Goal: Information Seeking & Learning: Learn about a topic

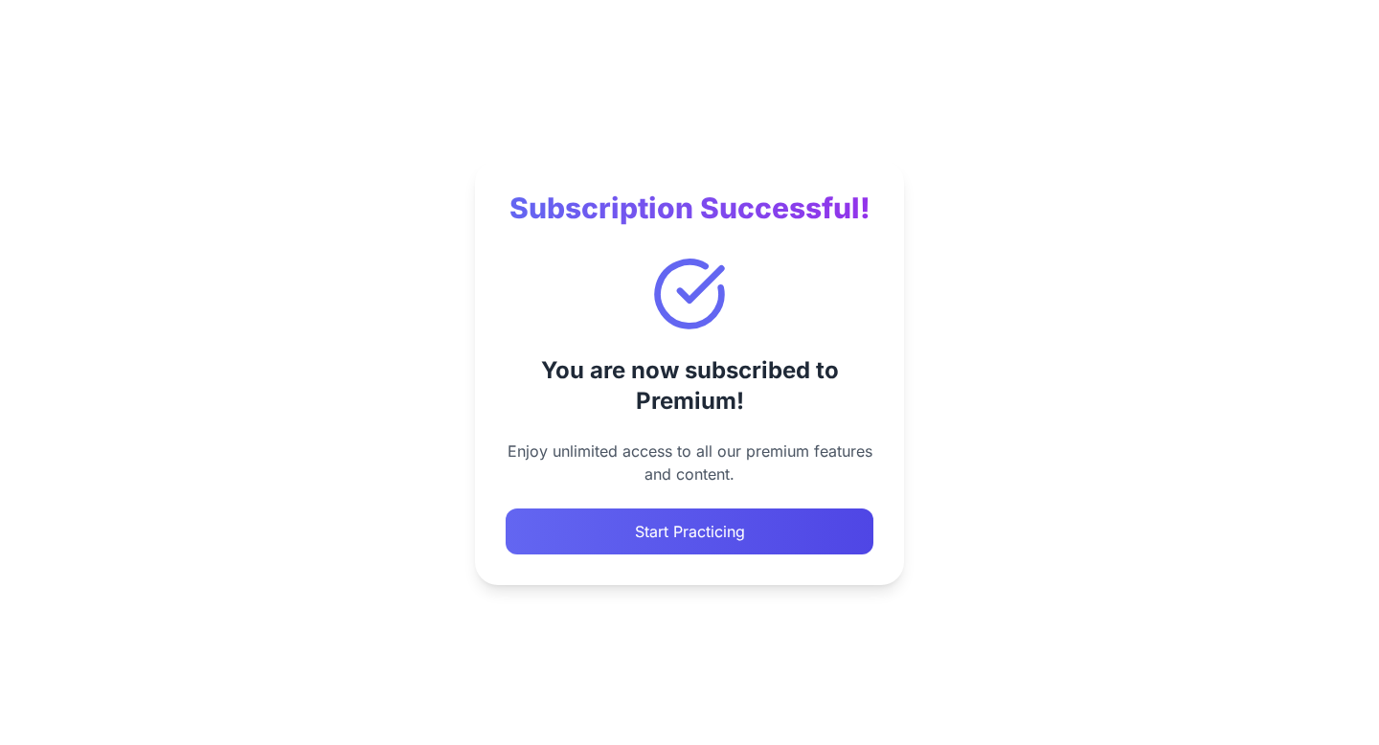
click at [758, 539] on button "Start Practicing" at bounding box center [690, 532] width 368 height 46
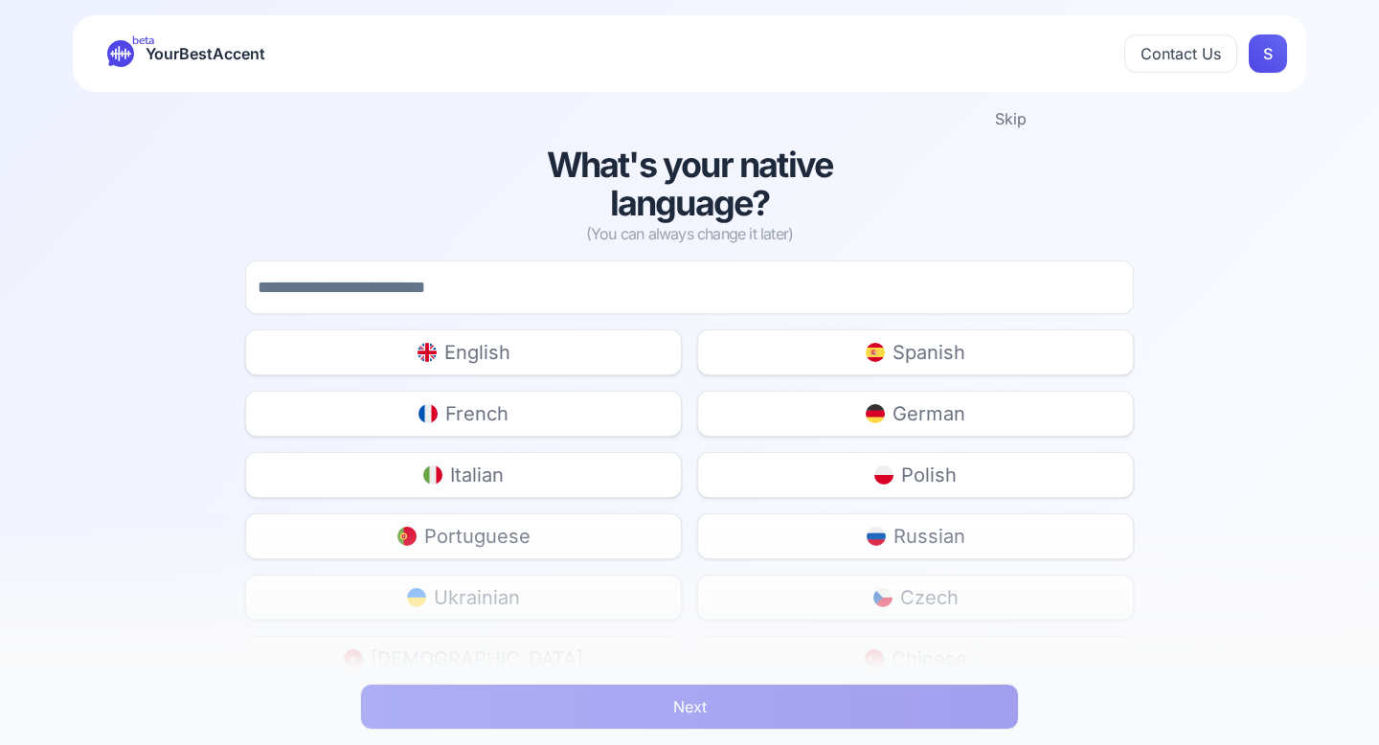
click at [497, 428] on button "French" at bounding box center [463, 414] width 437 height 46
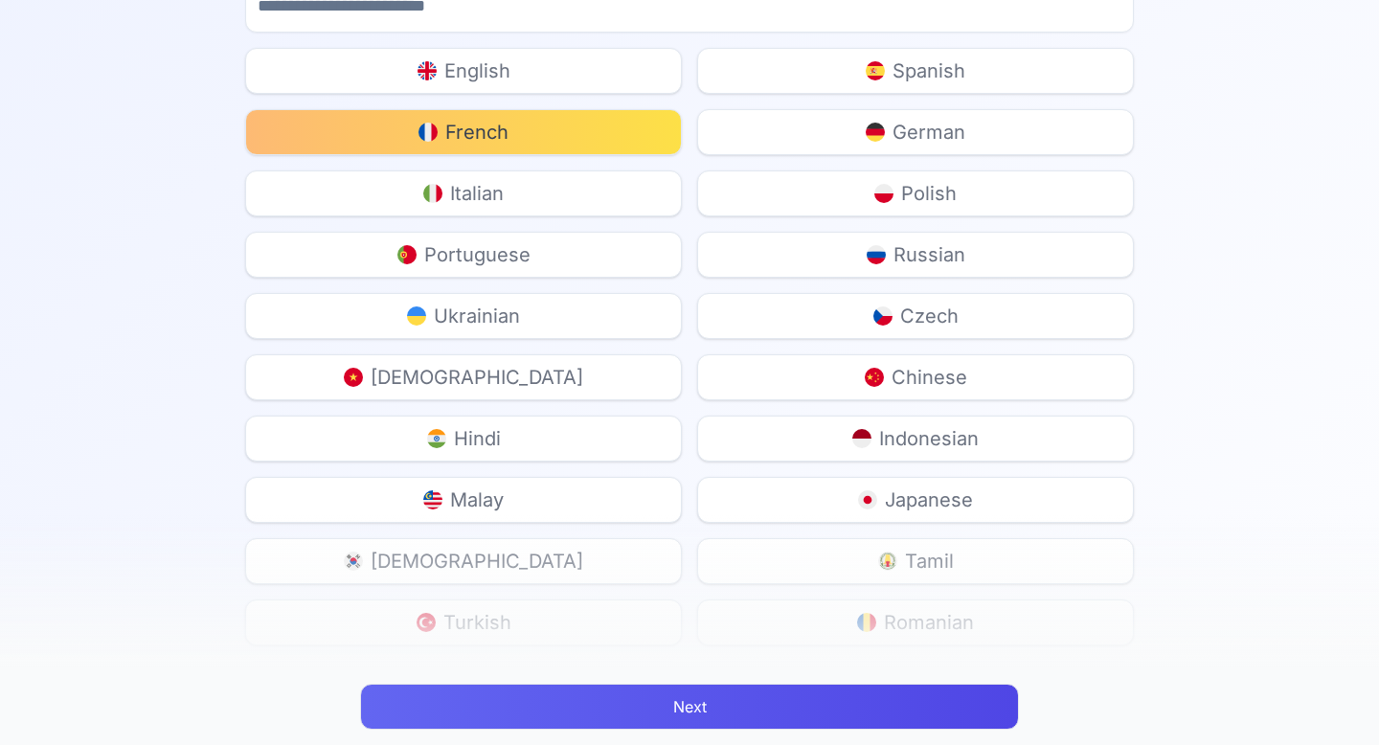
scroll to position [285, 0]
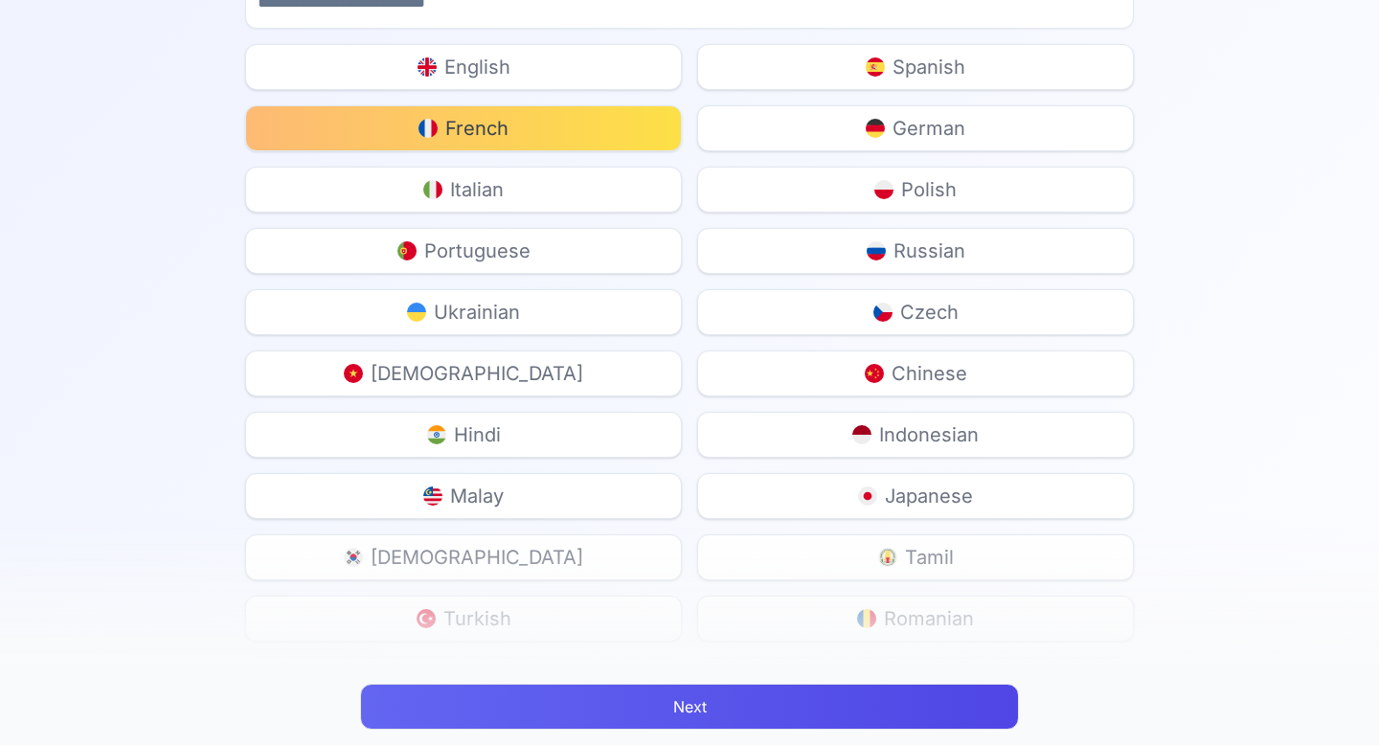
click at [644, 709] on button "Next" at bounding box center [689, 707] width 659 height 46
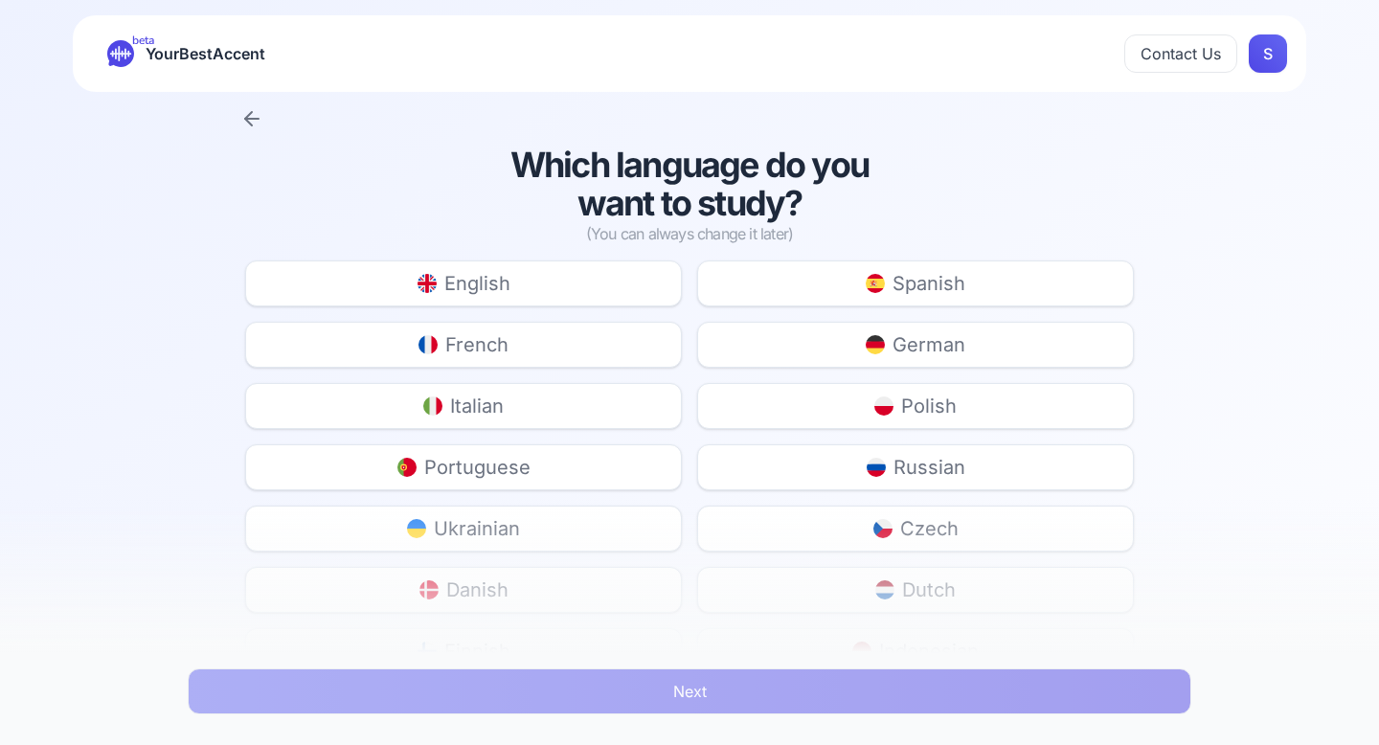
click at [242, 119] on icon at bounding box center [251, 118] width 23 height 23
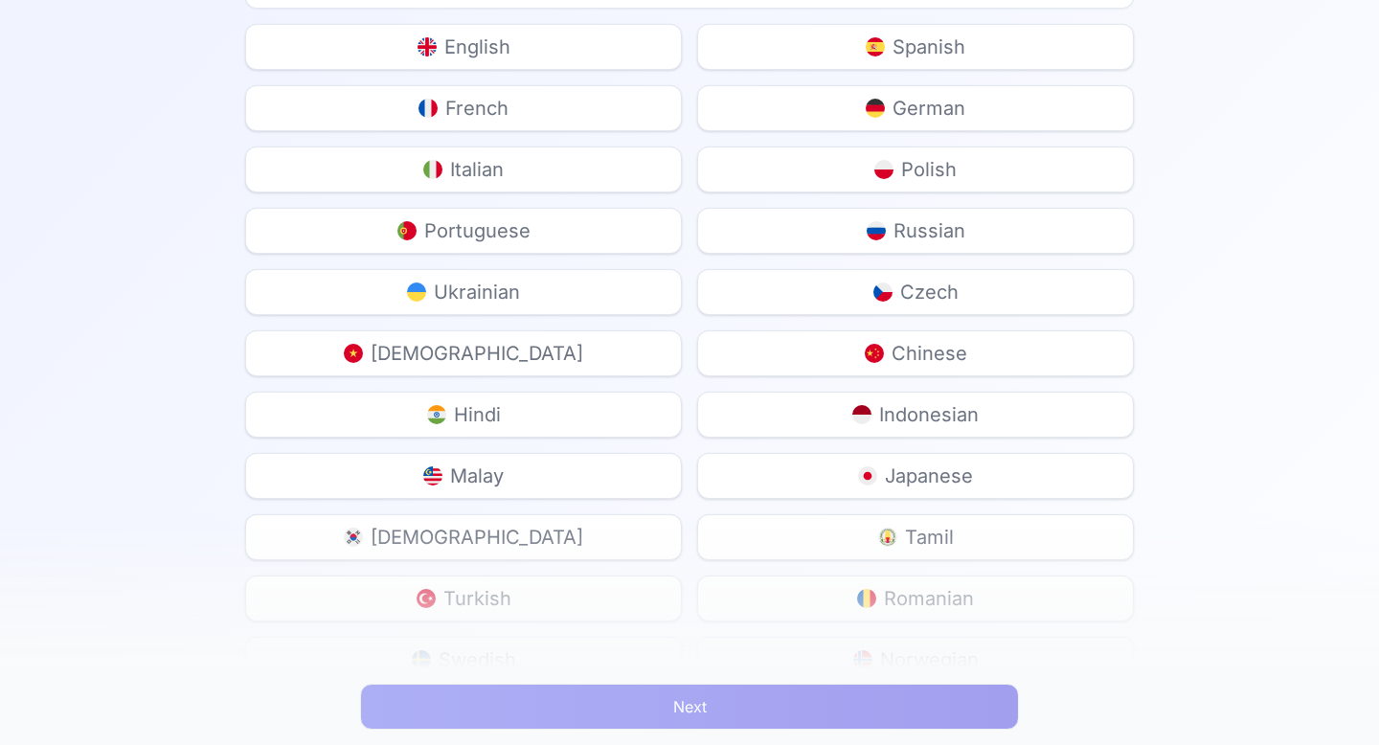
scroll to position [373, 0]
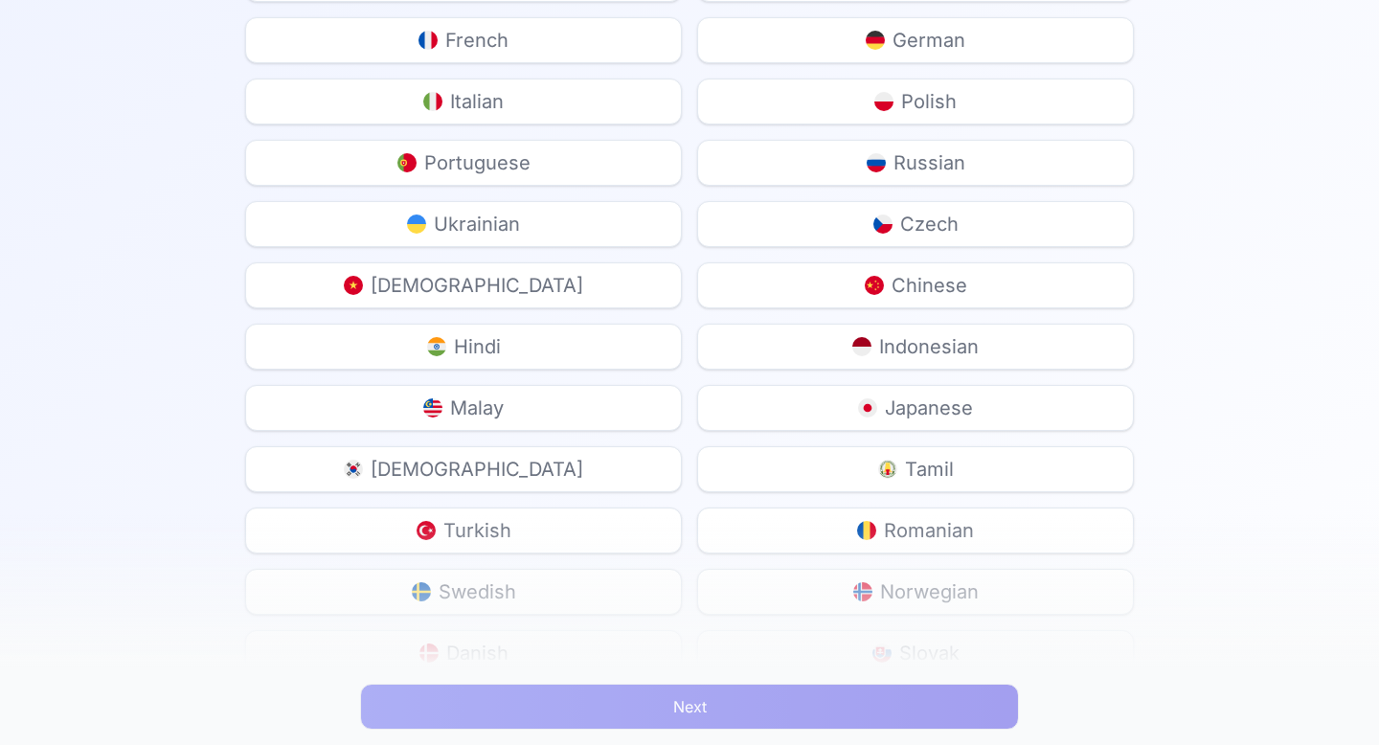
click at [873, 163] on img at bounding box center [876, 162] width 19 height 19
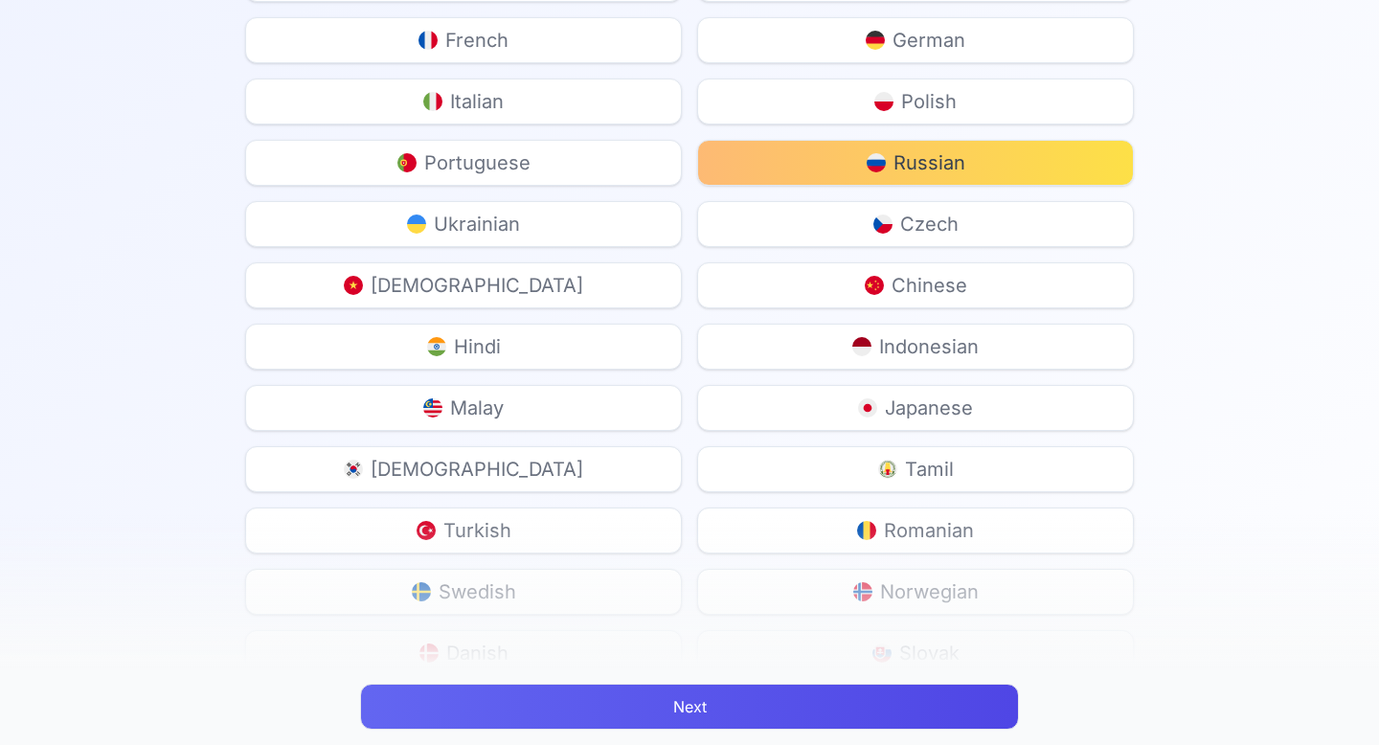
click at [718, 714] on button "Next" at bounding box center [689, 707] width 659 height 46
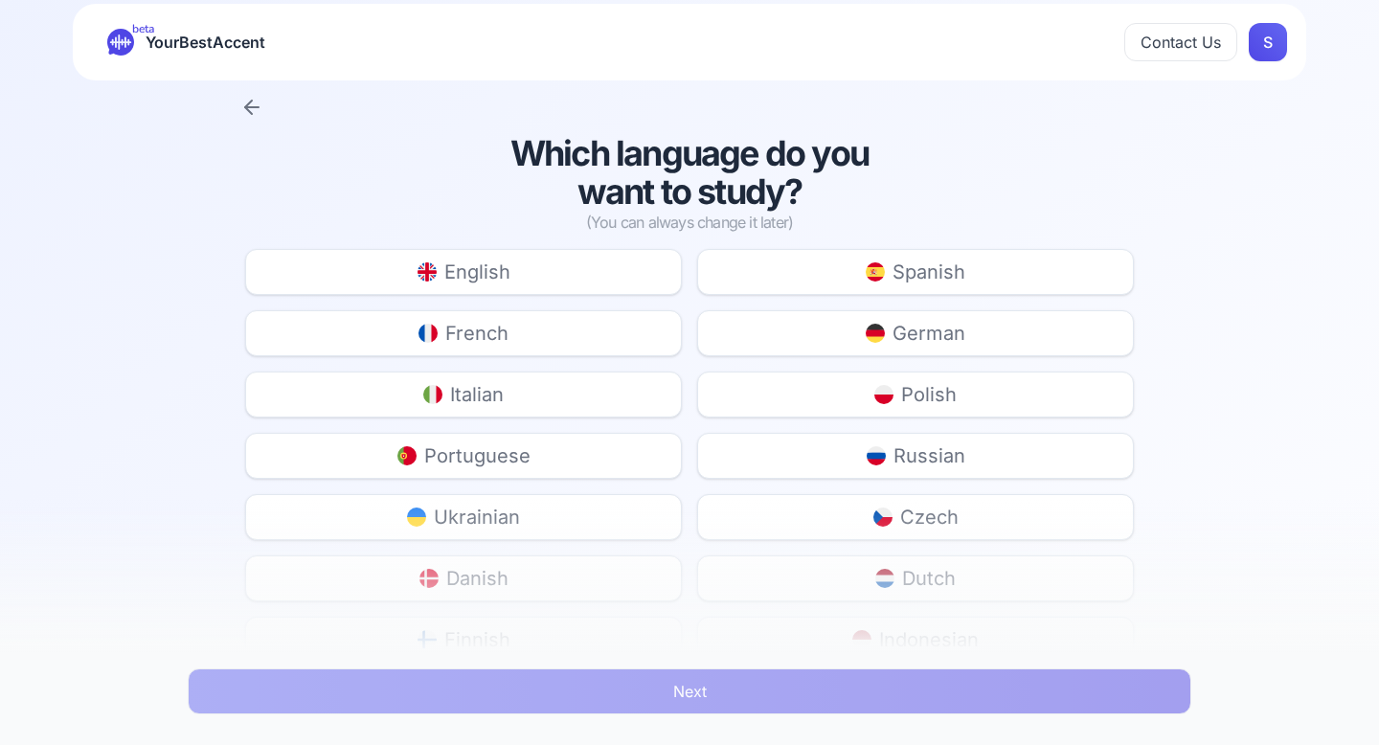
scroll to position [2, 0]
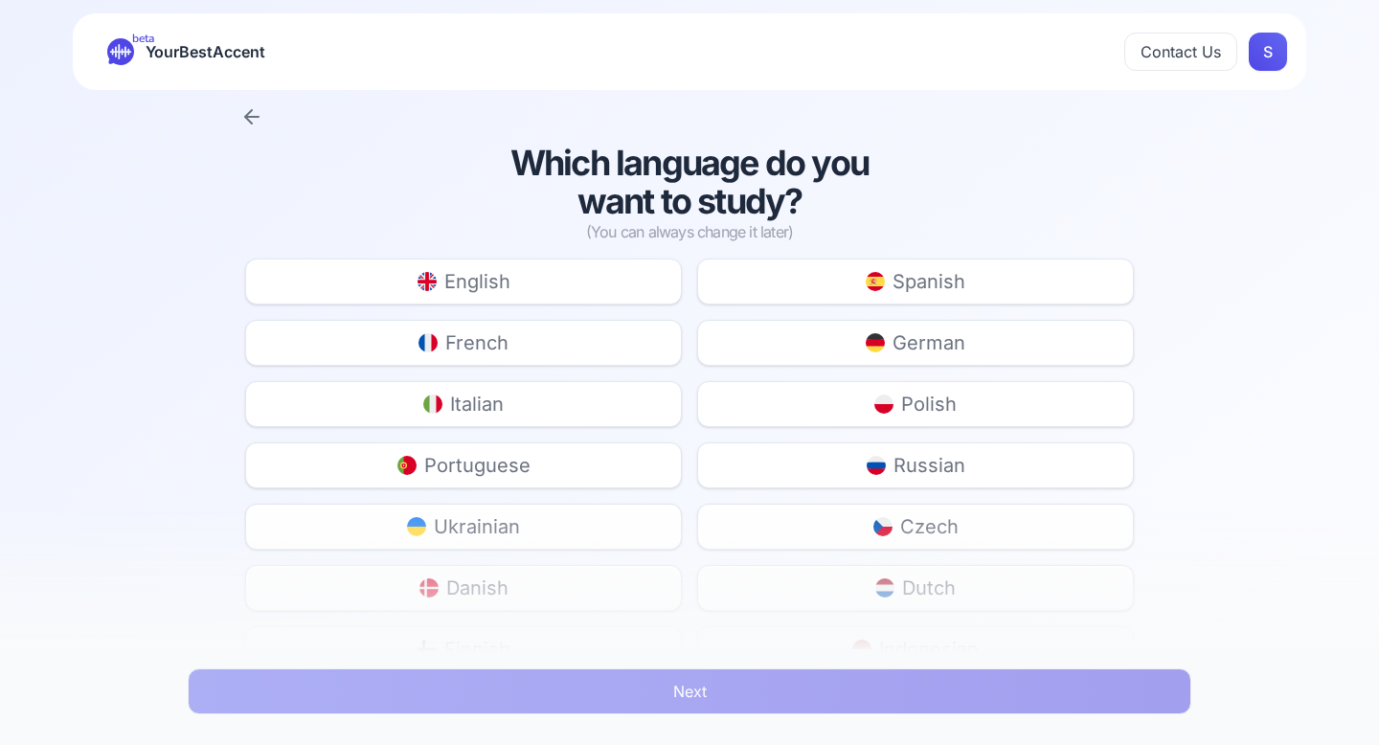
click at [562, 334] on button "French" at bounding box center [463, 343] width 437 height 46
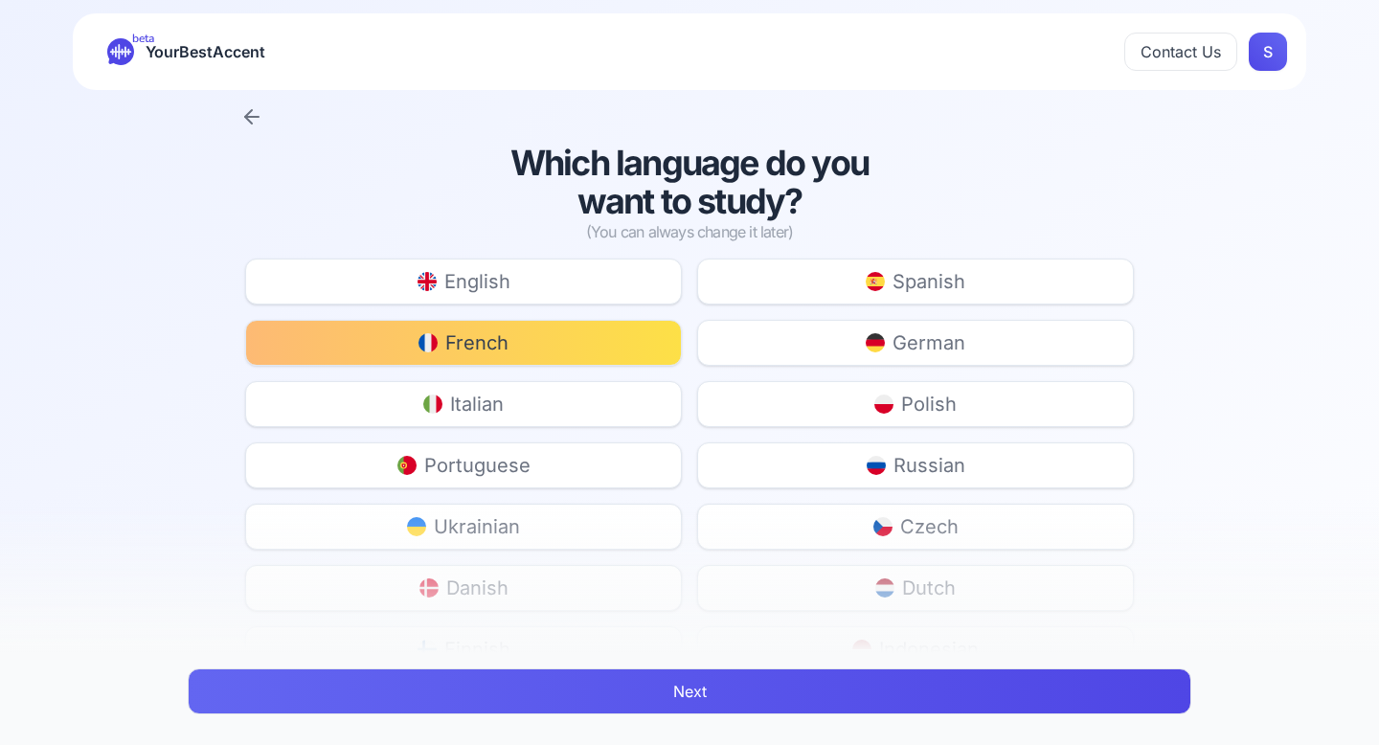
click at [702, 694] on button "Next" at bounding box center [690, 691] width 1004 height 46
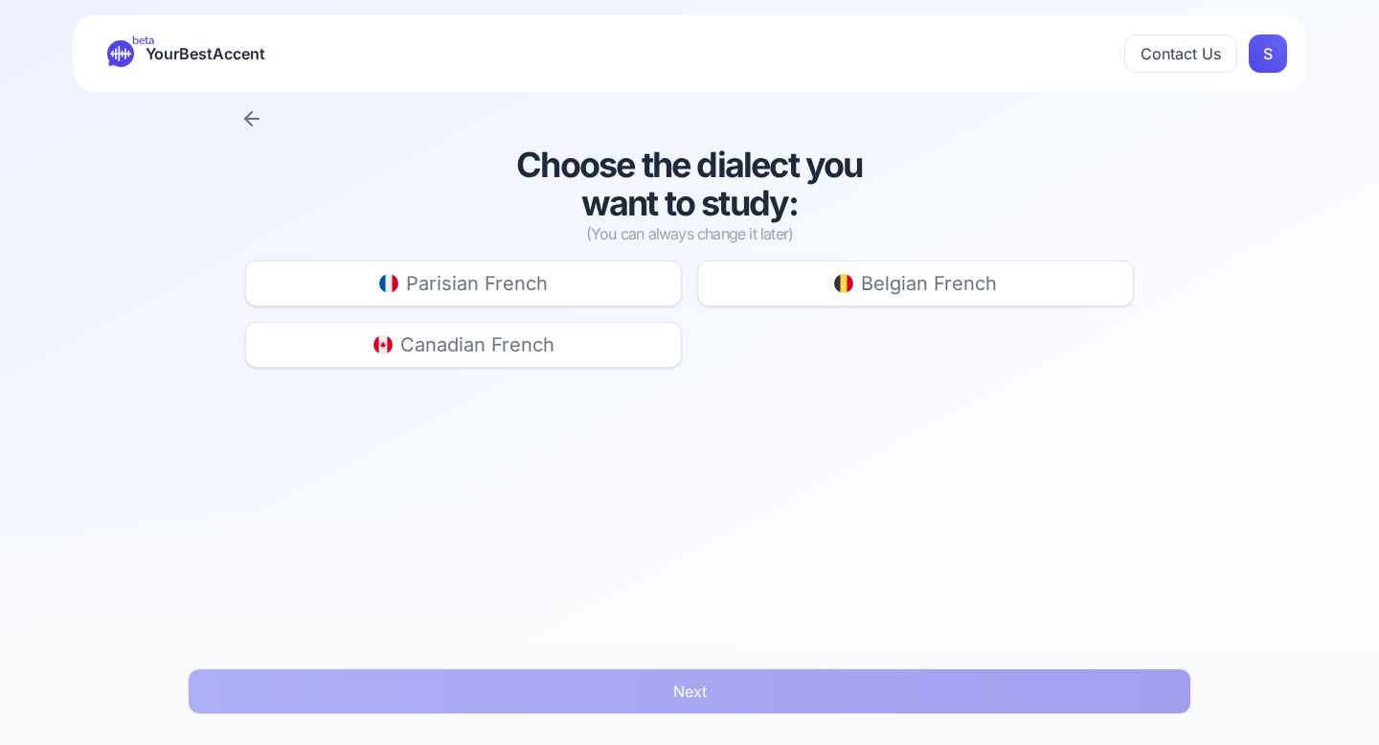
click at [602, 294] on button "Parisian French" at bounding box center [463, 283] width 437 height 46
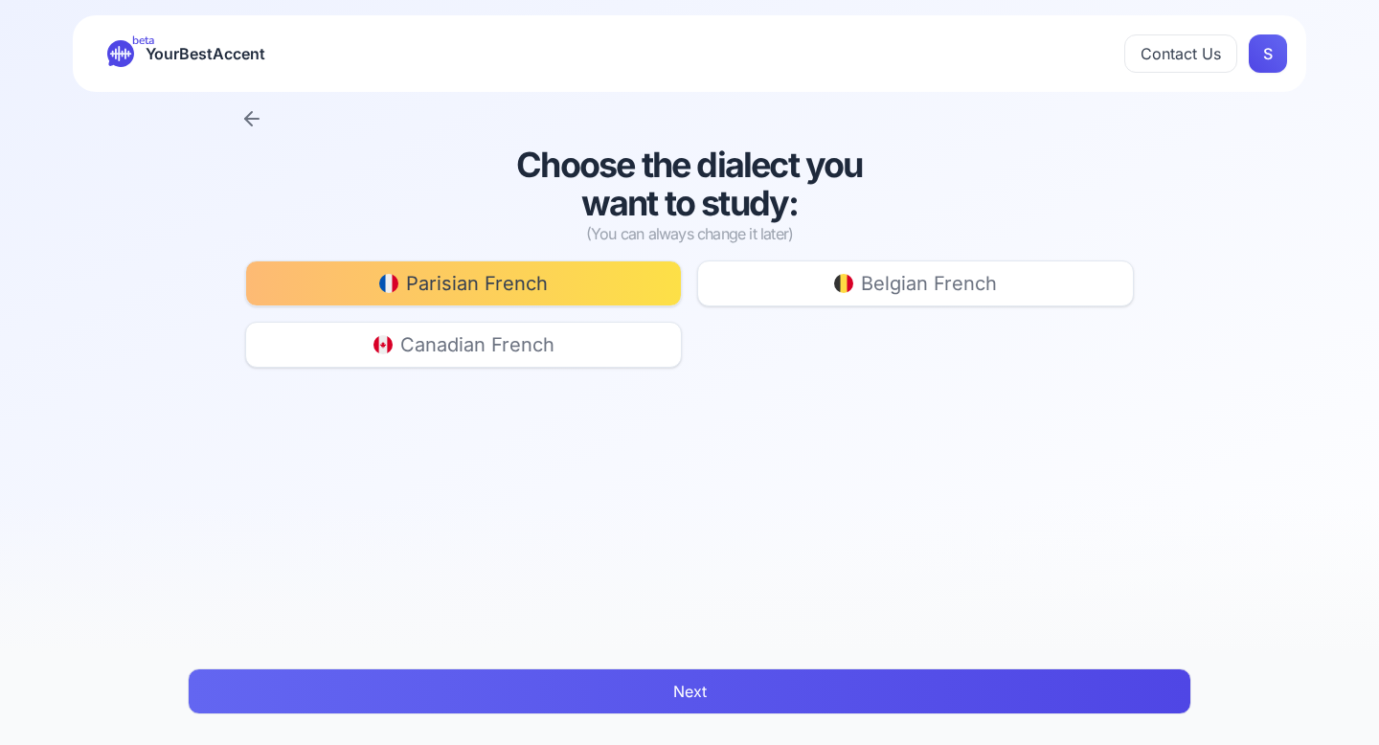
click at [695, 698] on button "Next" at bounding box center [690, 691] width 1004 height 46
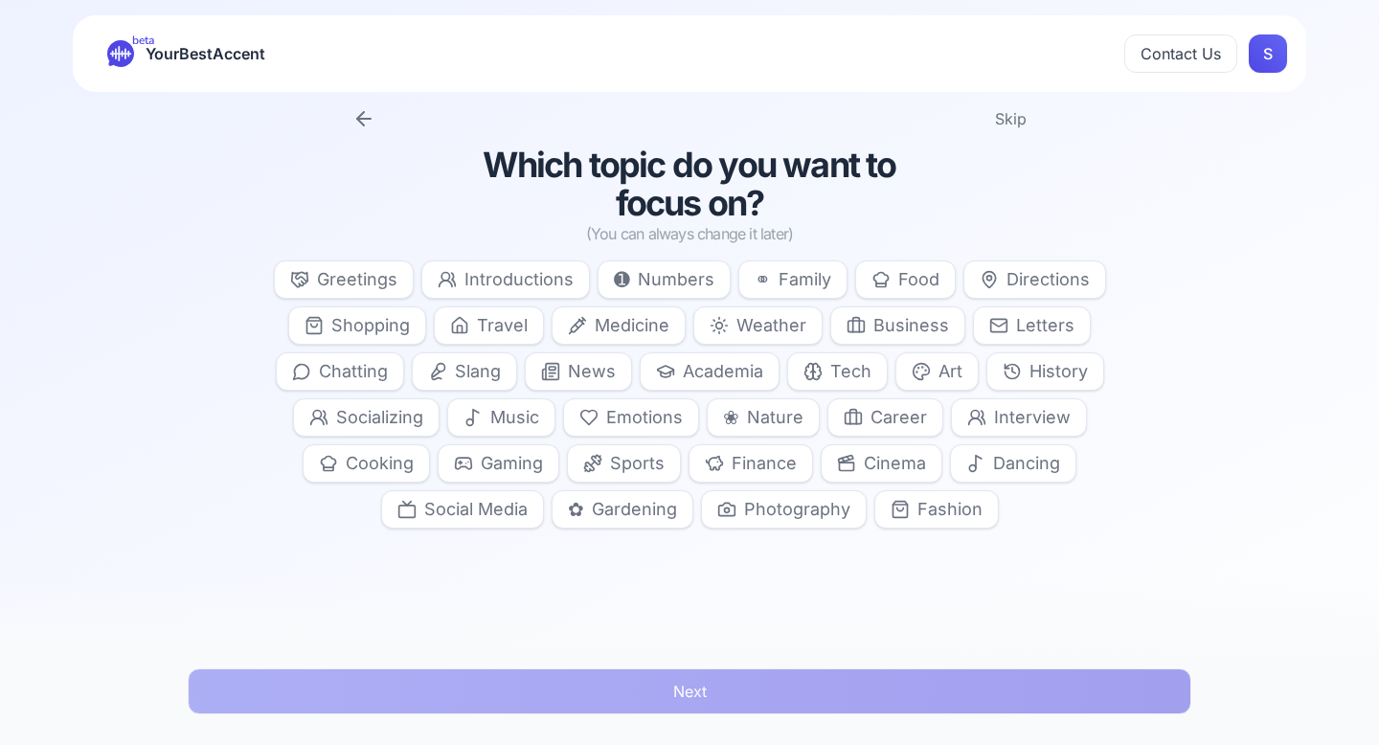
click at [346, 282] on span "Greetings" at bounding box center [357, 279] width 80 height 27
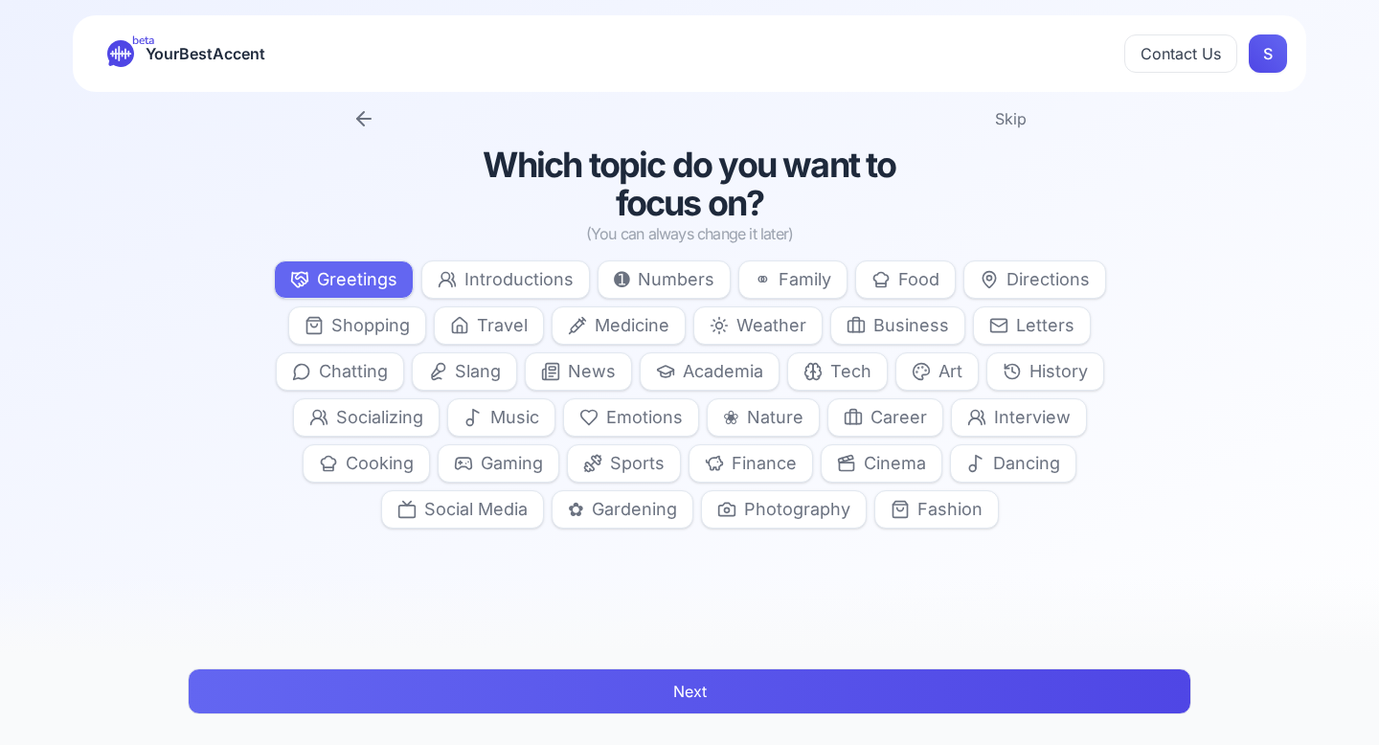
click at [455, 281] on icon at bounding box center [447, 279] width 19 height 19
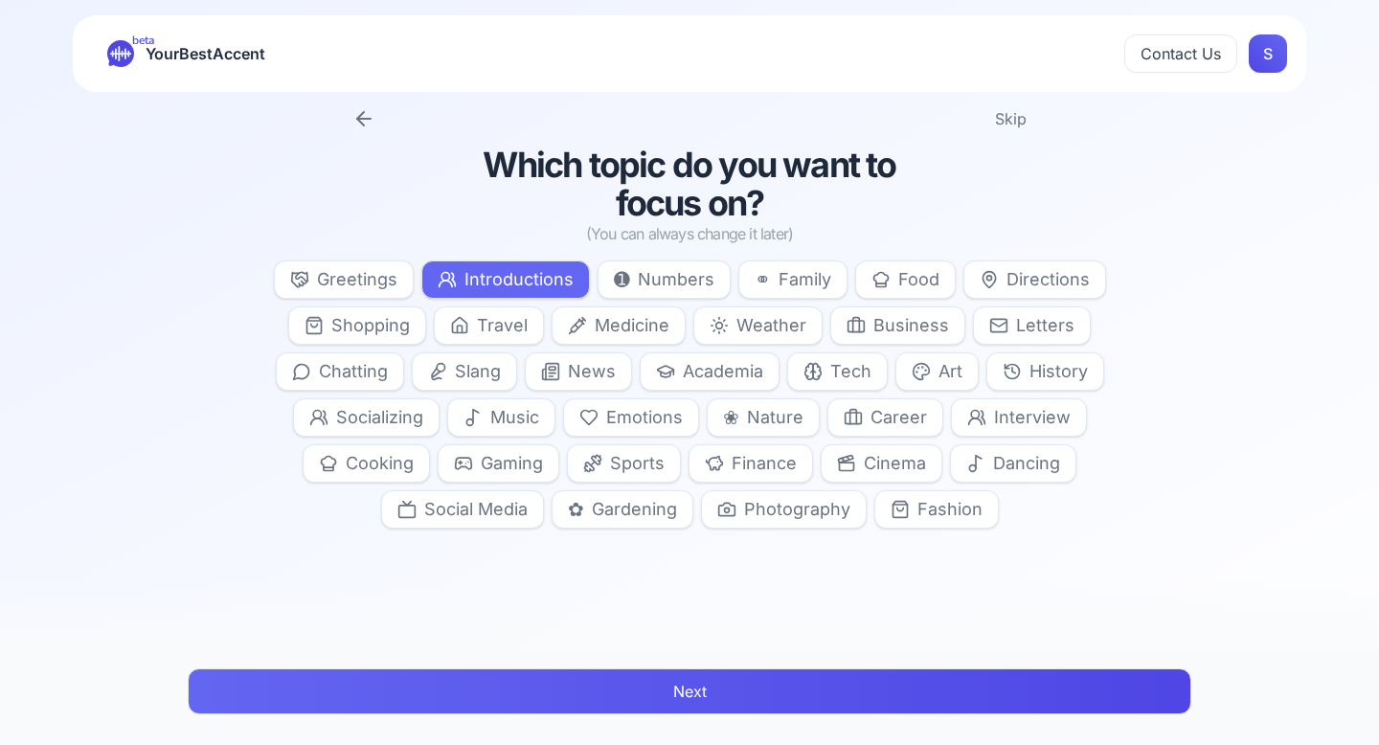
click at [475, 324] on button "Travel" at bounding box center [489, 325] width 110 height 38
click at [866, 319] on icon at bounding box center [856, 325] width 19 height 19
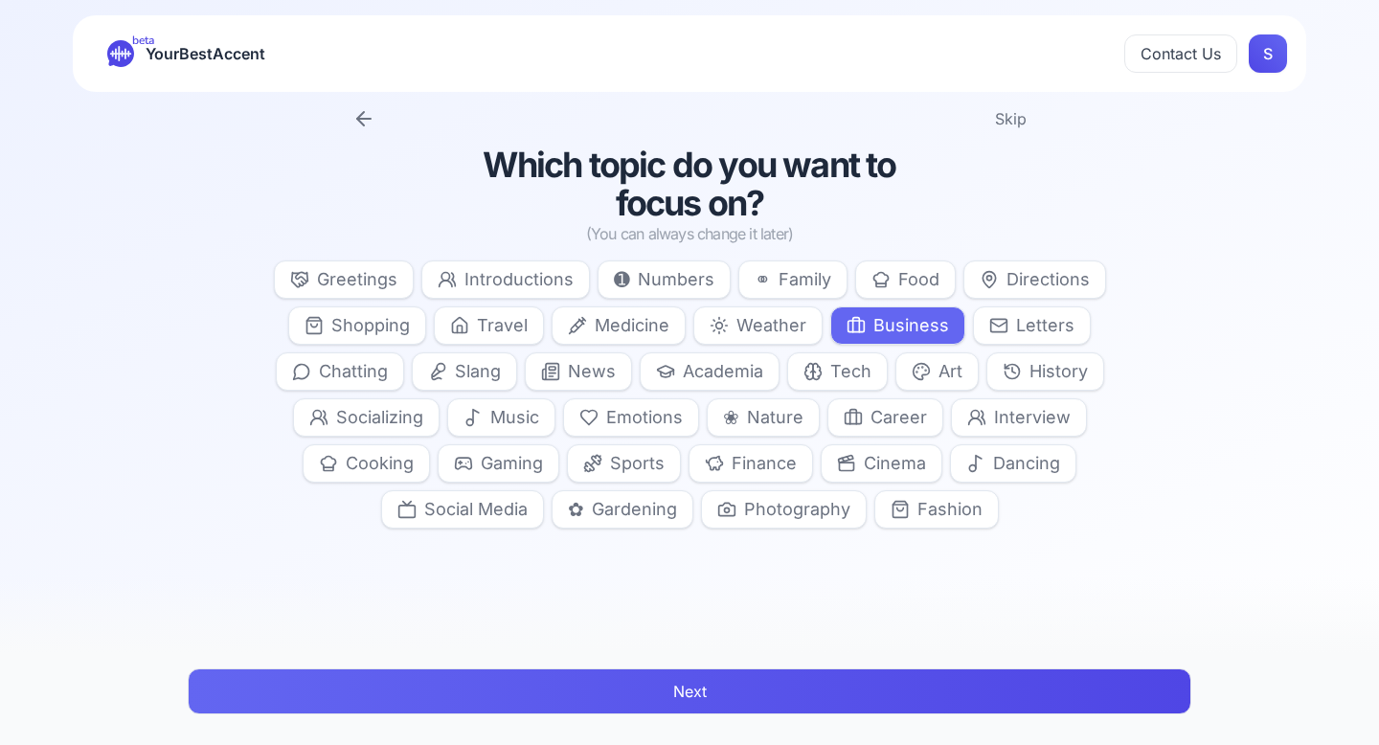
click at [525, 321] on span "Travel" at bounding box center [502, 325] width 51 height 27
click at [598, 327] on span "Medicine" at bounding box center [632, 325] width 75 height 27
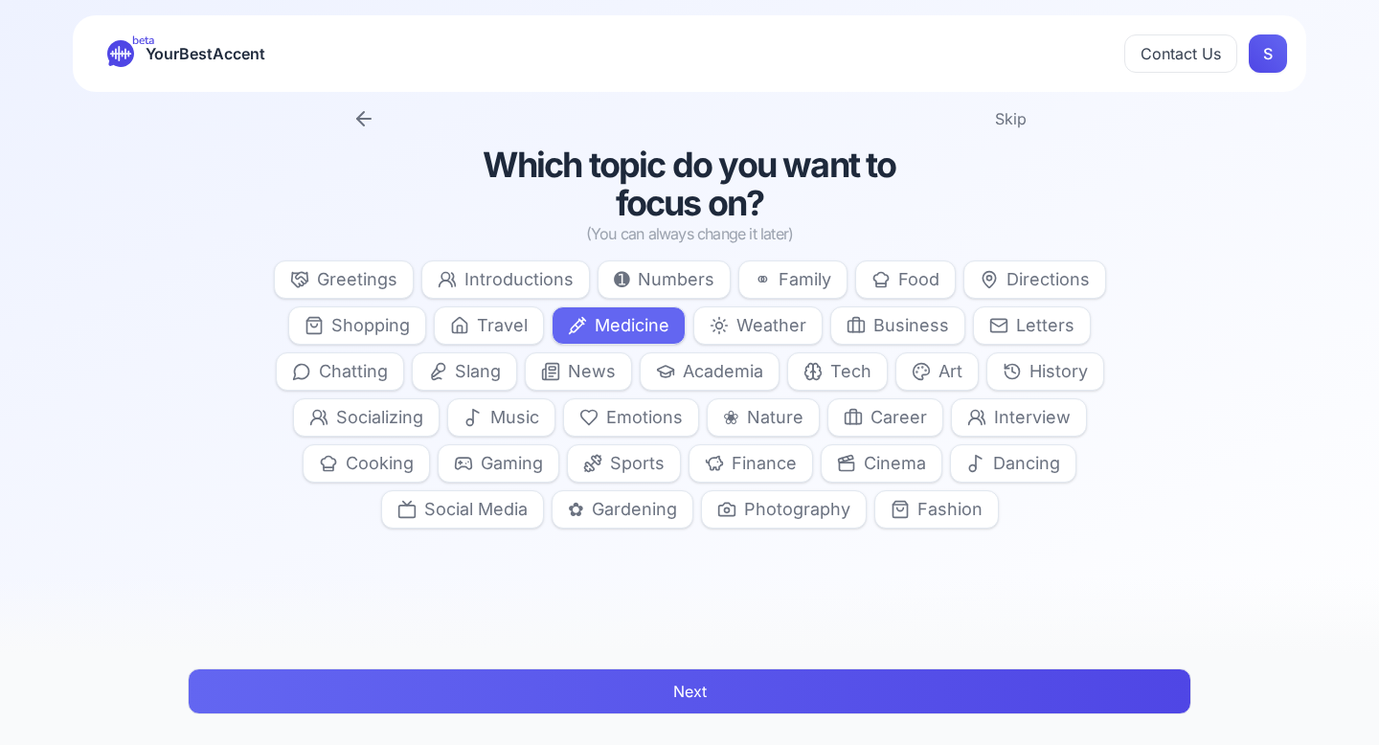
click at [684, 330] on button "Medicine" at bounding box center [619, 325] width 134 height 38
click at [501, 337] on span "Travel" at bounding box center [502, 325] width 51 height 27
click at [529, 283] on span "Introductions" at bounding box center [518, 279] width 109 height 27
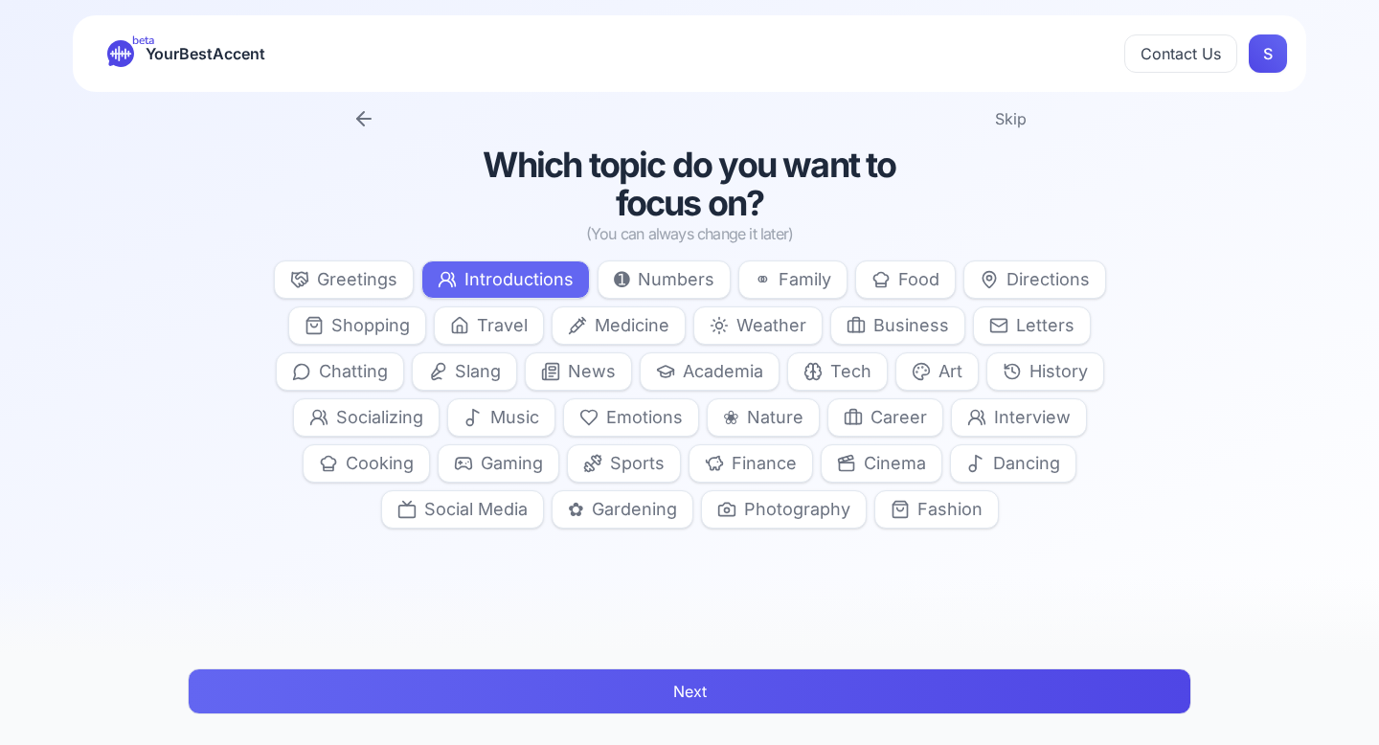
click at [772, 681] on button "Next" at bounding box center [690, 691] width 1004 height 46
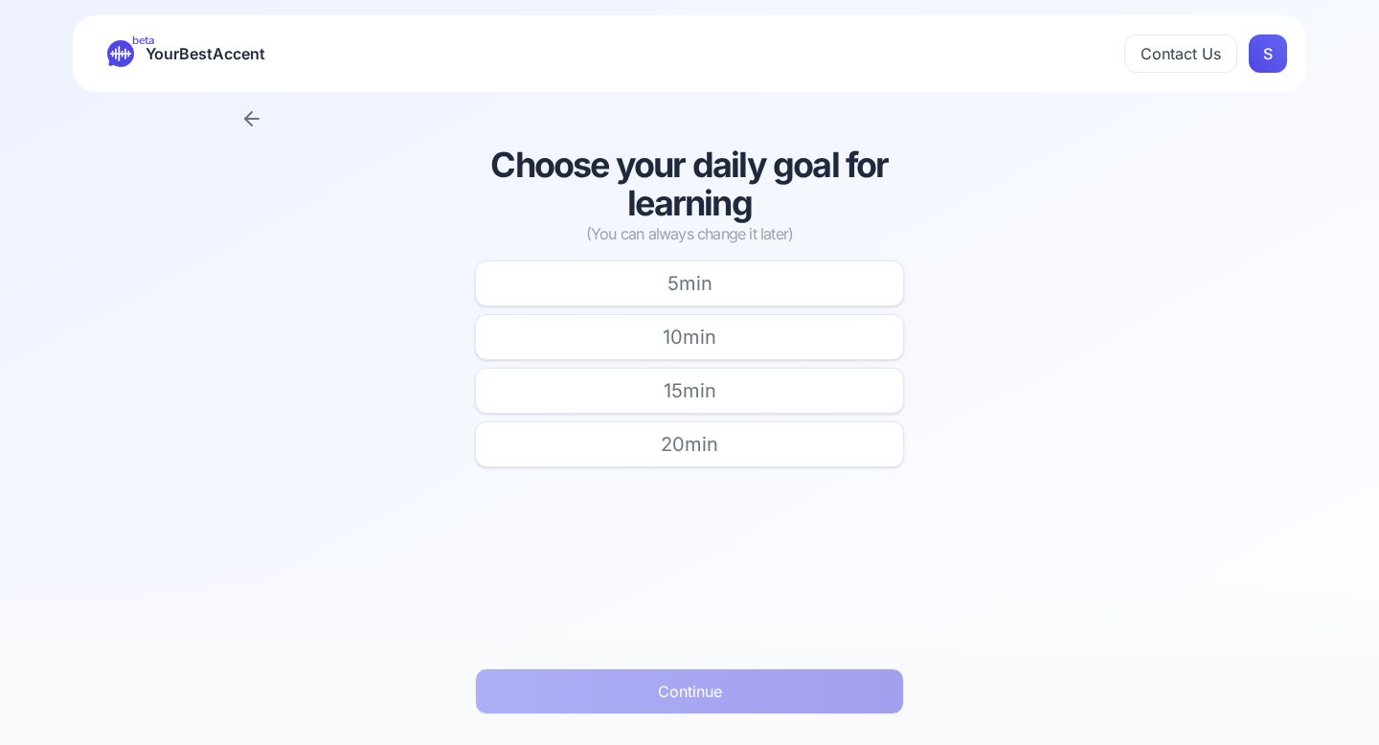
click at [776, 325] on button "10 min" at bounding box center [689, 337] width 429 height 46
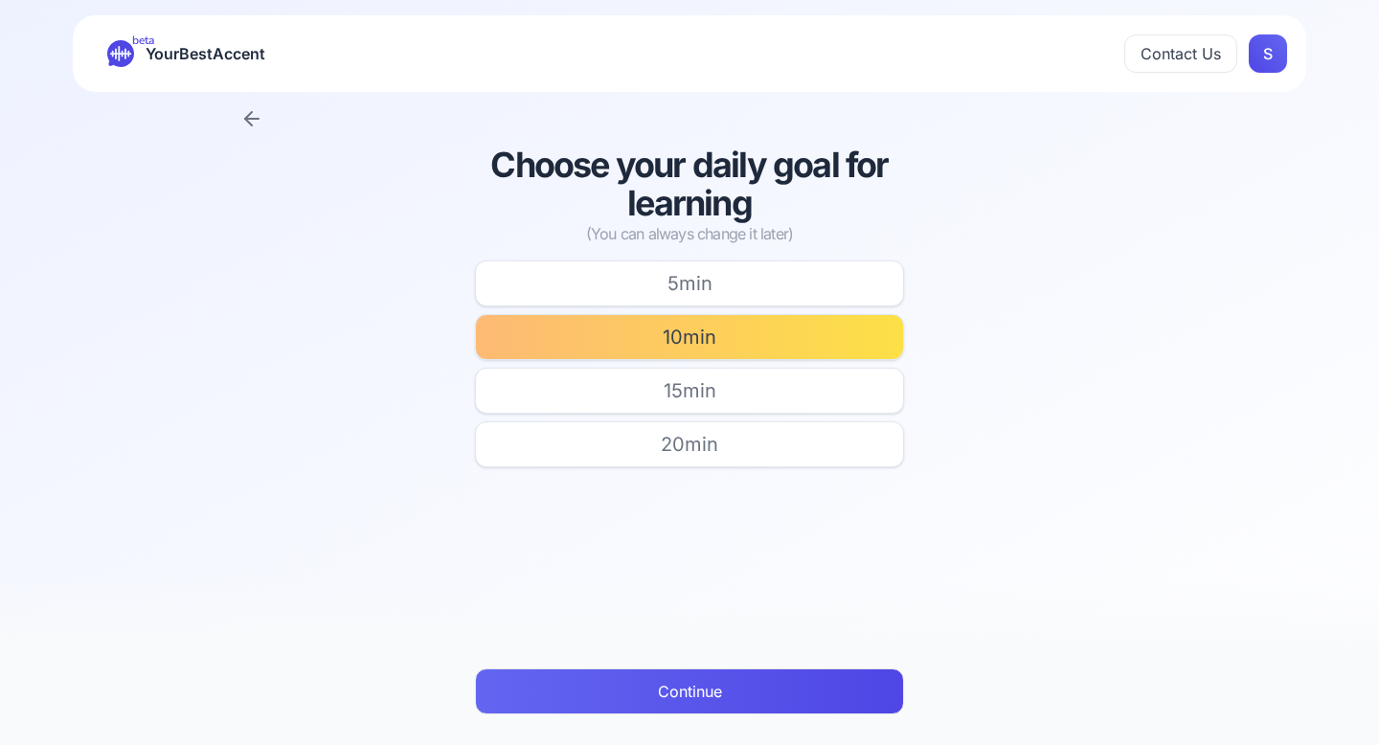
click at [802, 691] on button "Continue" at bounding box center [689, 691] width 429 height 46
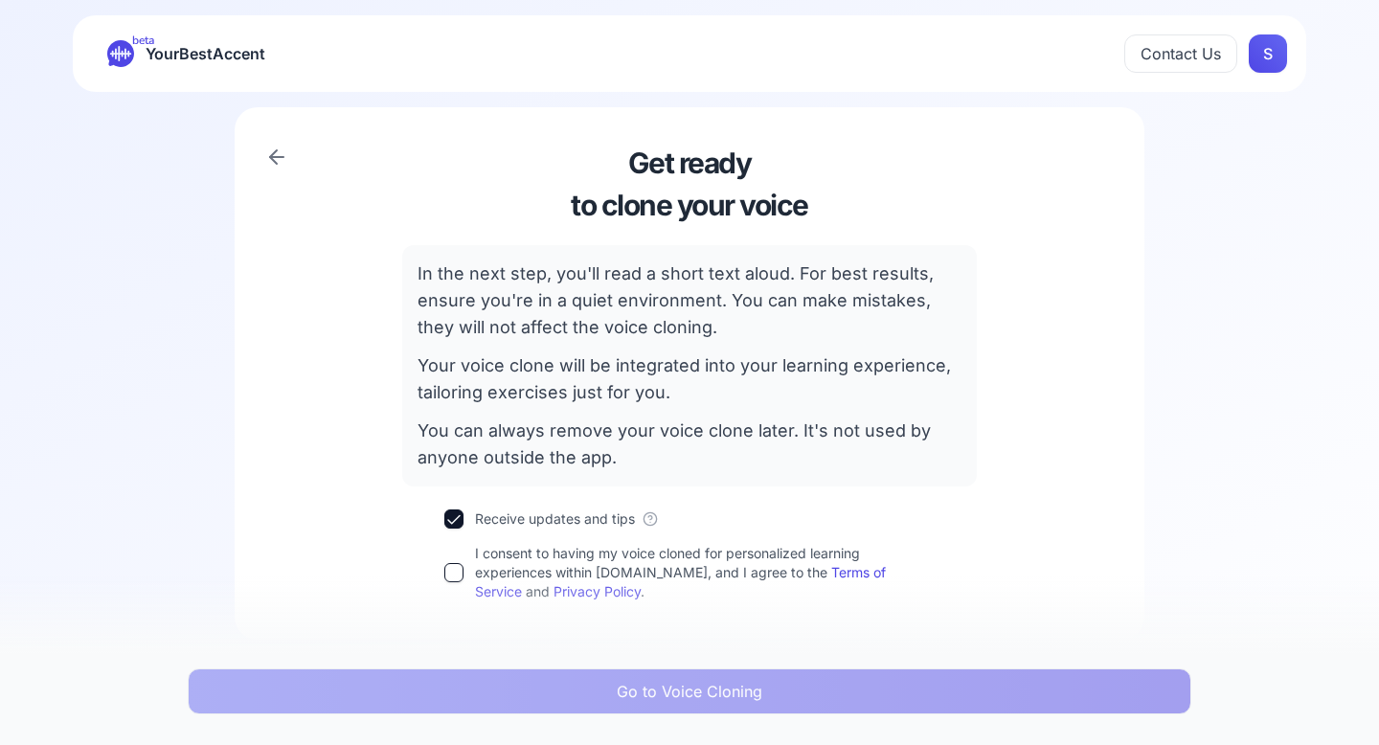
click at [469, 568] on div "I consent to having my voice cloned for personalized learning experiences withi…" at bounding box center [689, 572] width 490 height 57
click at [457, 571] on button "I consent to having my voice cloned for personalized learning experiences withi…" at bounding box center [453, 572] width 19 height 19
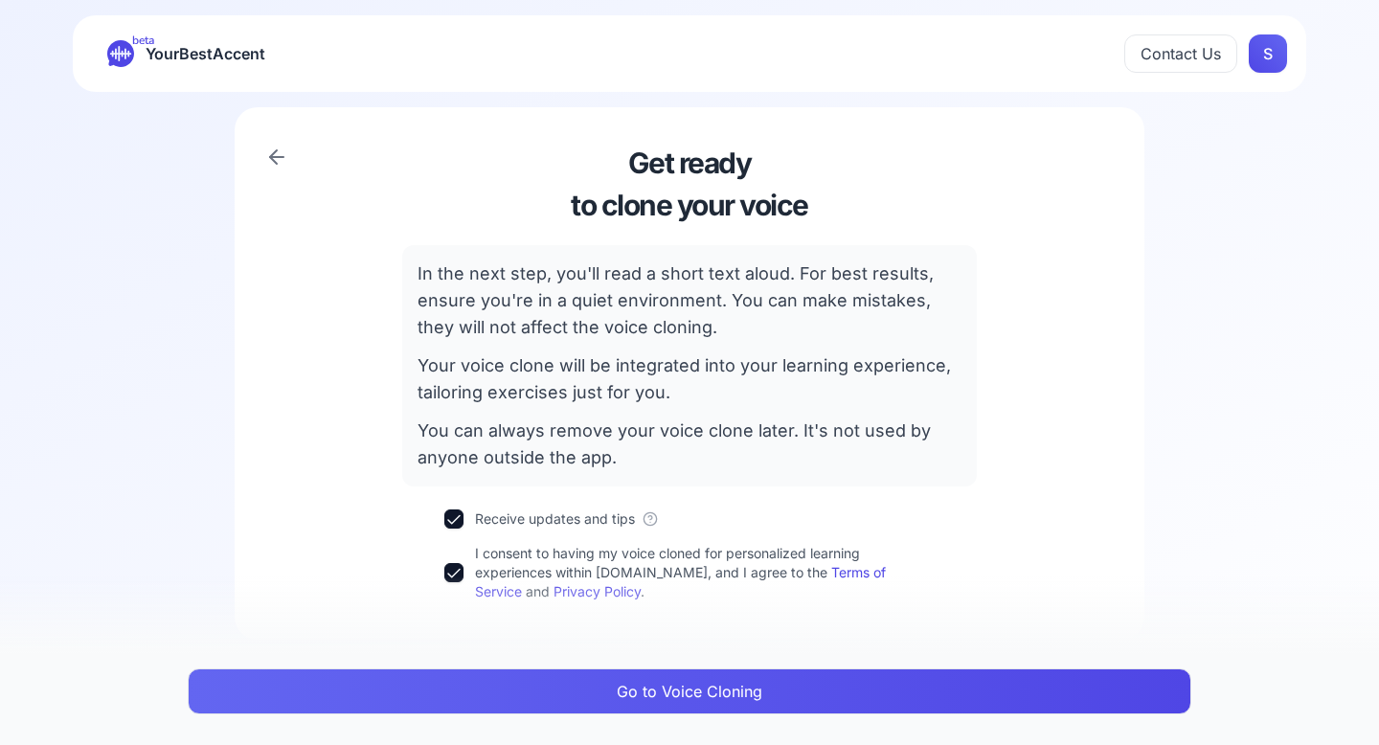
click at [588, 680] on button "Go to Voice Cloning" at bounding box center [690, 691] width 1004 height 46
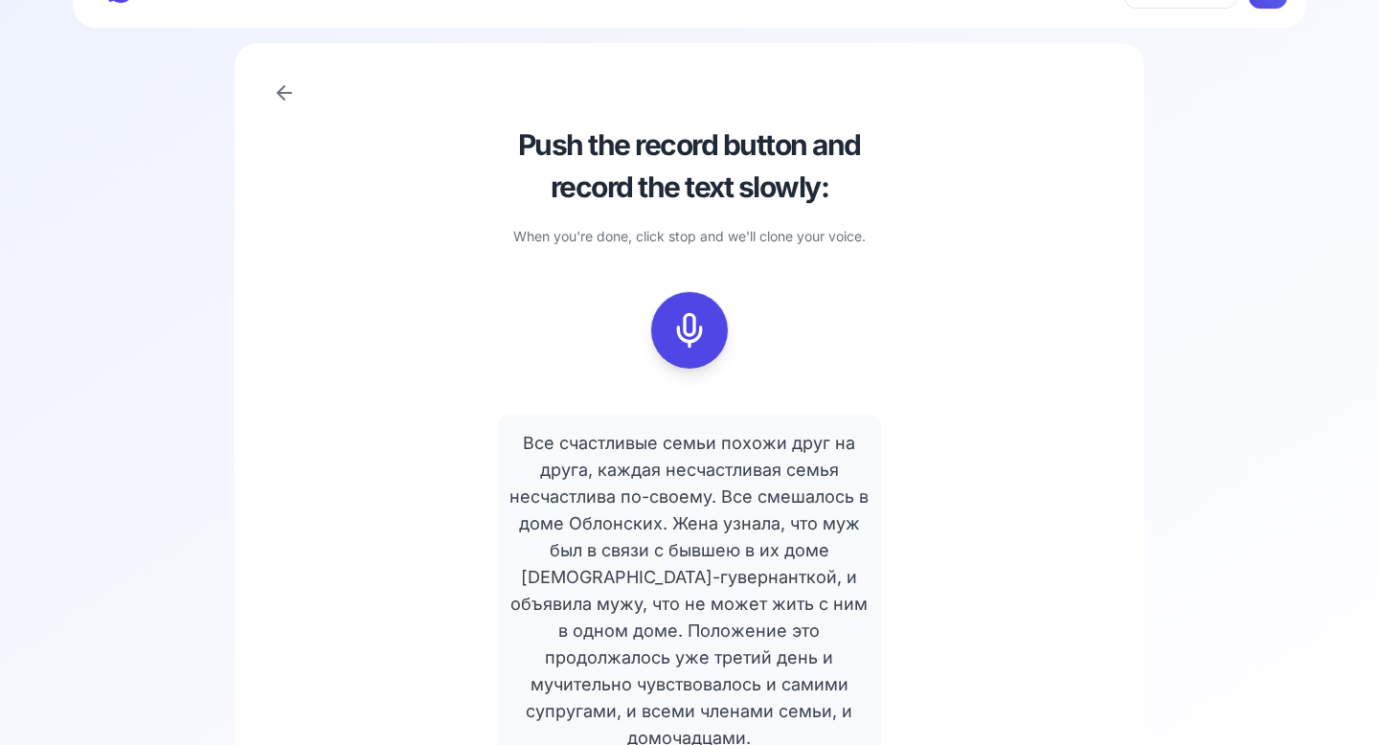
scroll to position [113, 0]
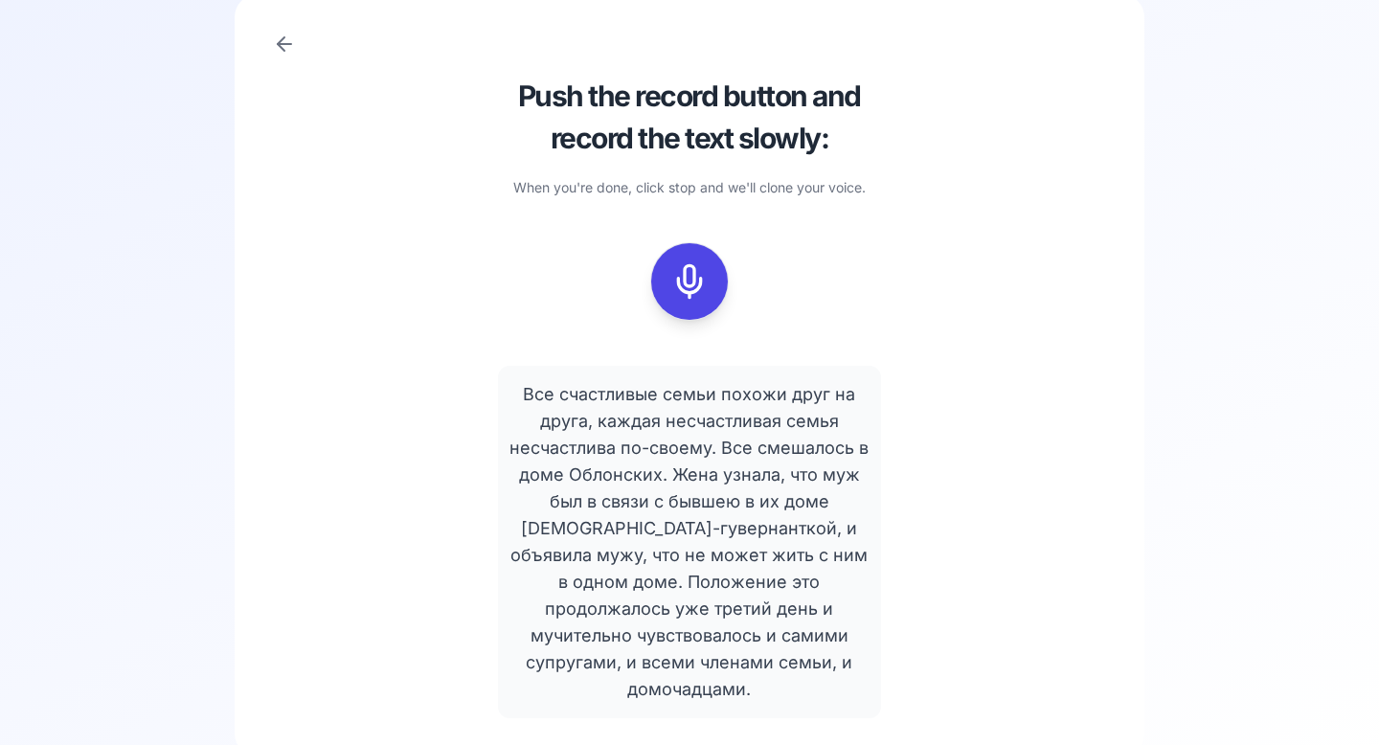
click at [691, 303] on div at bounding box center [690, 281] width 46 height 77
click at [698, 278] on icon at bounding box center [689, 281] width 38 height 38
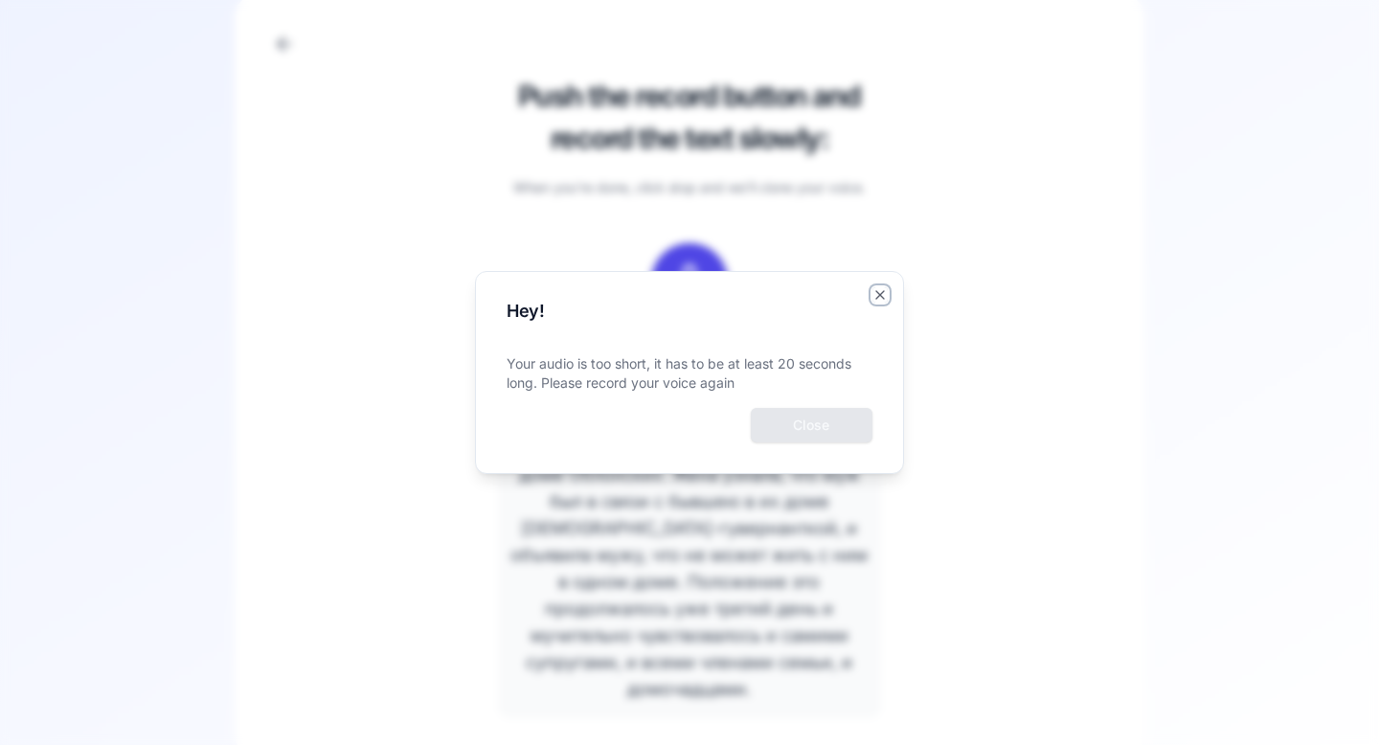
click at [872, 299] on icon "button" at bounding box center [879, 294] width 15 height 15
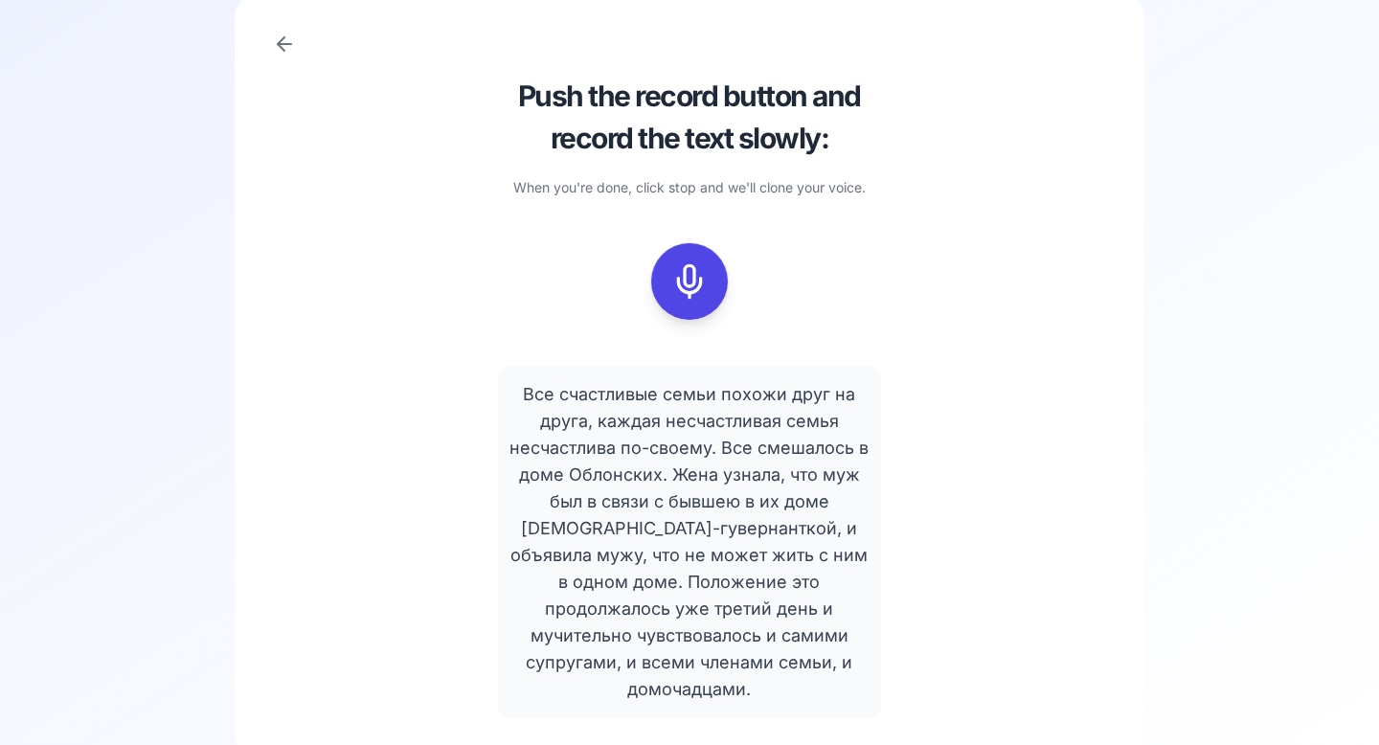
click at [696, 278] on icon at bounding box center [689, 281] width 38 height 38
click at [689, 274] on icon at bounding box center [689, 281] width 38 height 38
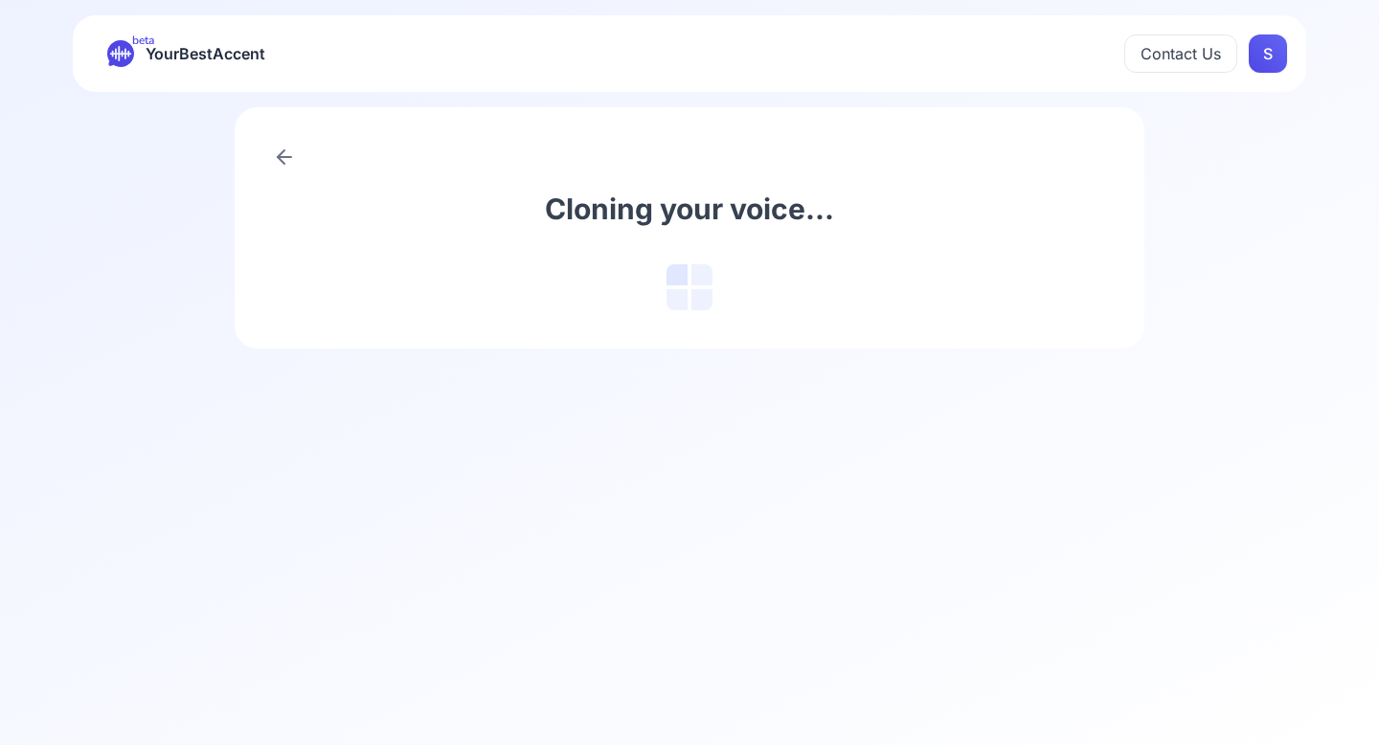
scroll to position [0, 0]
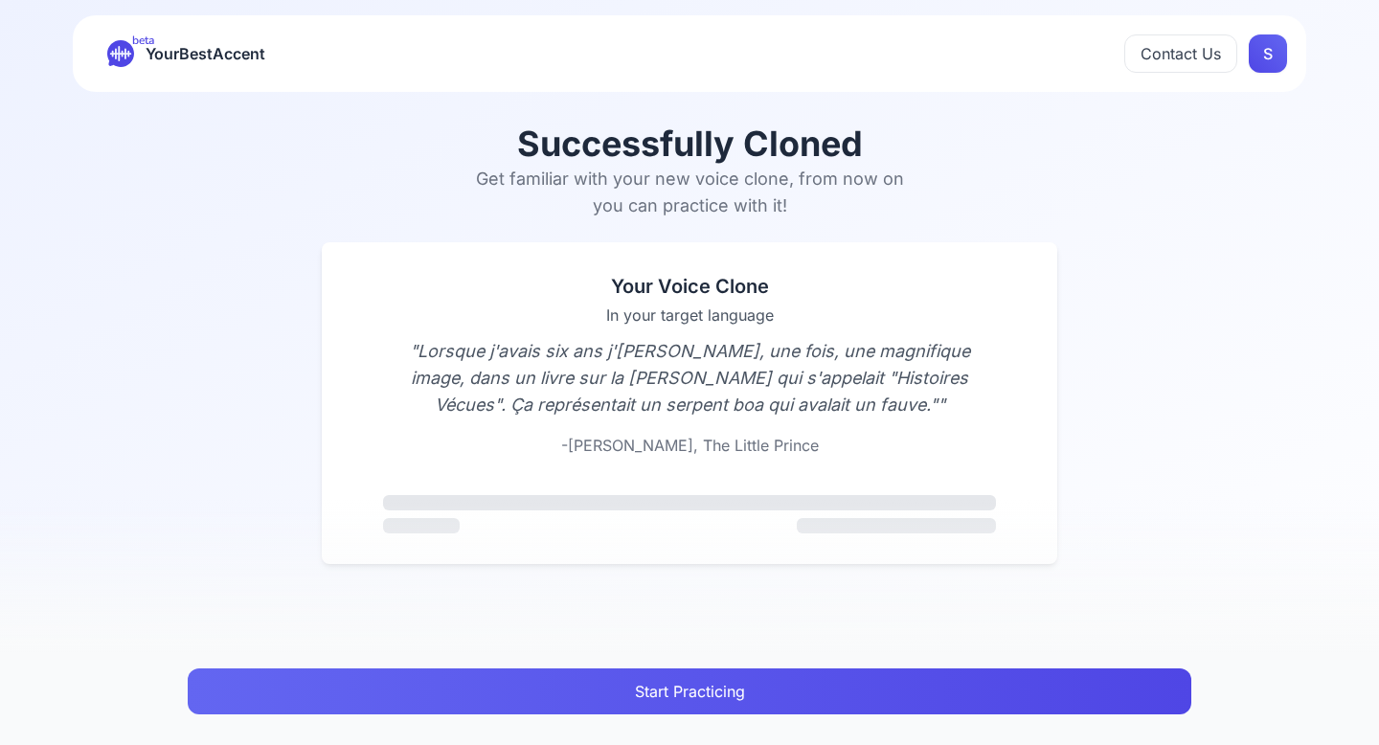
scroll to position [35, 0]
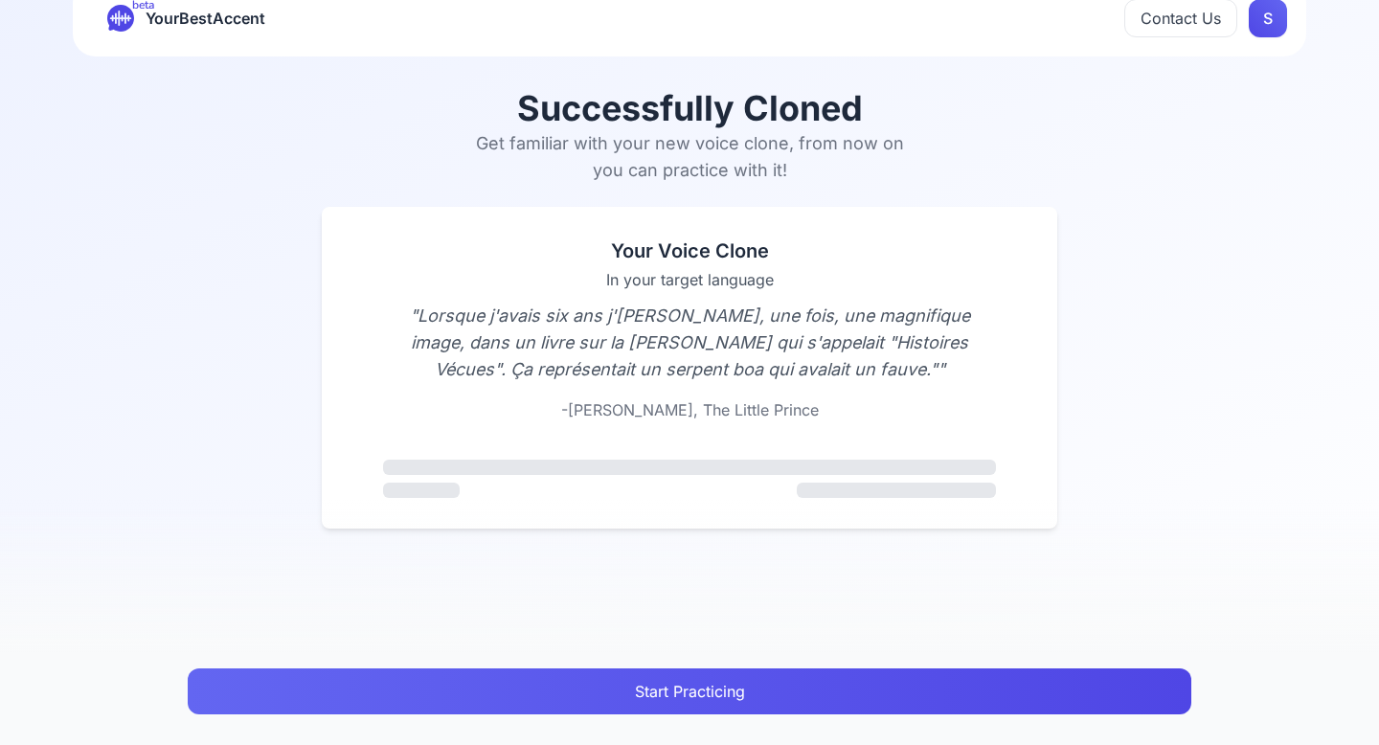
click at [754, 689] on button "Start Practicing" at bounding box center [690, 691] width 1004 height 46
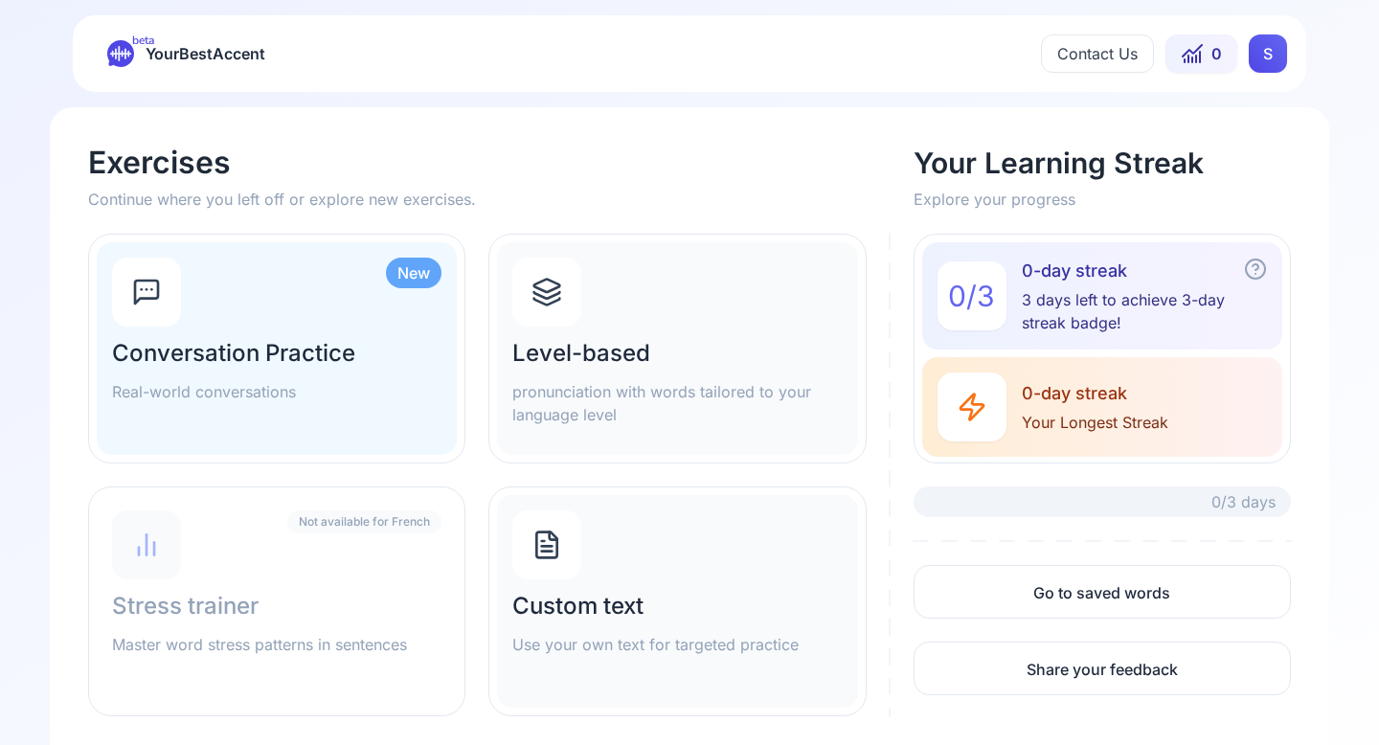
click at [397, 372] on div "Conversation Practice Real-world conversations" at bounding box center [276, 370] width 329 height 65
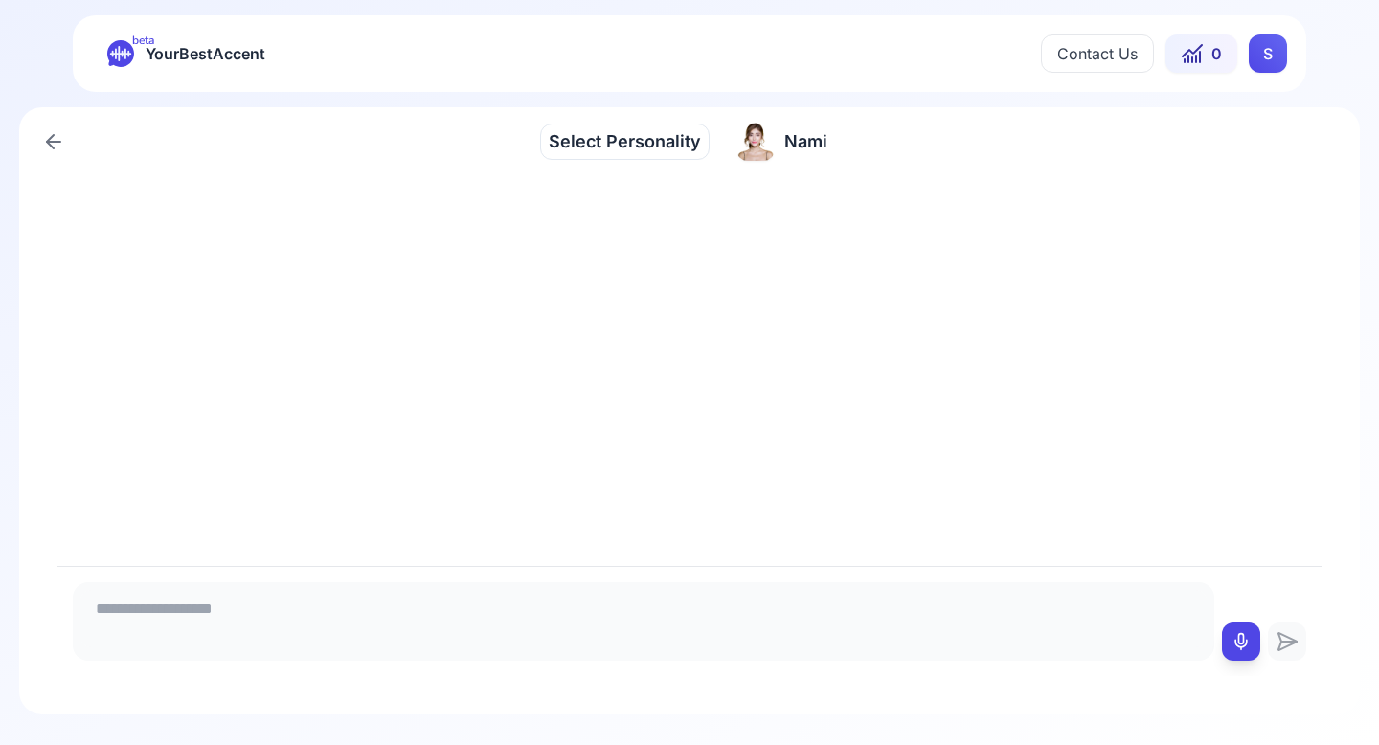
click at [52, 142] on icon at bounding box center [53, 142] width 13 height 0
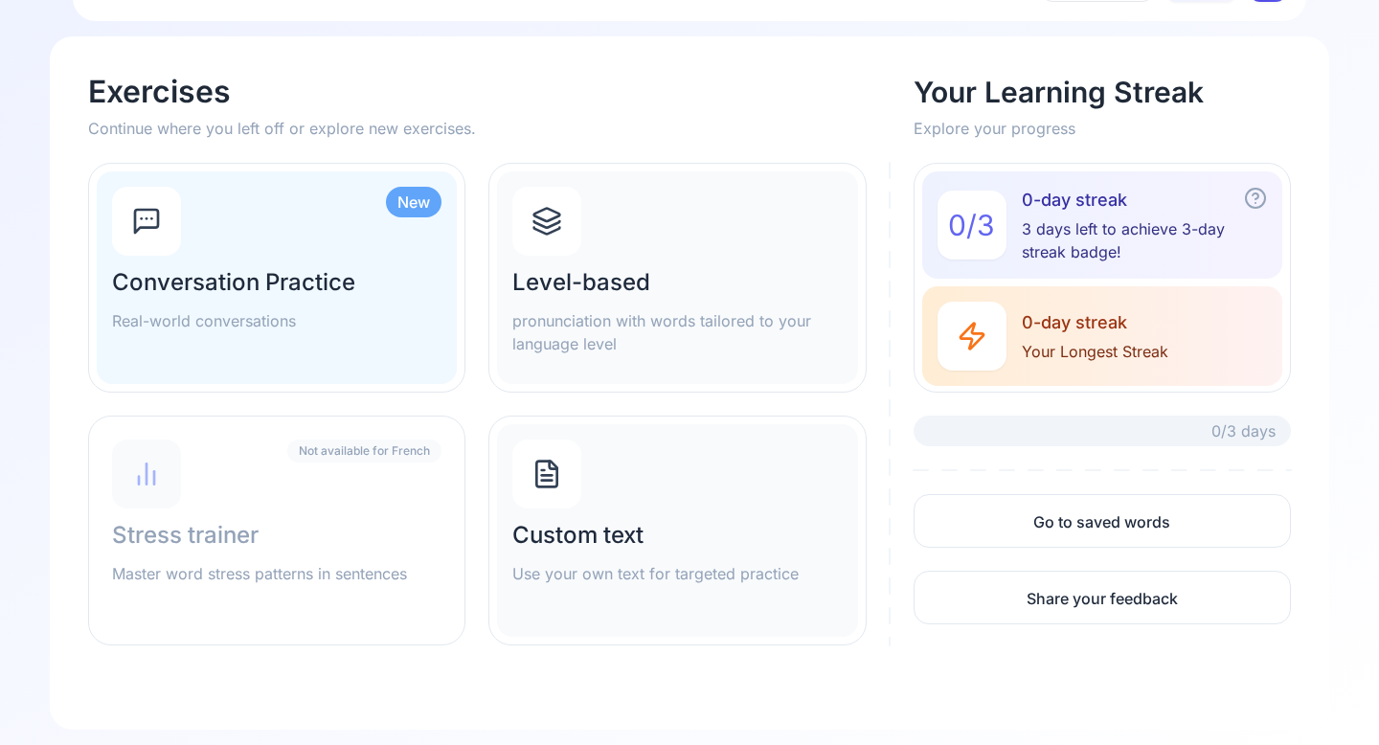
click at [667, 512] on div "Custom text Use your own text for targeted practice" at bounding box center [677, 530] width 360 height 213
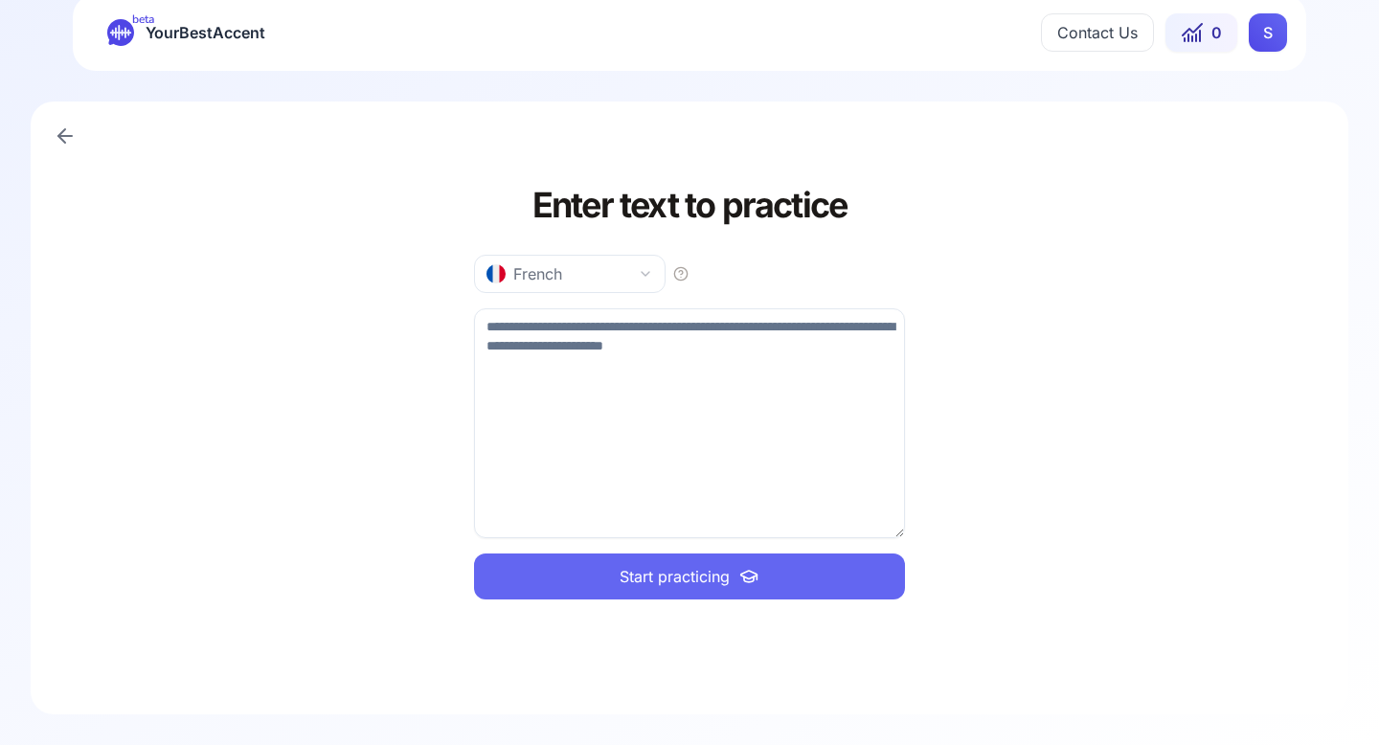
scroll to position [21, 0]
click at [59, 146] on icon at bounding box center [65, 135] width 23 height 23
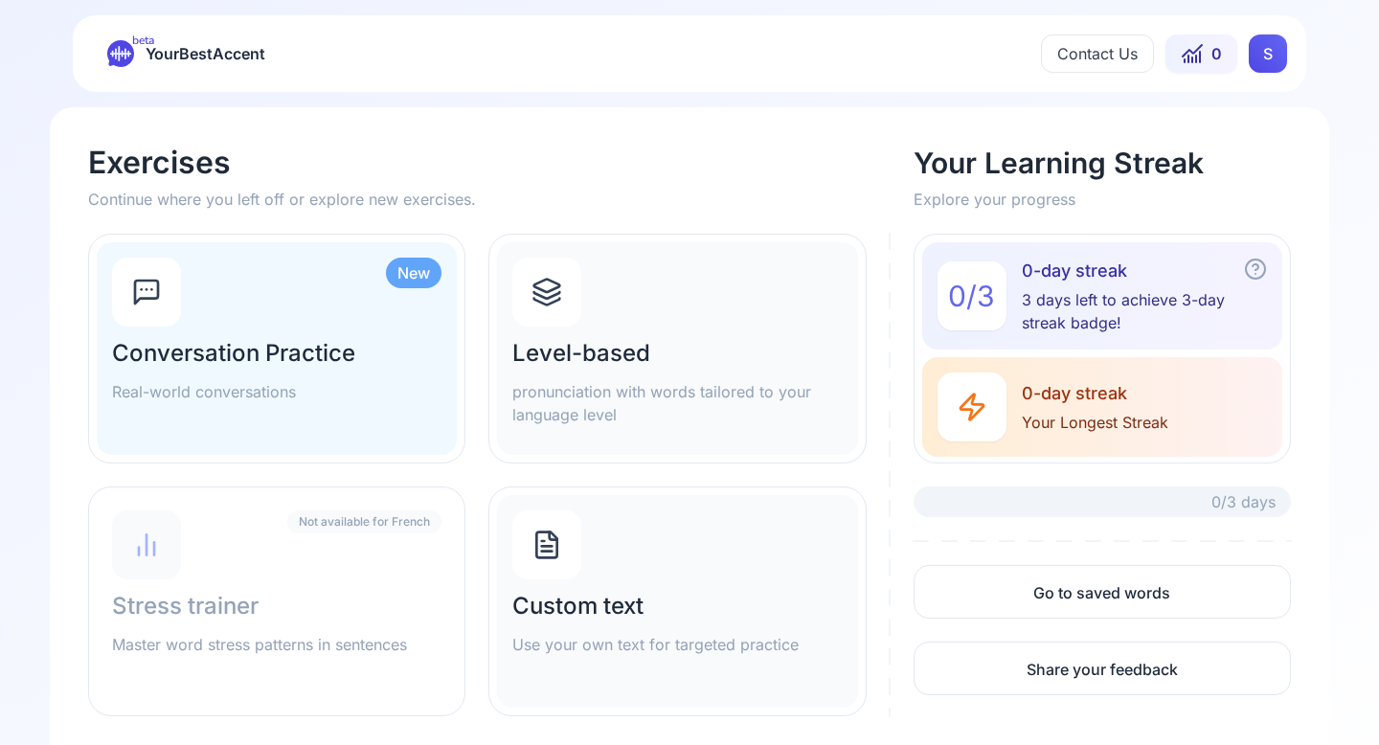
click at [723, 350] on h2 "Level-based" at bounding box center [676, 353] width 329 height 31
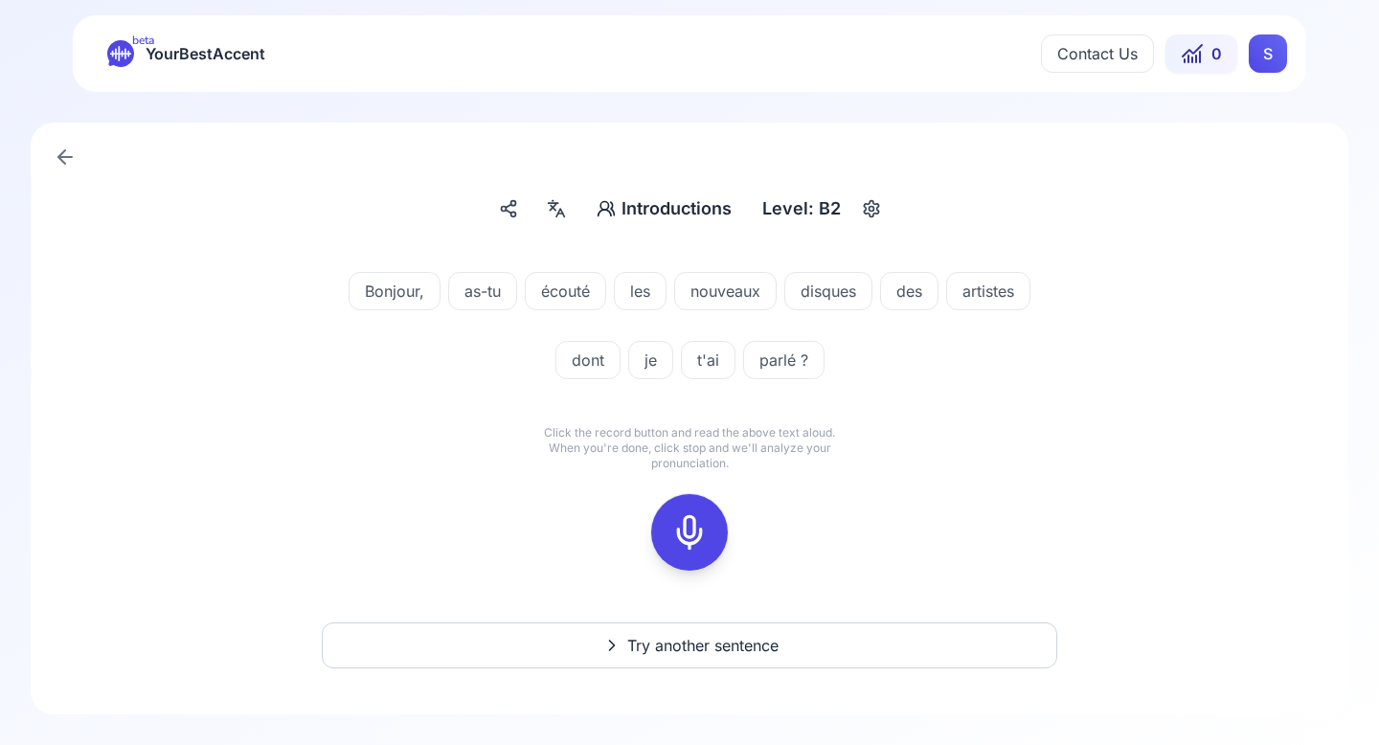
drag, startPoint x: 645, startPoint y: 370, endPoint x: 464, endPoint y: 287, distance: 199.7
click at [464, 287] on div "Bonjour, as-tu écouté les nouveaux disques des artistes dont je t'ai parlé ?" at bounding box center [690, 314] width 728 height 130
click at [646, 364] on span "je" at bounding box center [650, 360] width 43 height 23
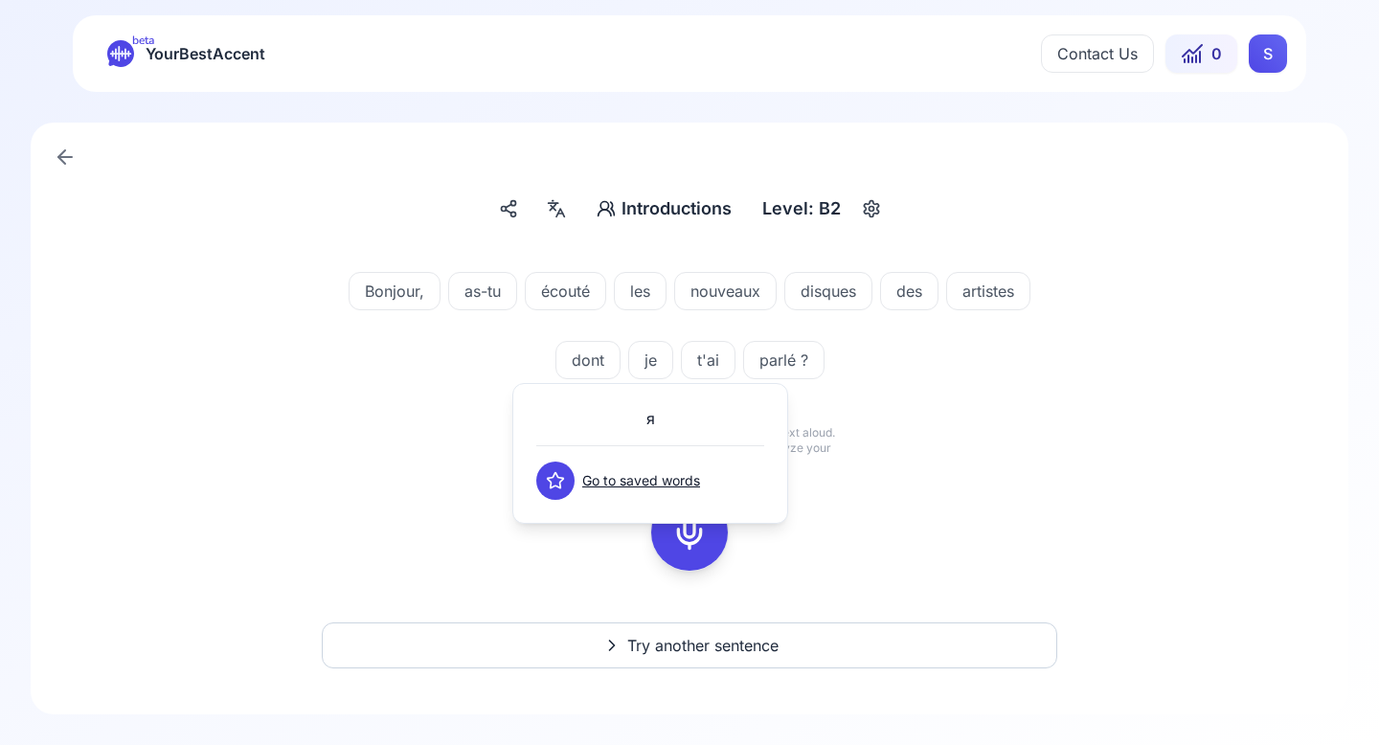
click at [508, 281] on span "as-tu" at bounding box center [482, 291] width 67 height 23
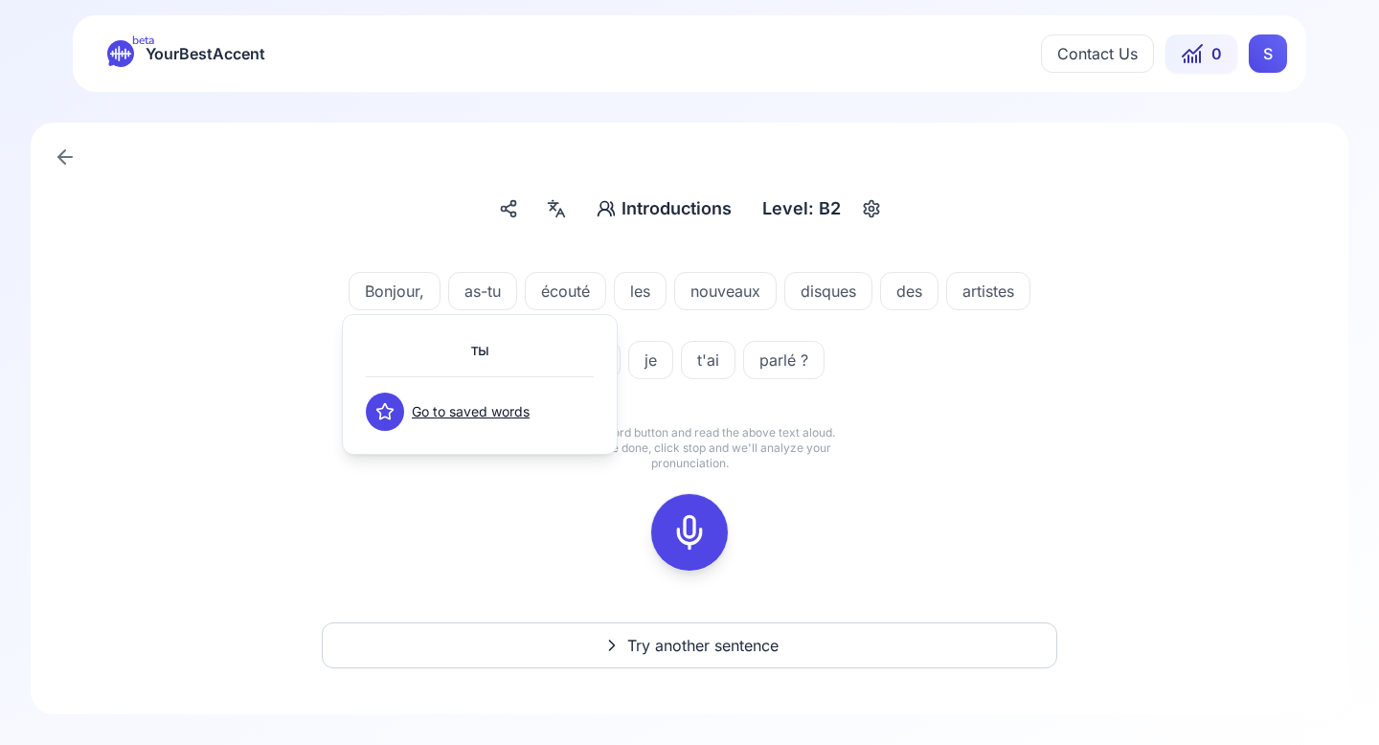
click at [685, 544] on icon at bounding box center [689, 532] width 38 height 38
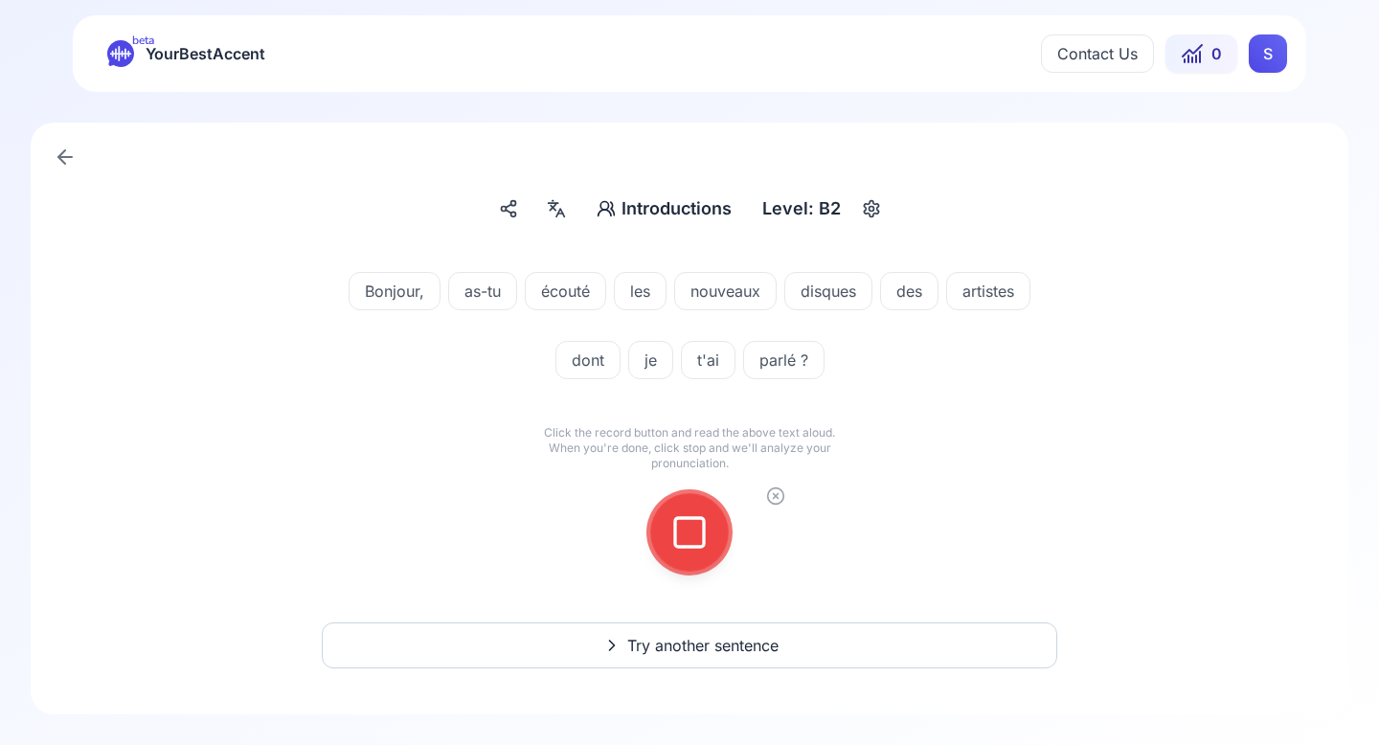
click at [685, 544] on icon at bounding box center [689, 532] width 38 height 38
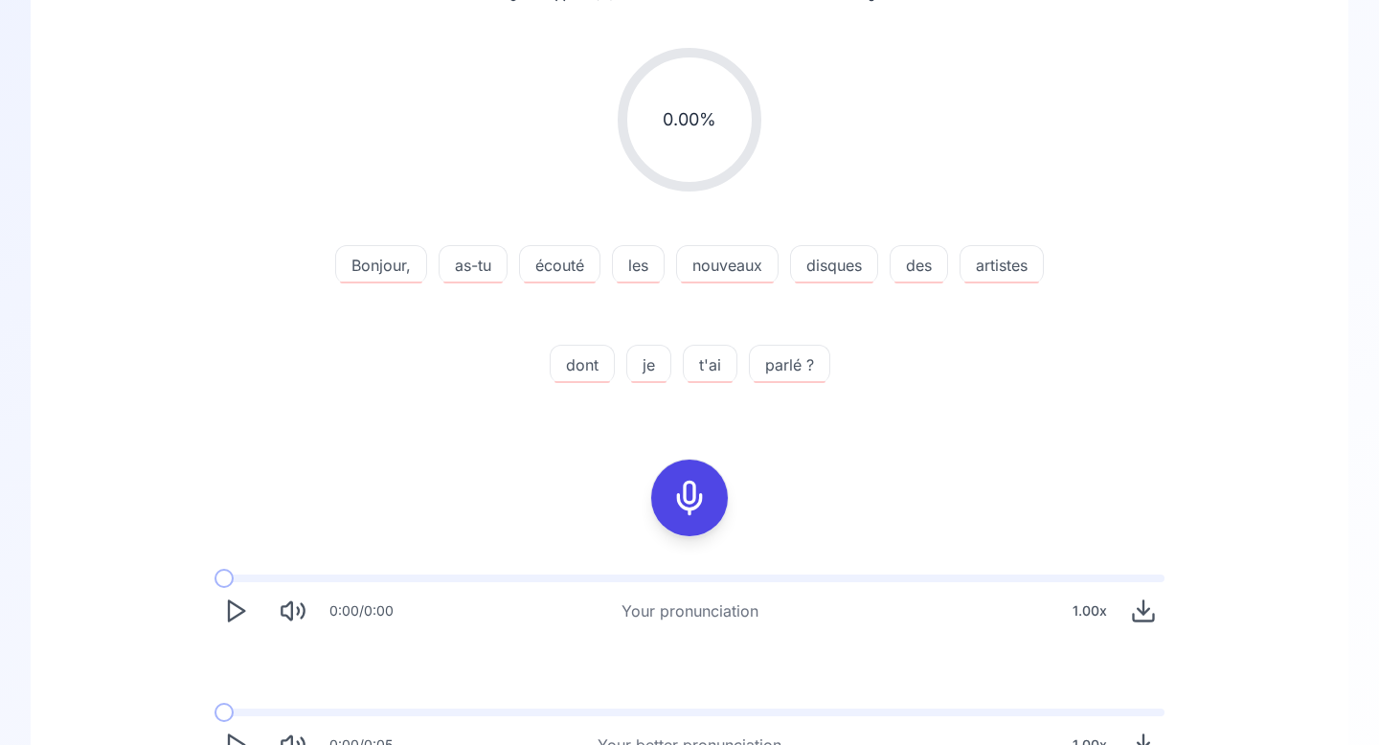
scroll to position [341, 0]
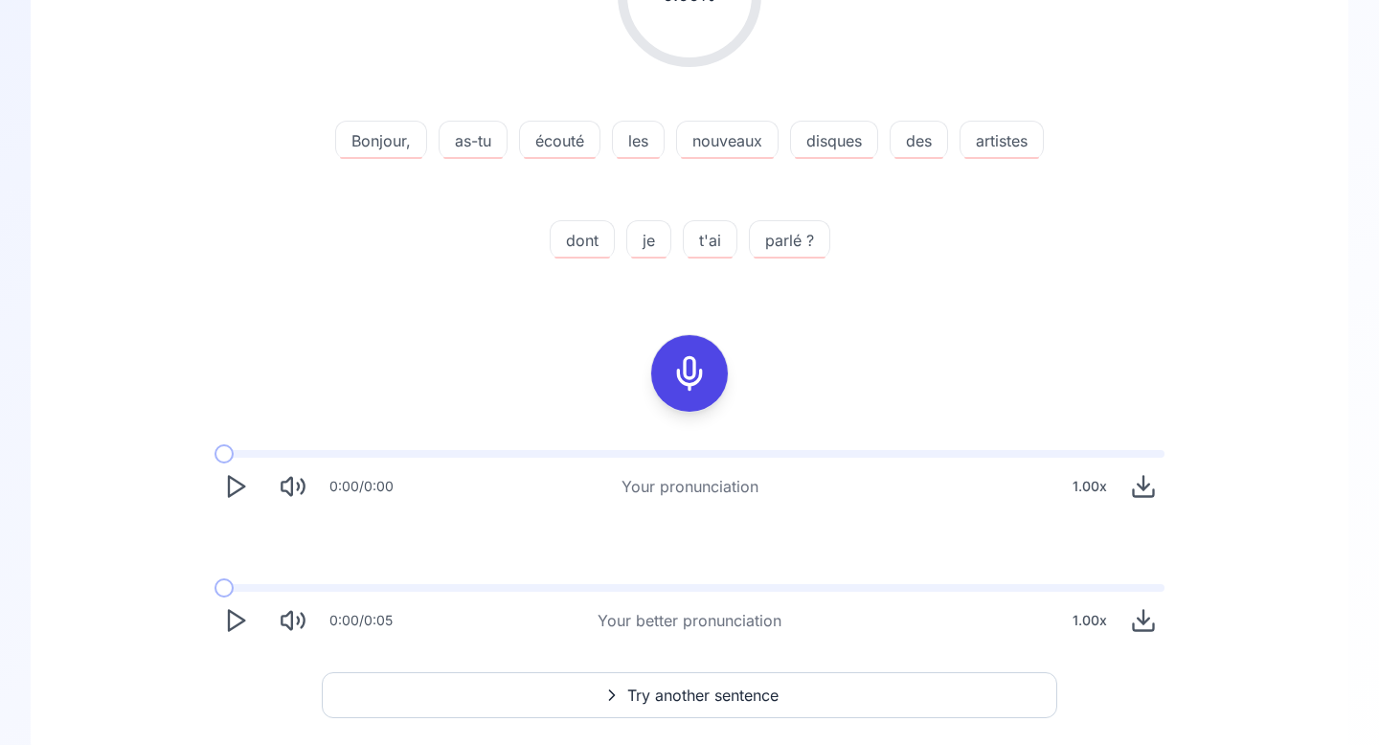
click at [246, 486] on icon "Play" at bounding box center [235, 486] width 27 height 27
click at [236, 618] on icon "Play" at bounding box center [235, 620] width 27 height 27
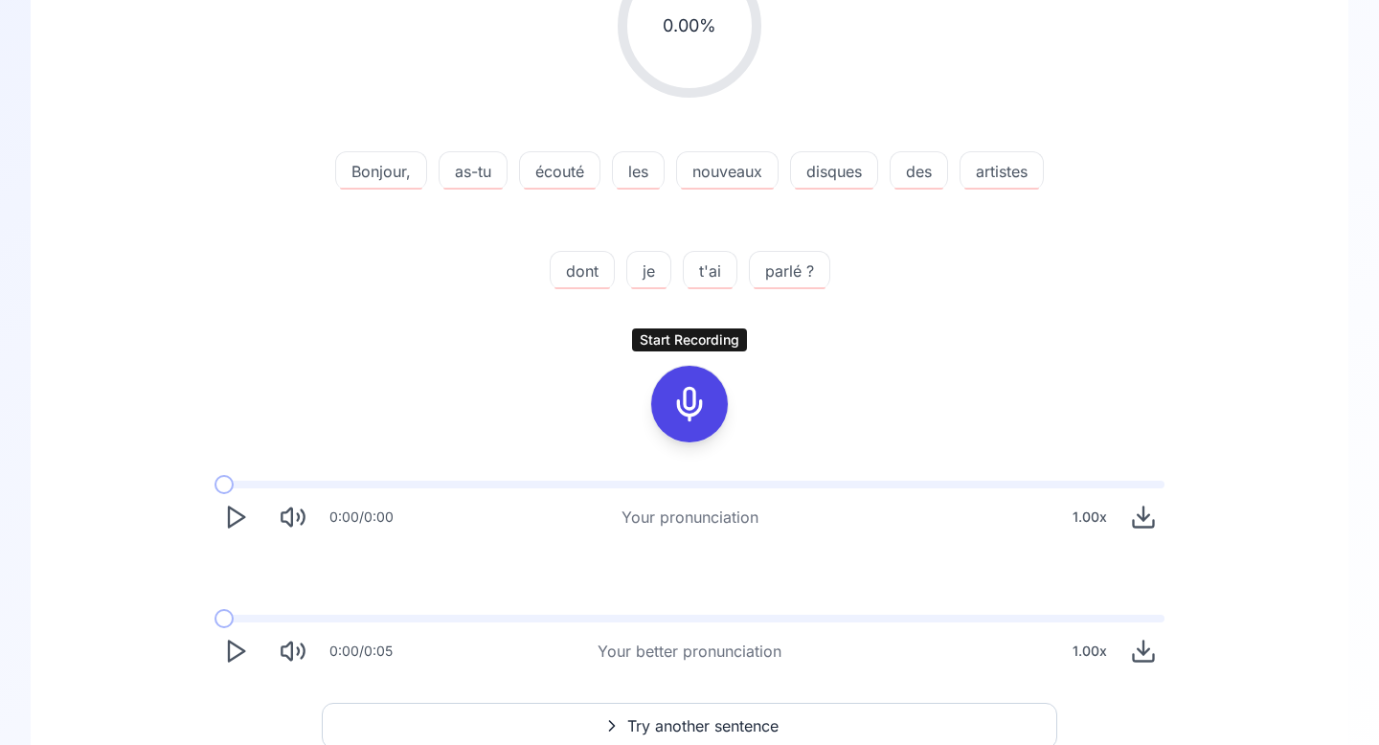
click at [708, 401] on div at bounding box center [690, 404] width 46 height 77
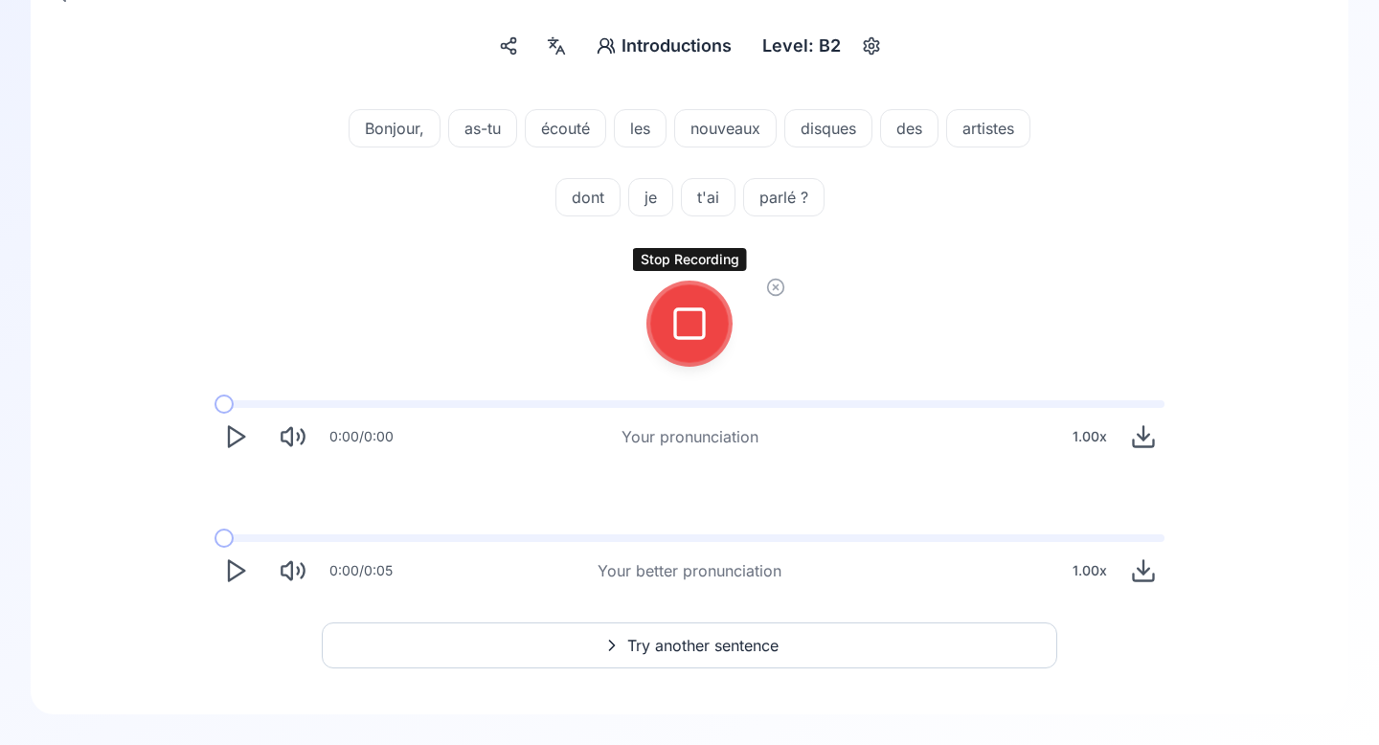
click at [684, 328] on icon at bounding box center [689, 324] width 38 height 38
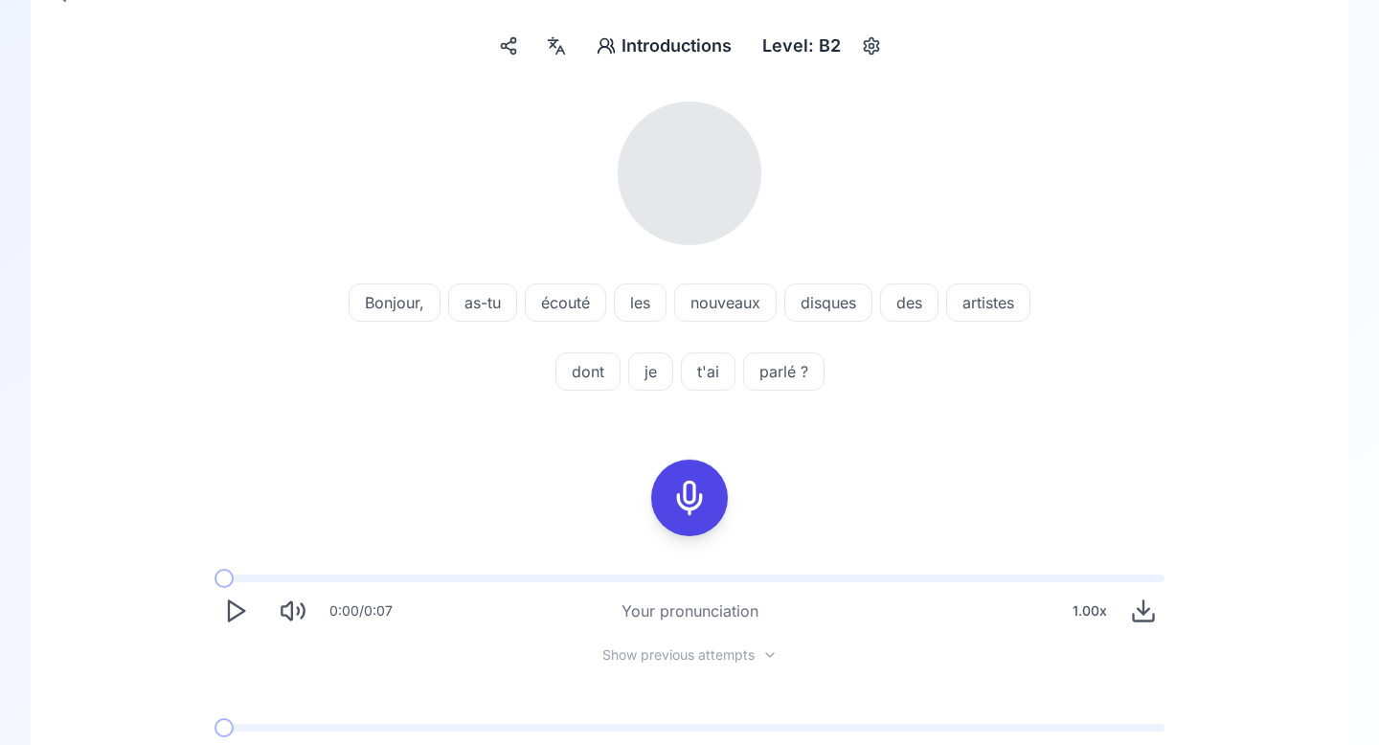
scroll to position [352, 0]
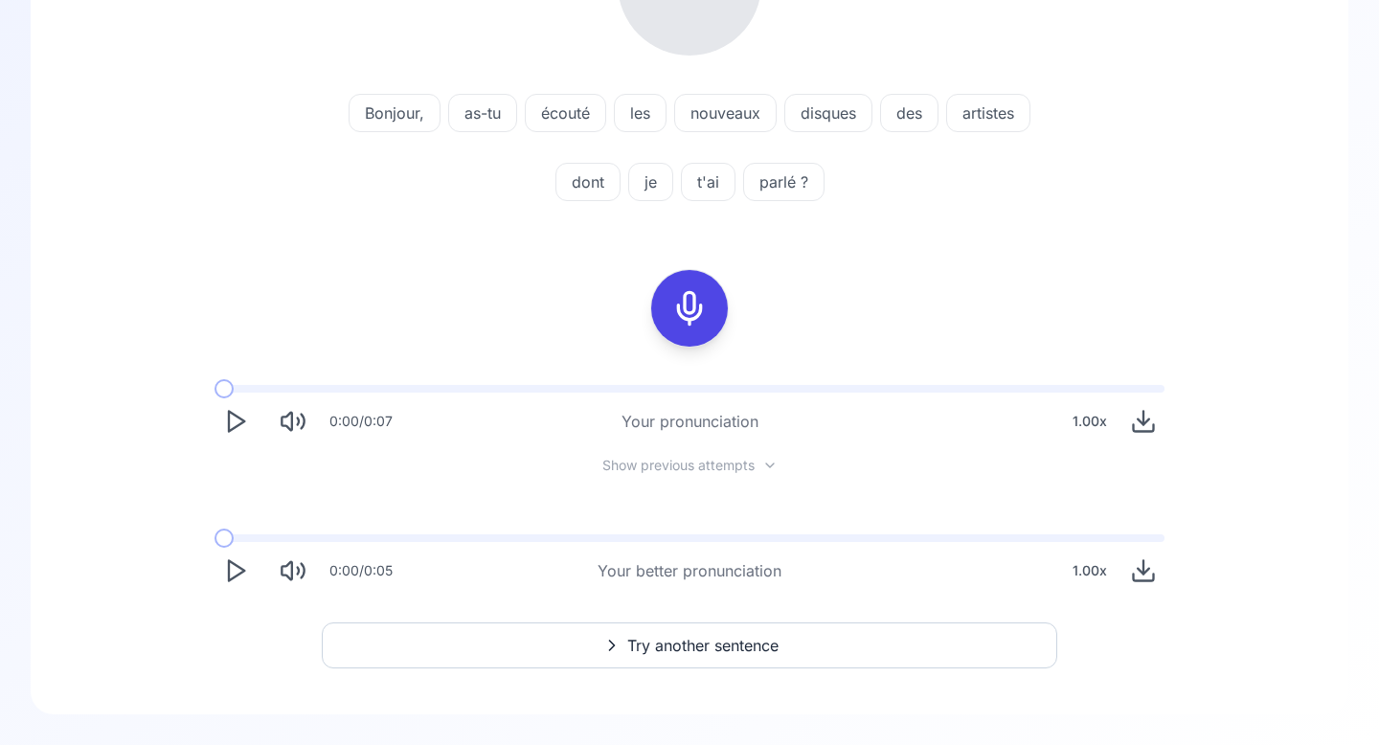
click at [235, 418] on icon "Play" at bounding box center [235, 421] width 27 height 27
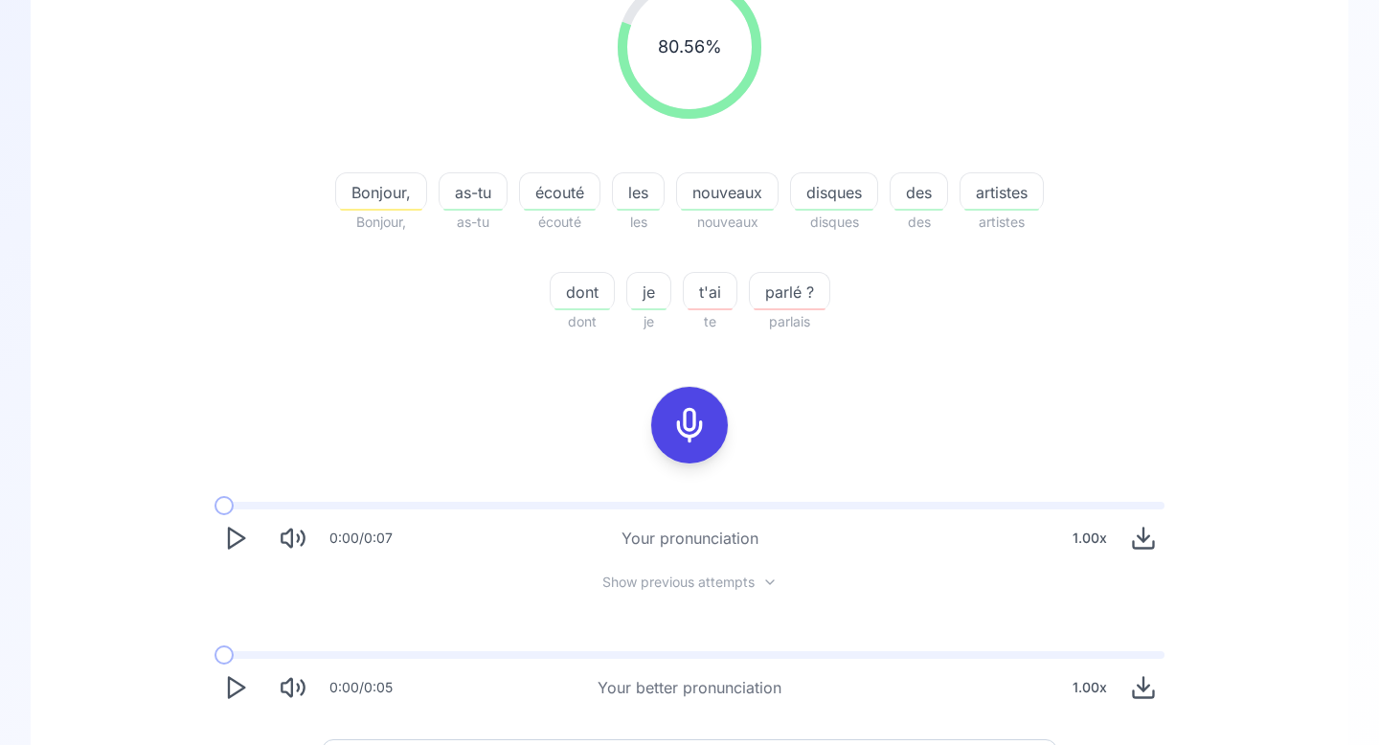
scroll to position [406, 0]
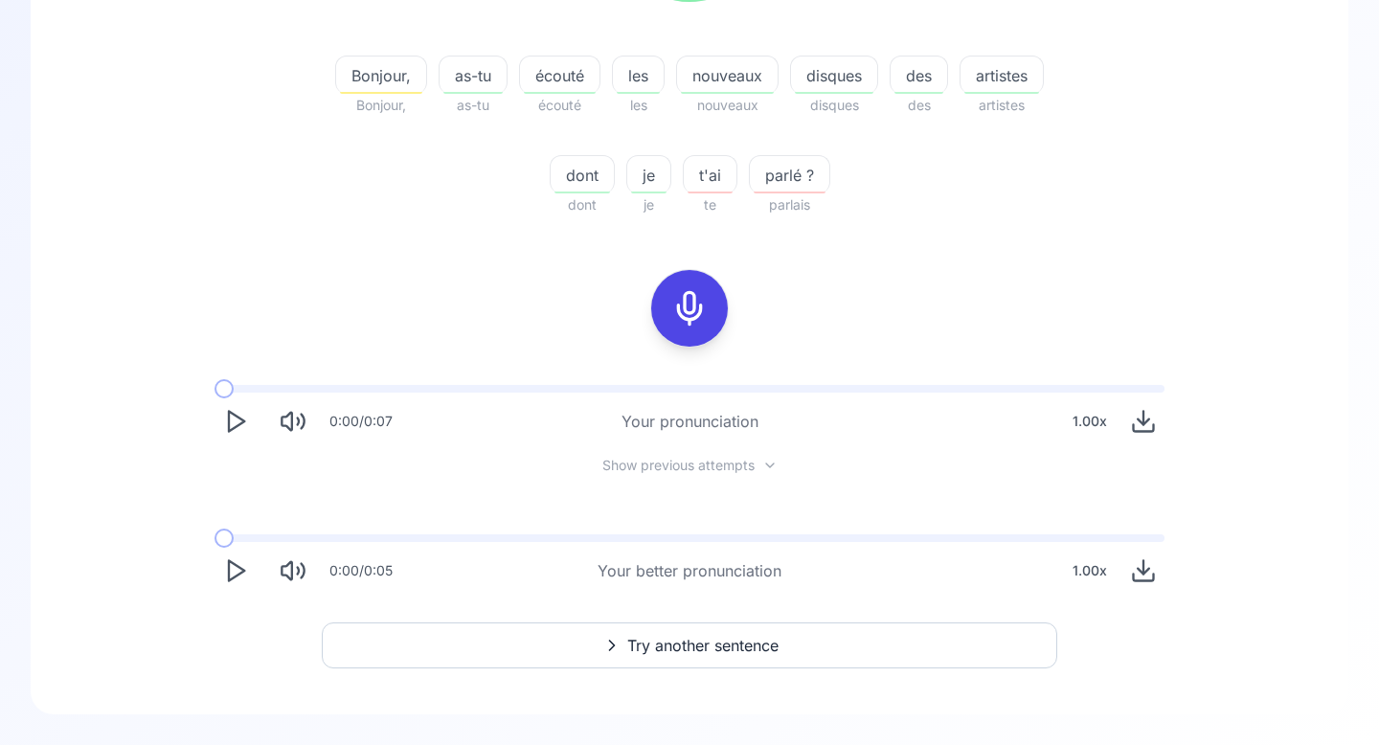
click at [656, 642] on span "Try another sentence" at bounding box center [702, 645] width 151 height 23
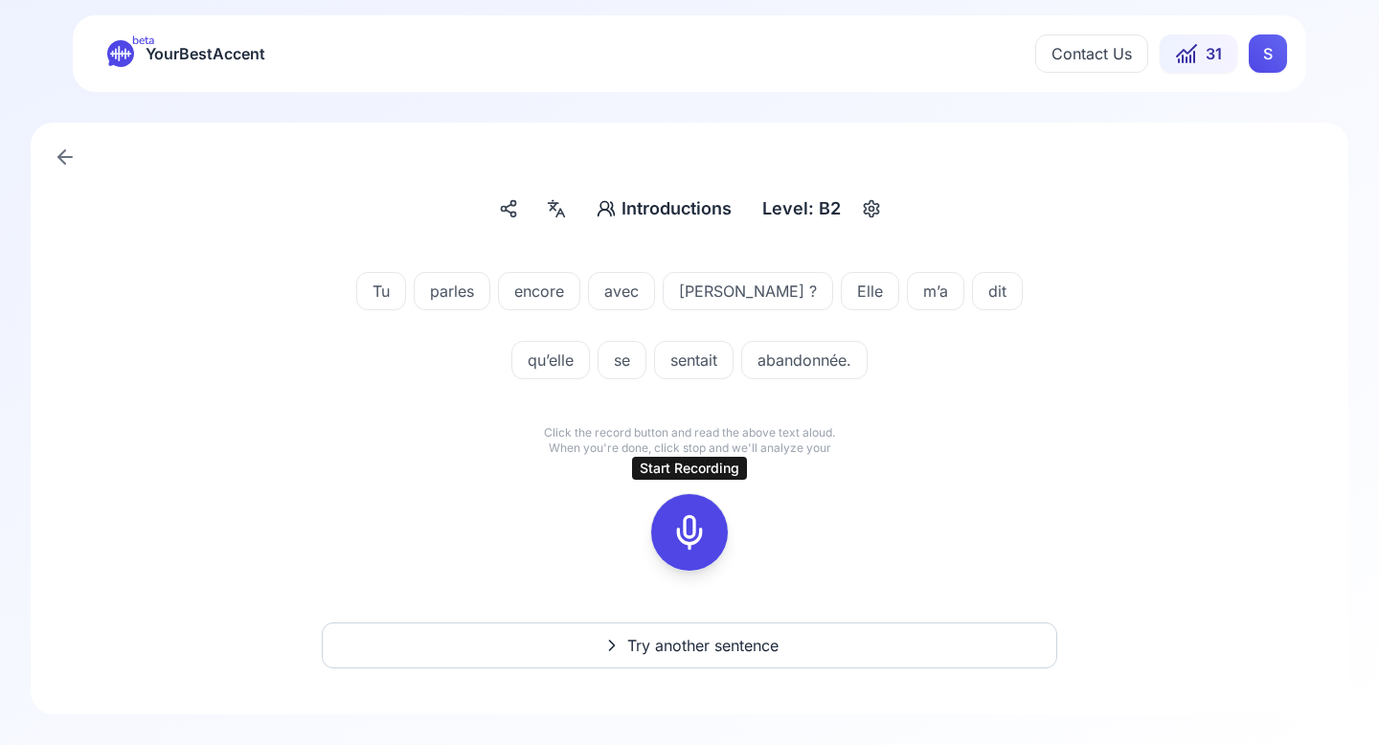
click at [693, 524] on icon at bounding box center [689, 532] width 38 height 38
click at [694, 526] on icon at bounding box center [689, 532] width 38 height 38
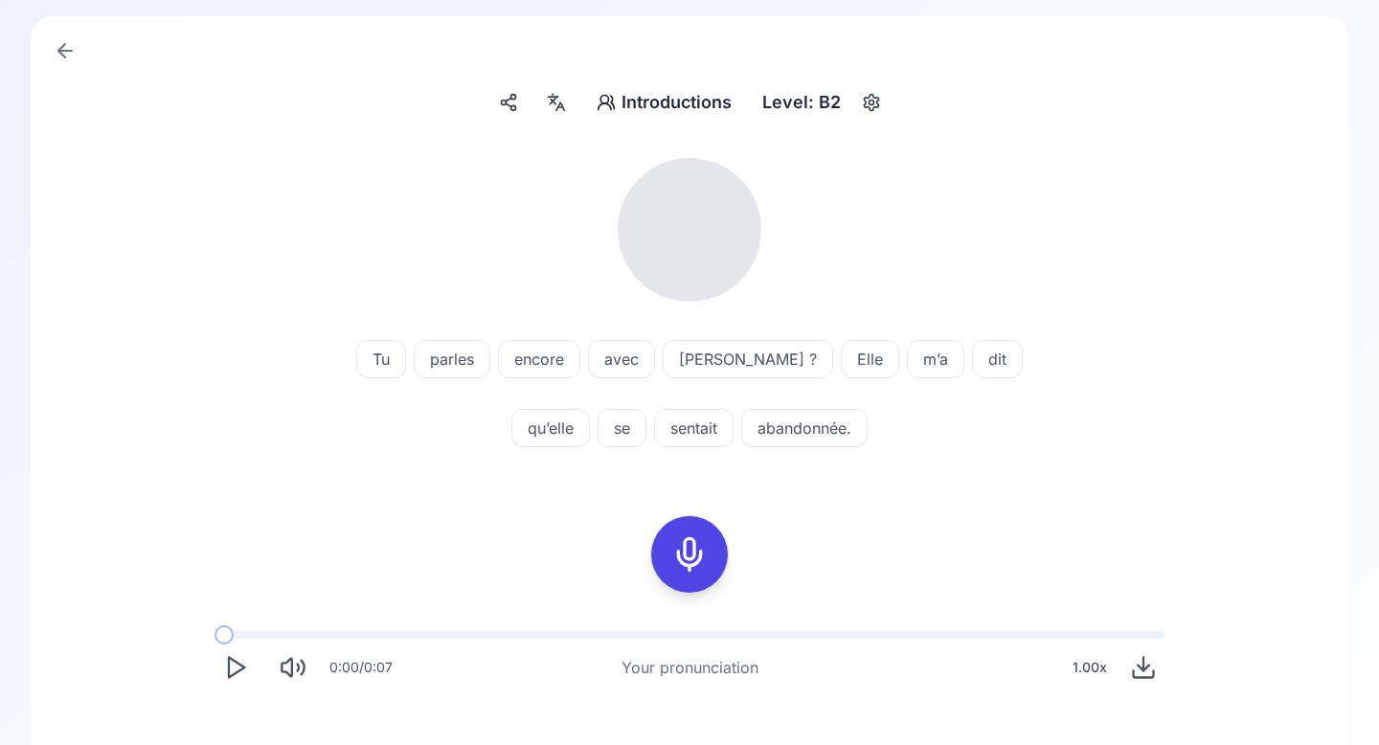
scroll to position [317, 0]
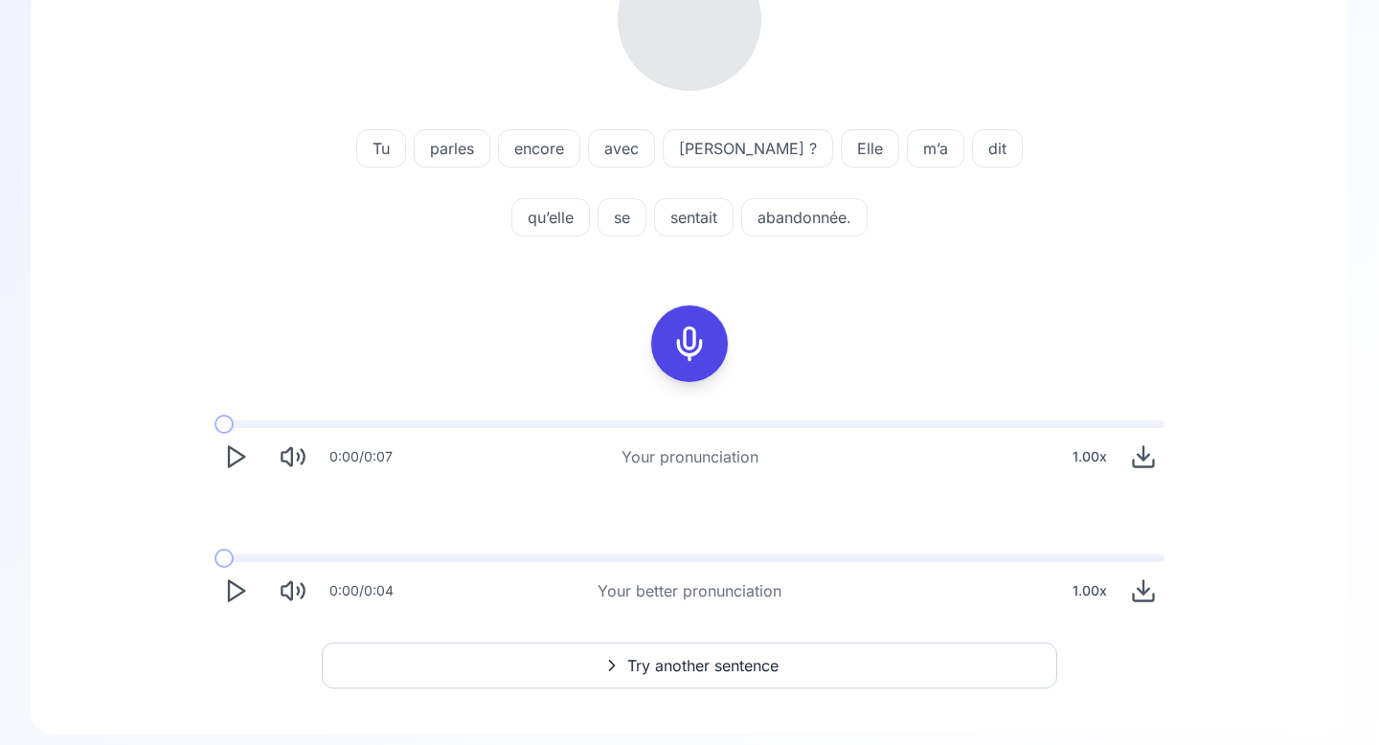
click at [242, 468] on icon "Play" at bounding box center [235, 456] width 27 height 27
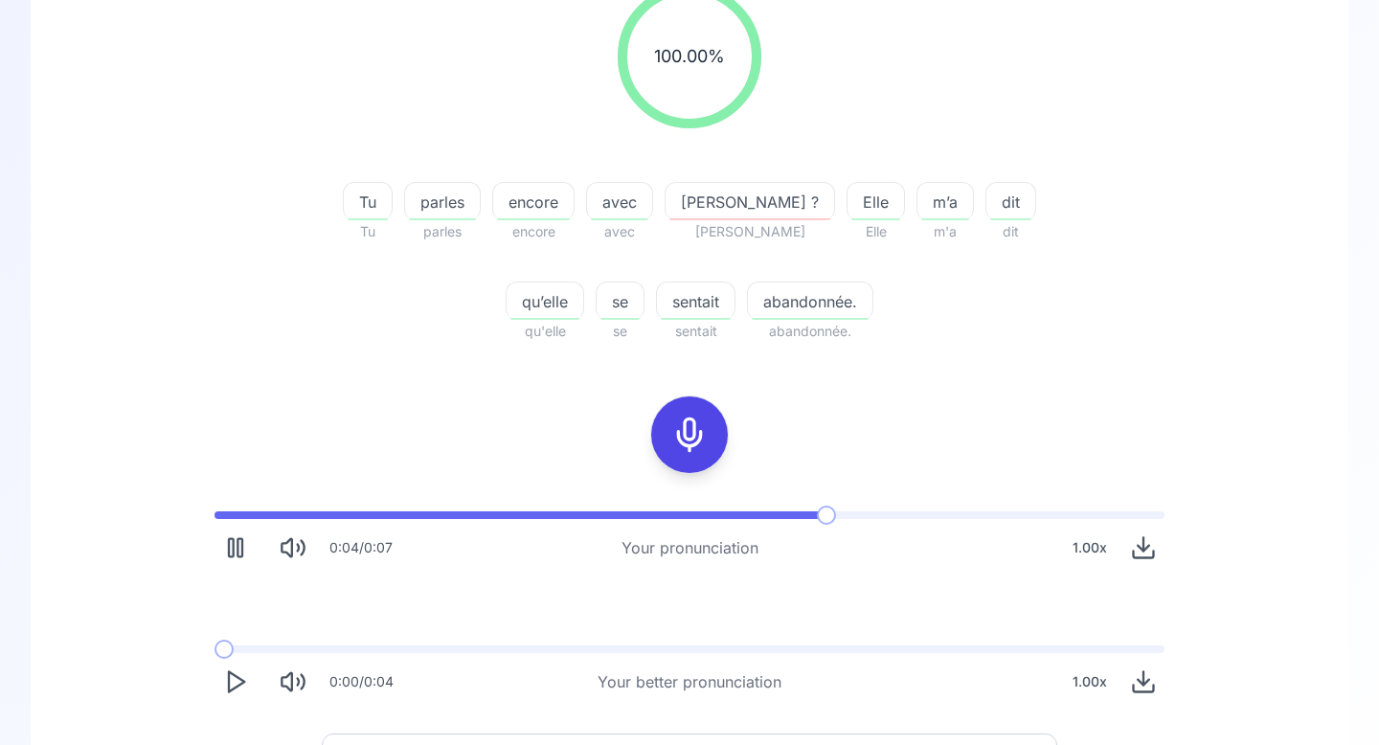
scroll to position [366, 0]
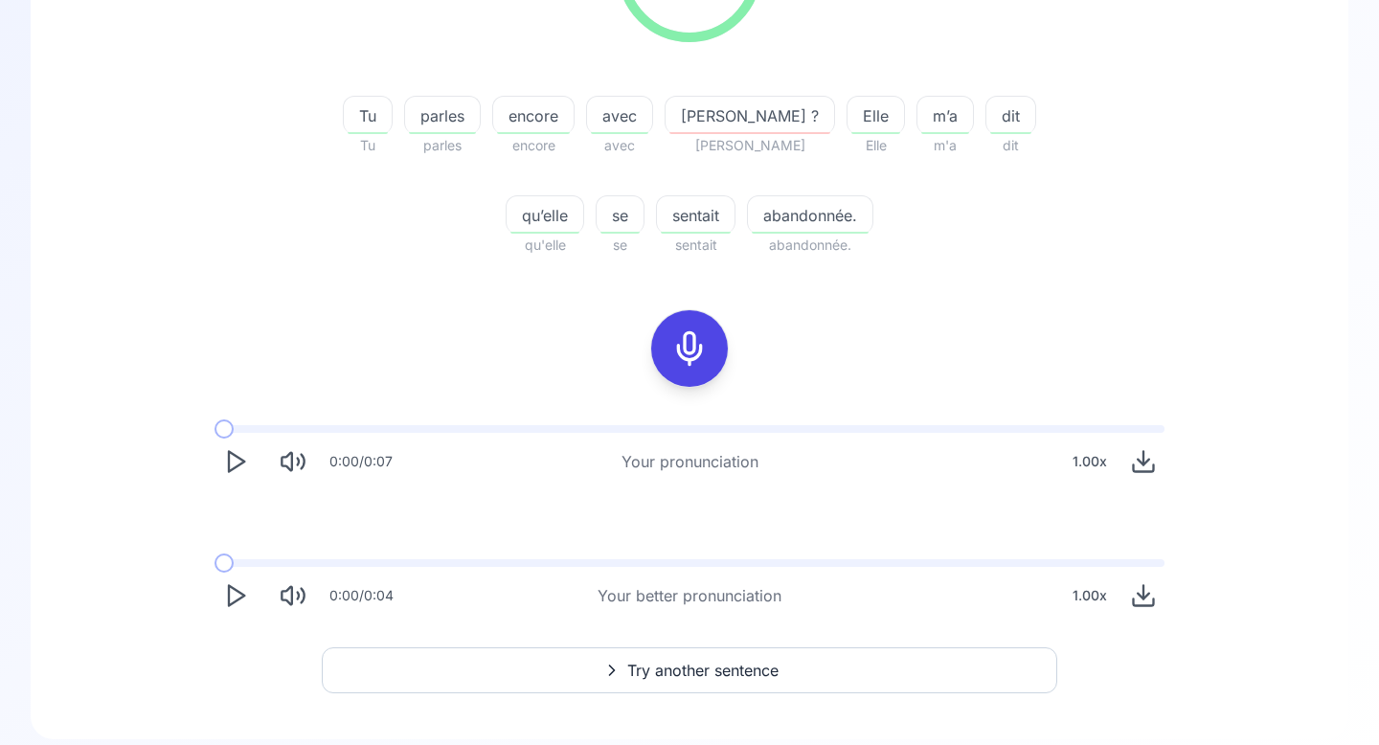
click at [622, 675] on button "Try another sentence" at bounding box center [690, 670] width 736 height 46
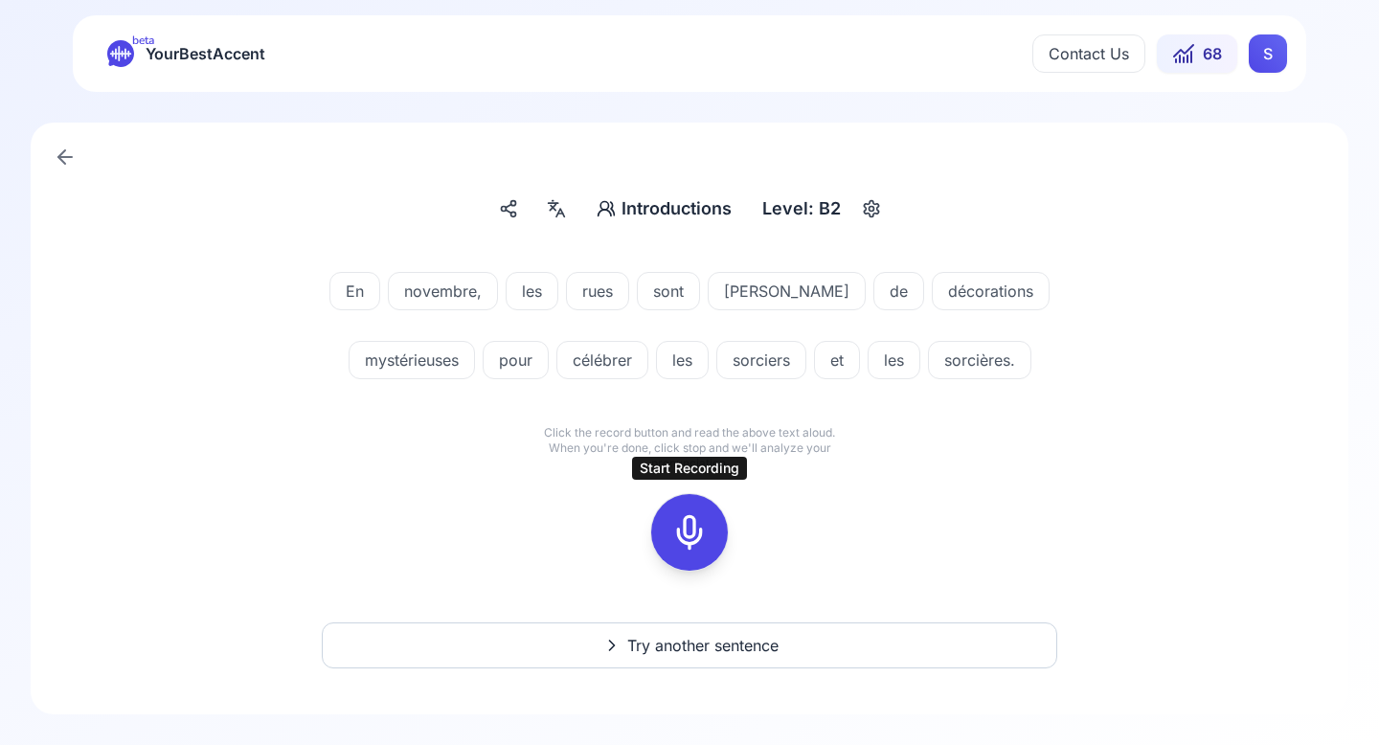
click at [708, 537] on div at bounding box center [690, 532] width 46 height 77
click at [686, 537] on icon at bounding box center [689, 532] width 38 height 38
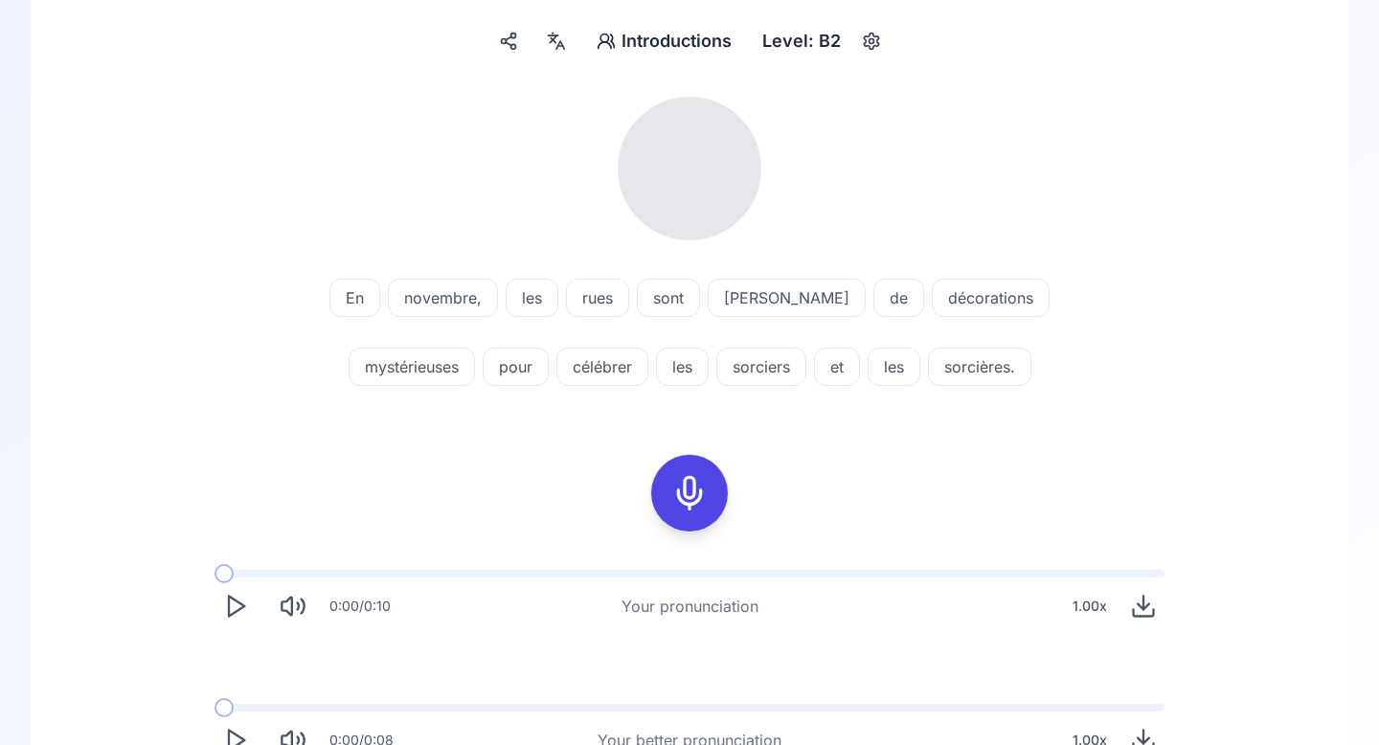
scroll to position [232, 0]
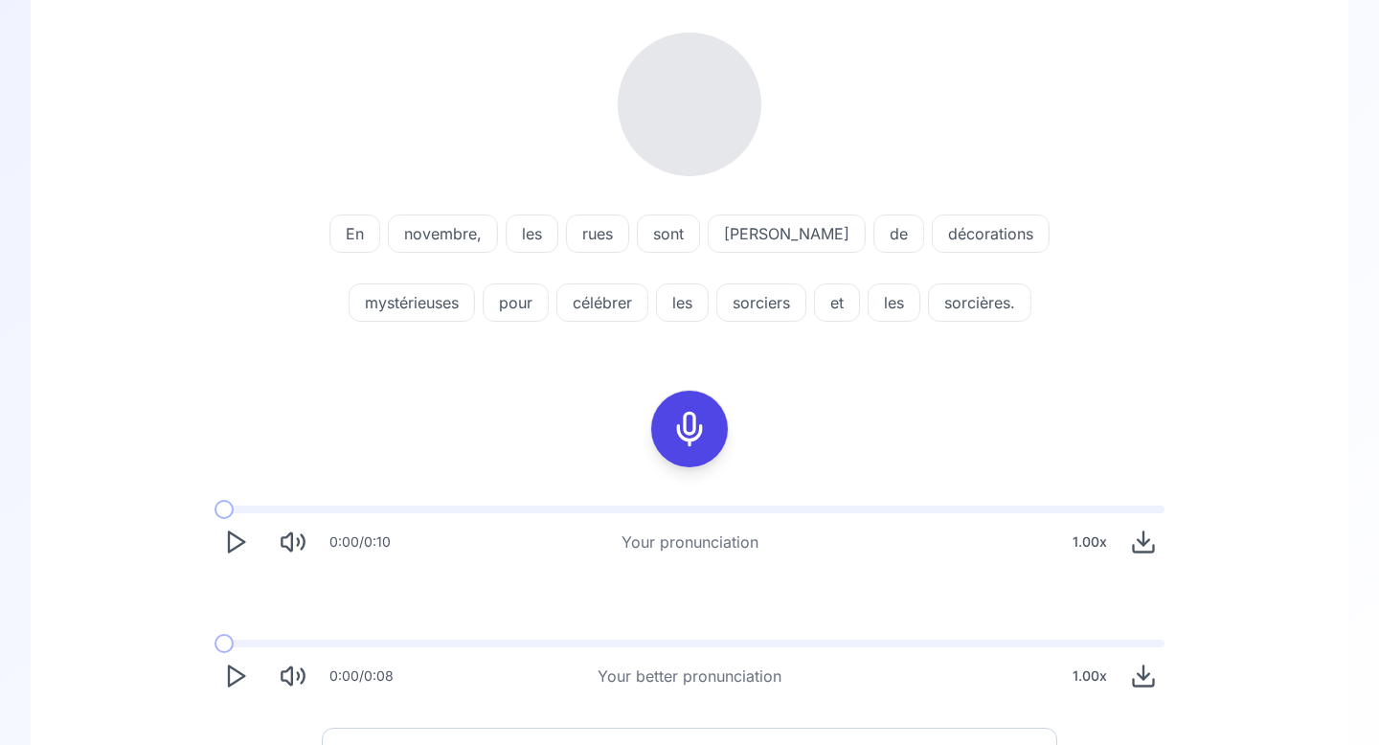
click at [238, 540] on icon "Play" at bounding box center [235, 542] width 27 height 27
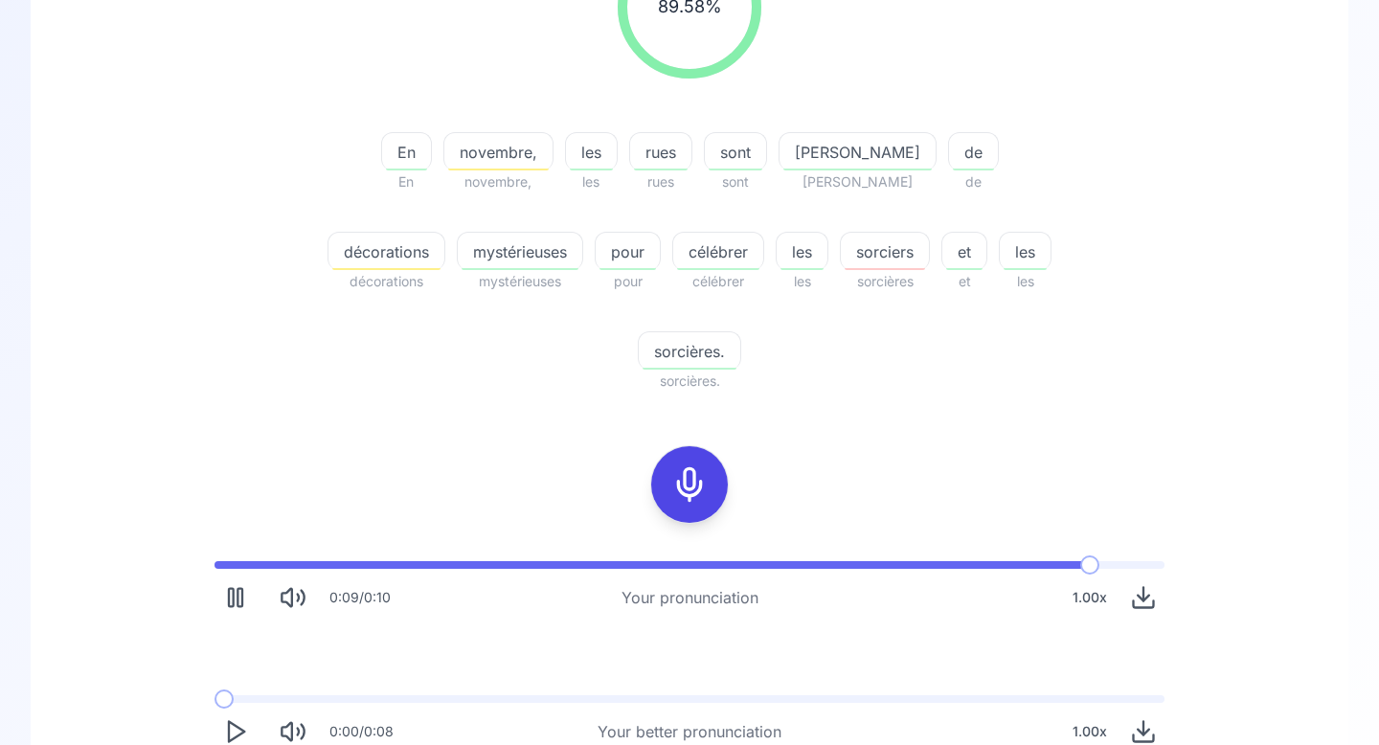
scroll to position [347, 0]
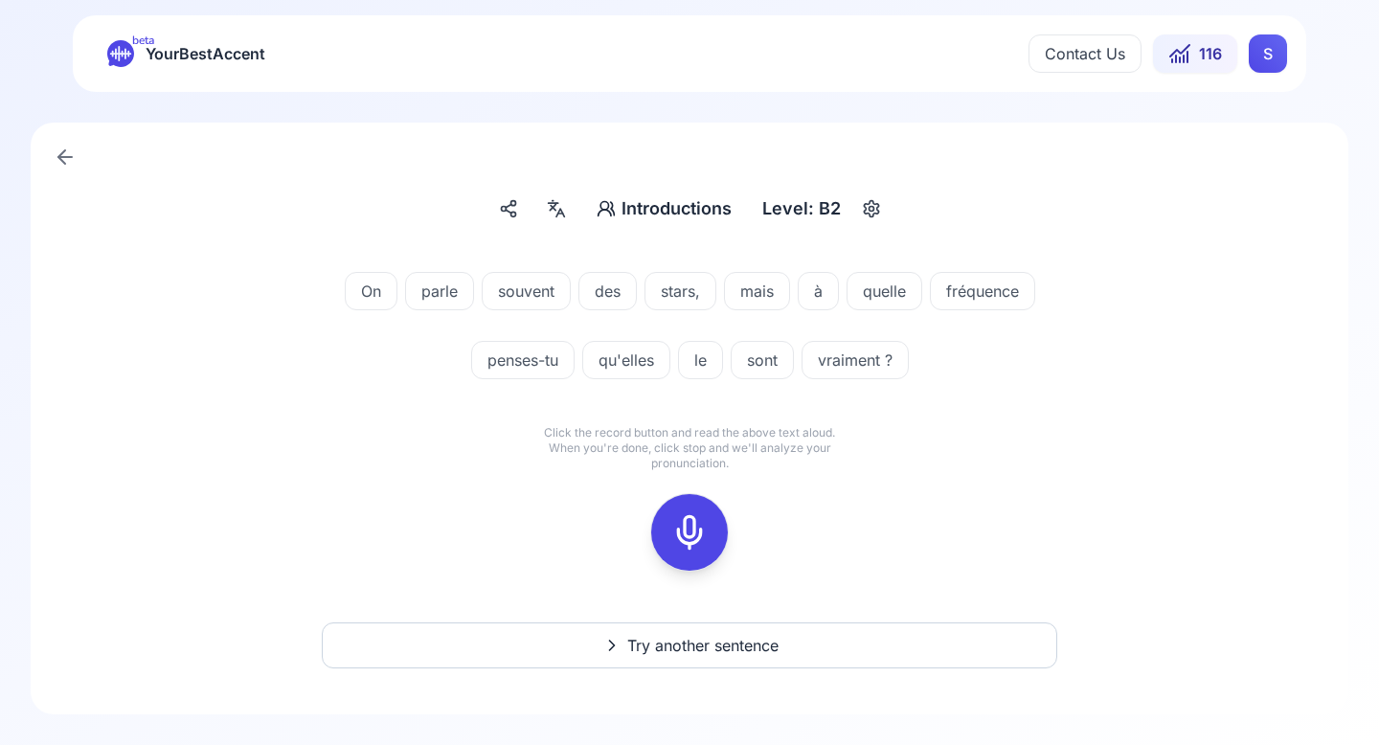
click at [690, 537] on icon at bounding box center [689, 532] width 38 height 38
click at [690, 538] on icon at bounding box center [689, 532] width 38 height 38
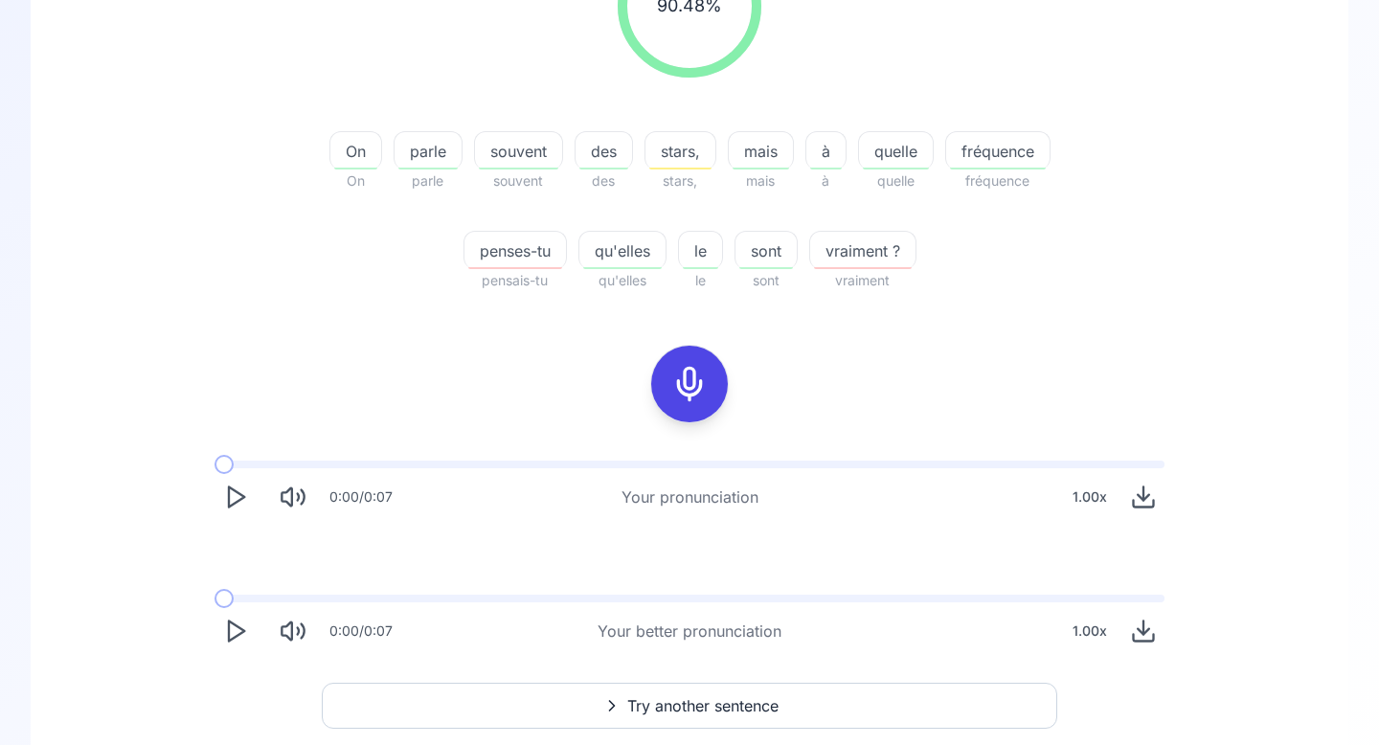
scroll to position [369, 0]
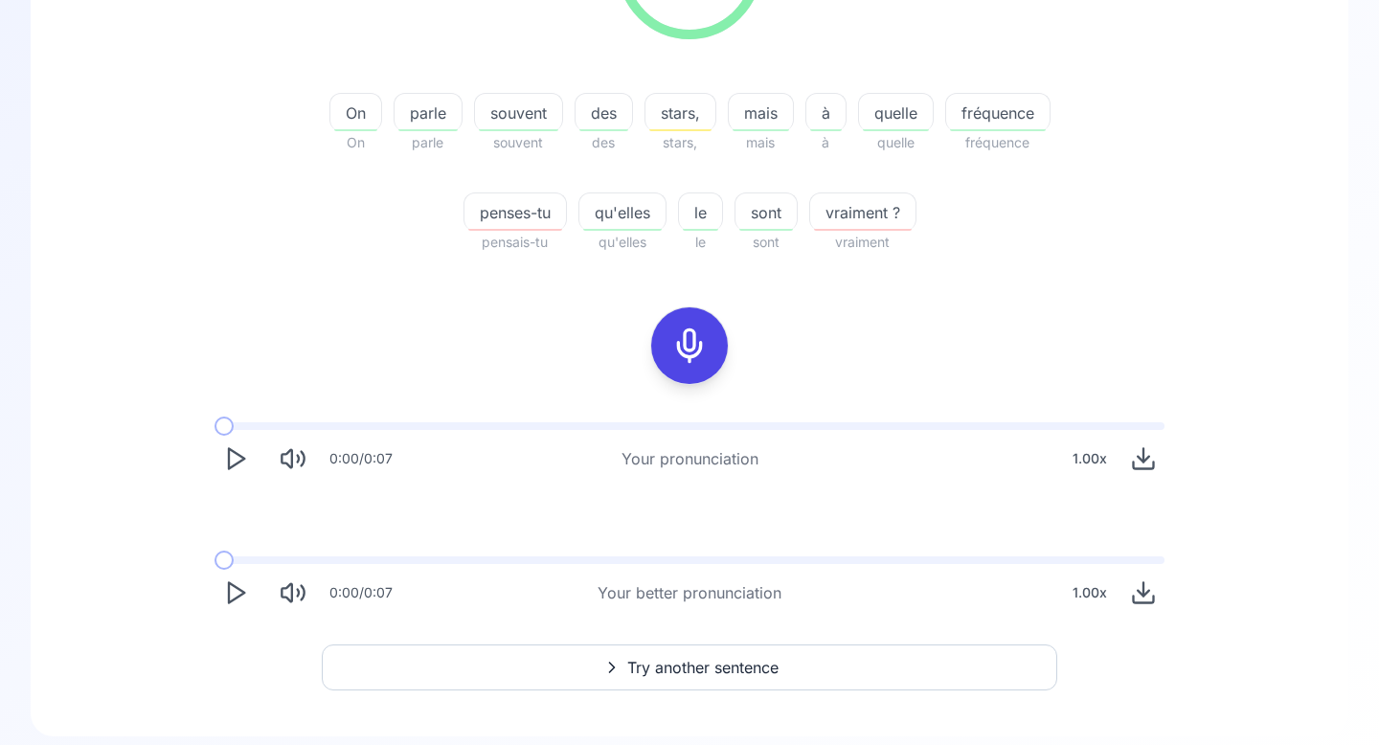
click at [231, 455] on icon "Play" at bounding box center [235, 458] width 27 height 27
click at [246, 596] on icon "Play" at bounding box center [235, 592] width 27 height 27
click at [703, 679] on button "Try another sentence" at bounding box center [690, 668] width 736 height 46
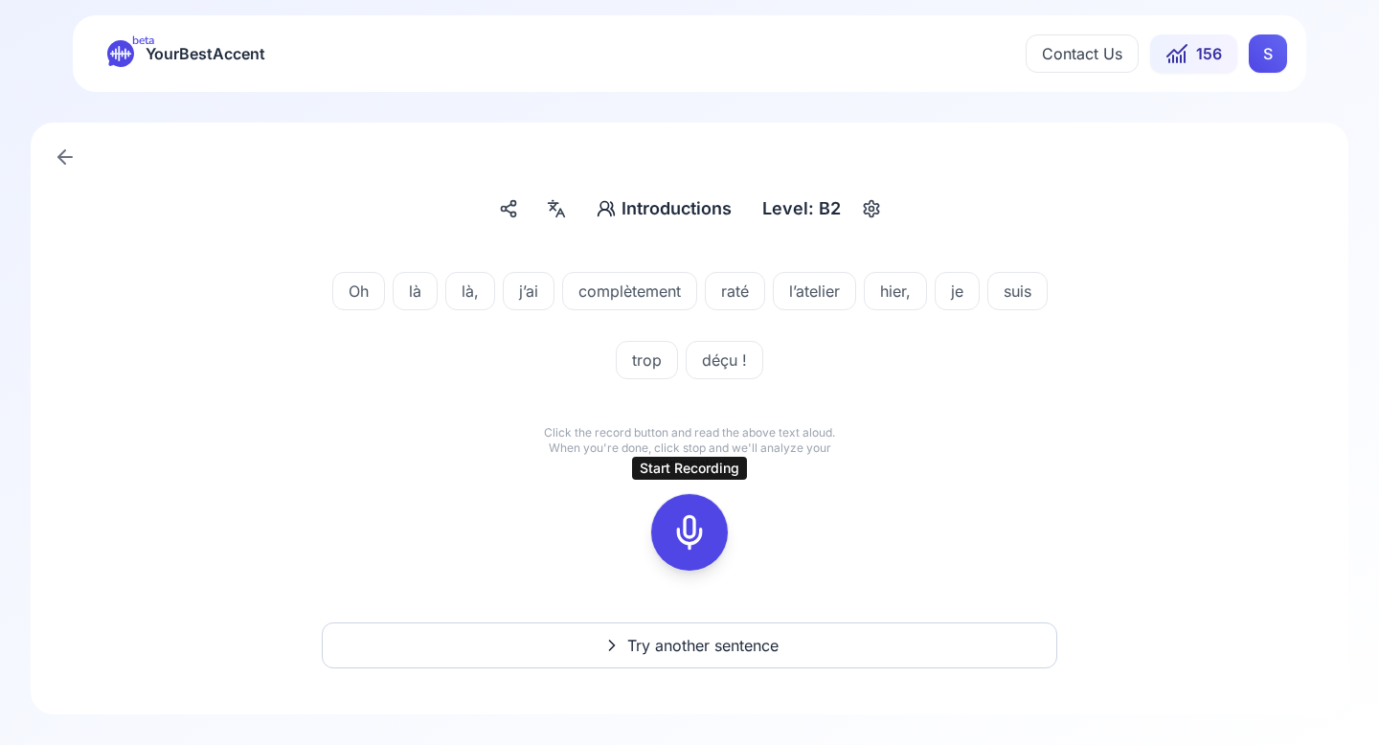
click at [679, 522] on icon at bounding box center [689, 532] width 38 height 38
click at [679, 523] on icon at bounding box center [689, 532] width 38 height 38
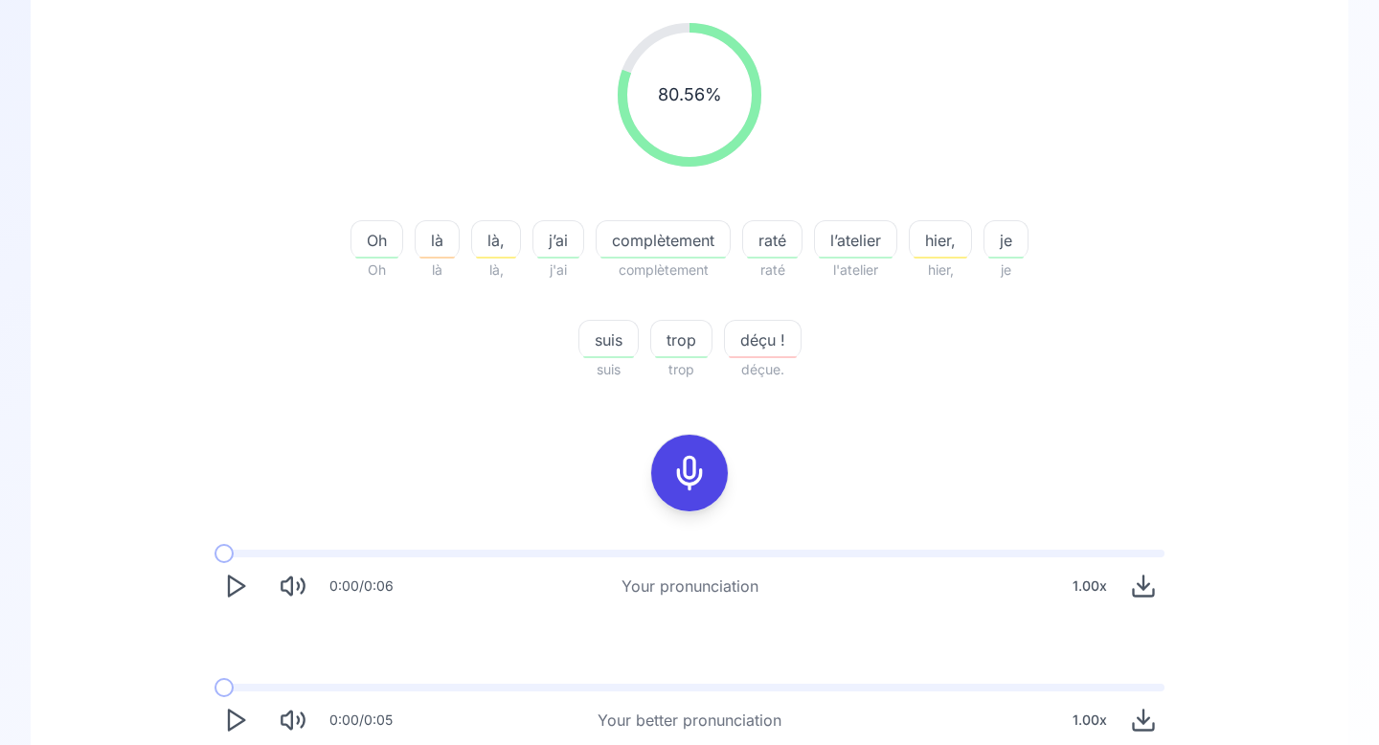
scroll to position [345, 0]
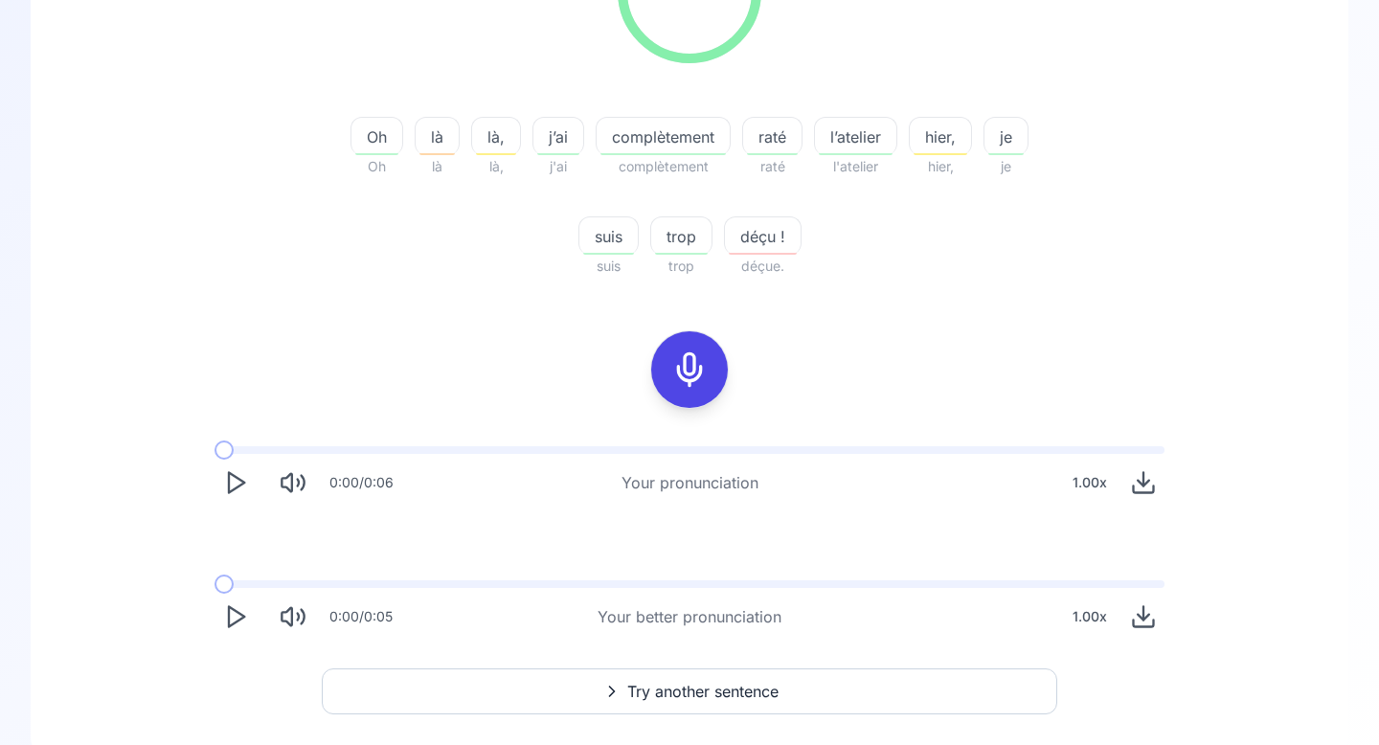
click at [231, 626] on icon "Play" at bounding box center [235, 616] width 27 height 27
click at [229, 485] on polygon "Play" at bounding box center [236, 483] width 15 height 20
click at [220, 619] on button "Play" at bounding box center [236, 617] width 42 height 42
click at [229, 473] on polygon "Play" at bounding box center [236, 483] width 15 height 20
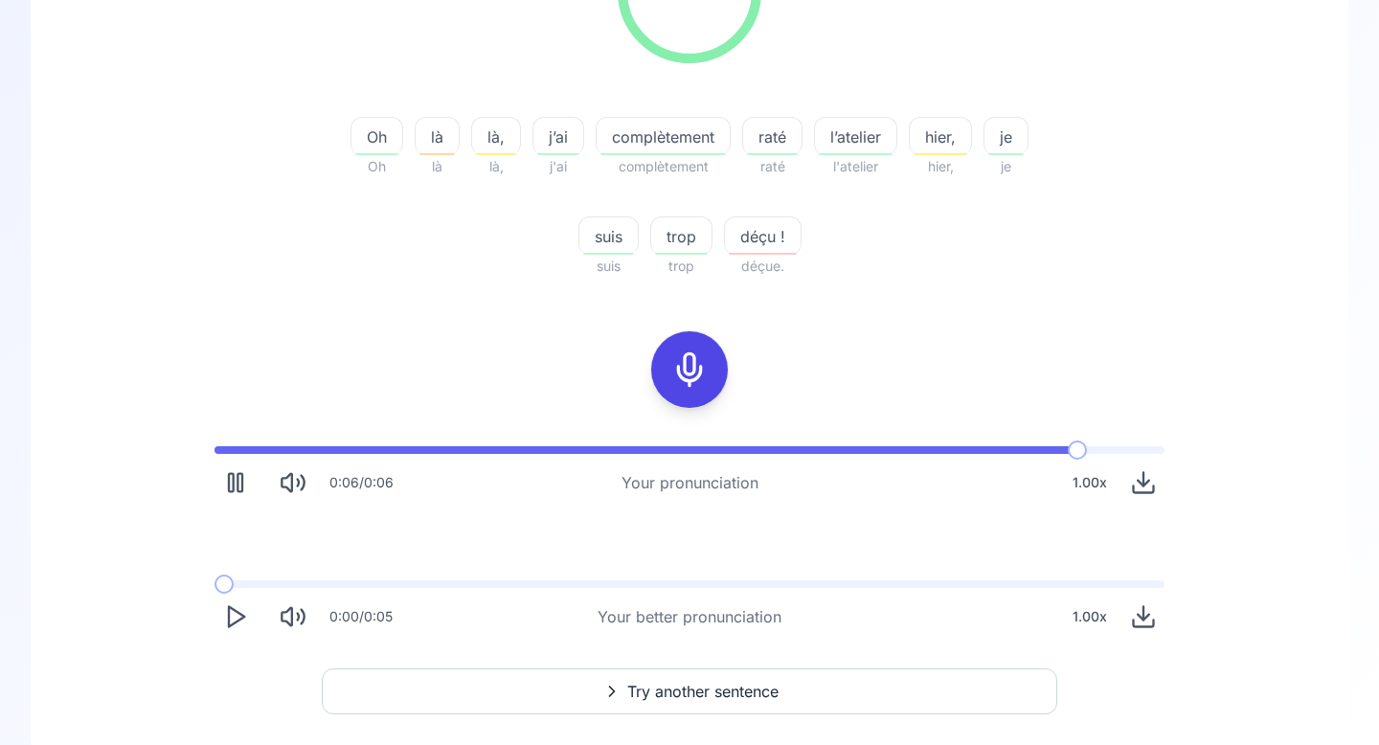
click at [238, 612] on polygon "Play" at bounding box center [236, 617] width 15 height 20
click at [684, 693] on span "Try another sentence" at bounding box center [702, 691] width 151 height 23
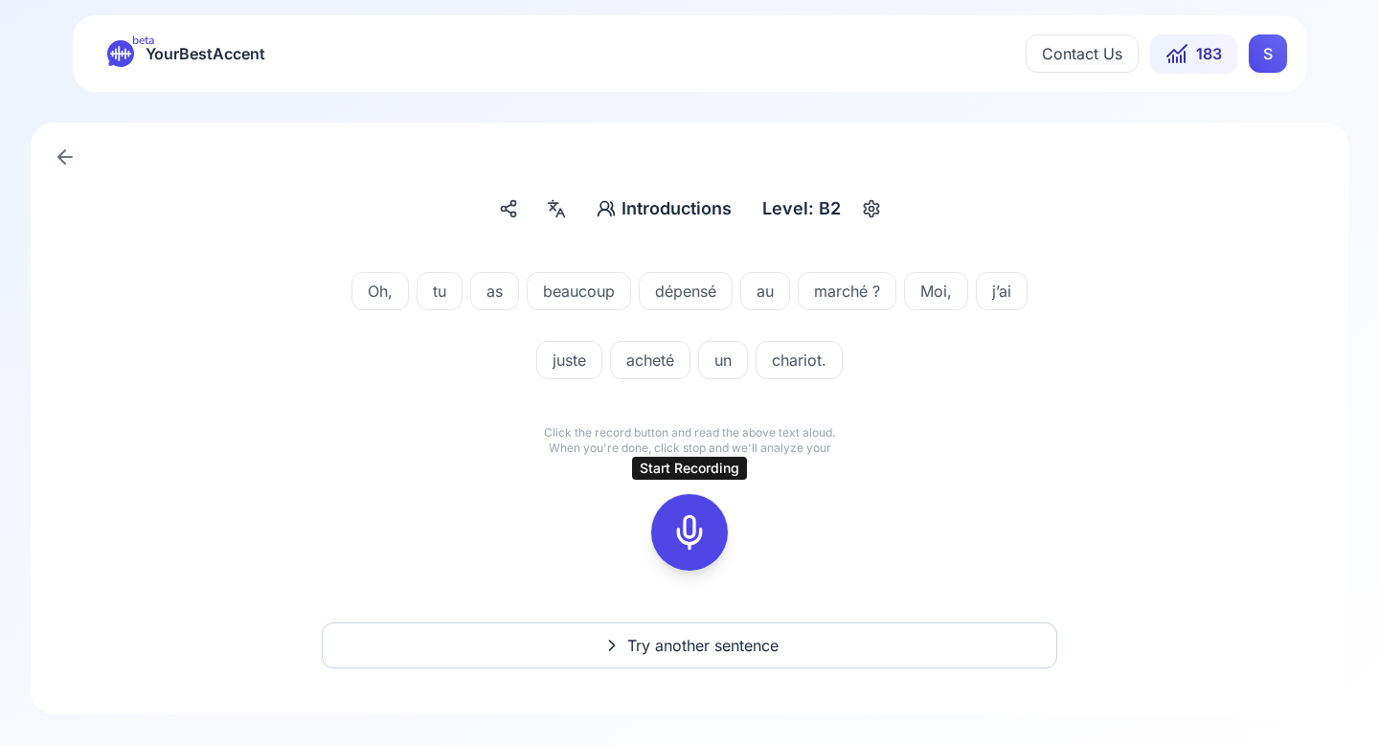
click at [701, 532] on icon at bounding box center [689, 532] width 38 height 38
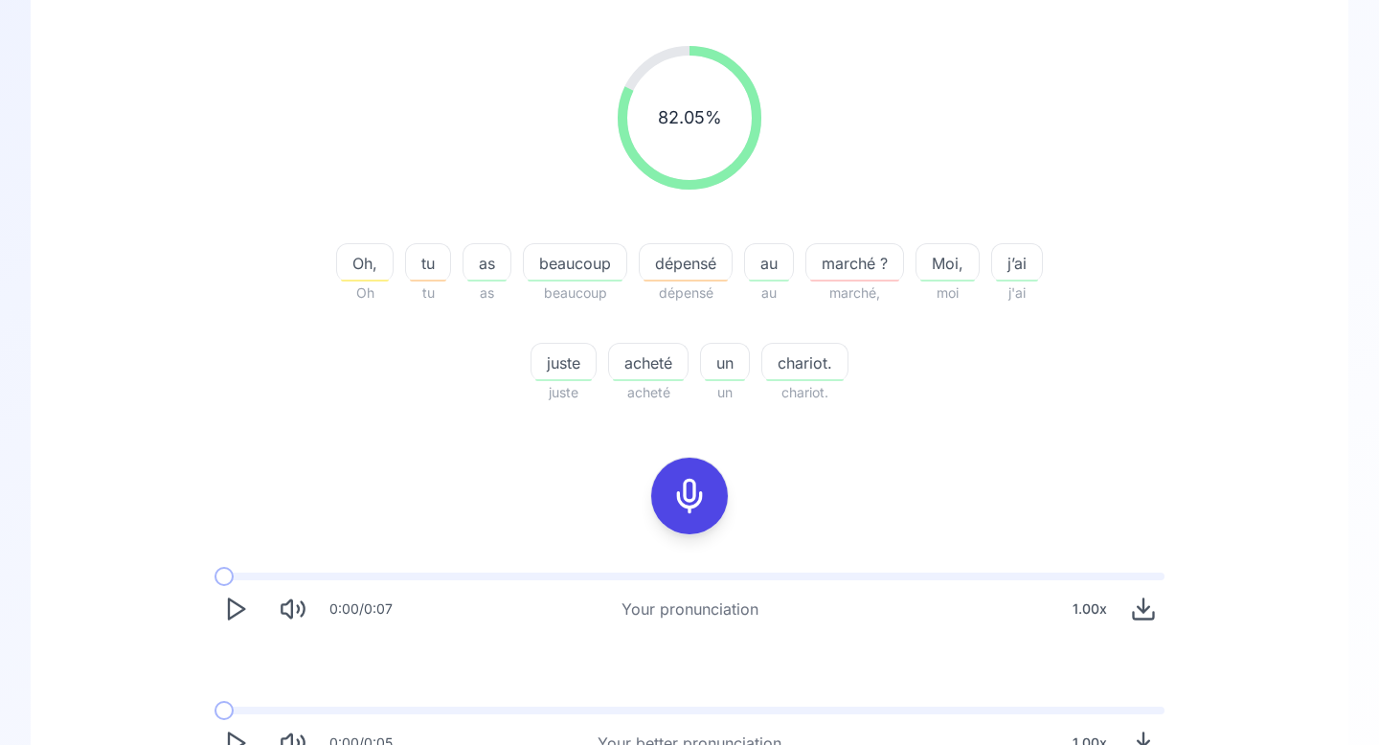
scroll to position [328, 0]
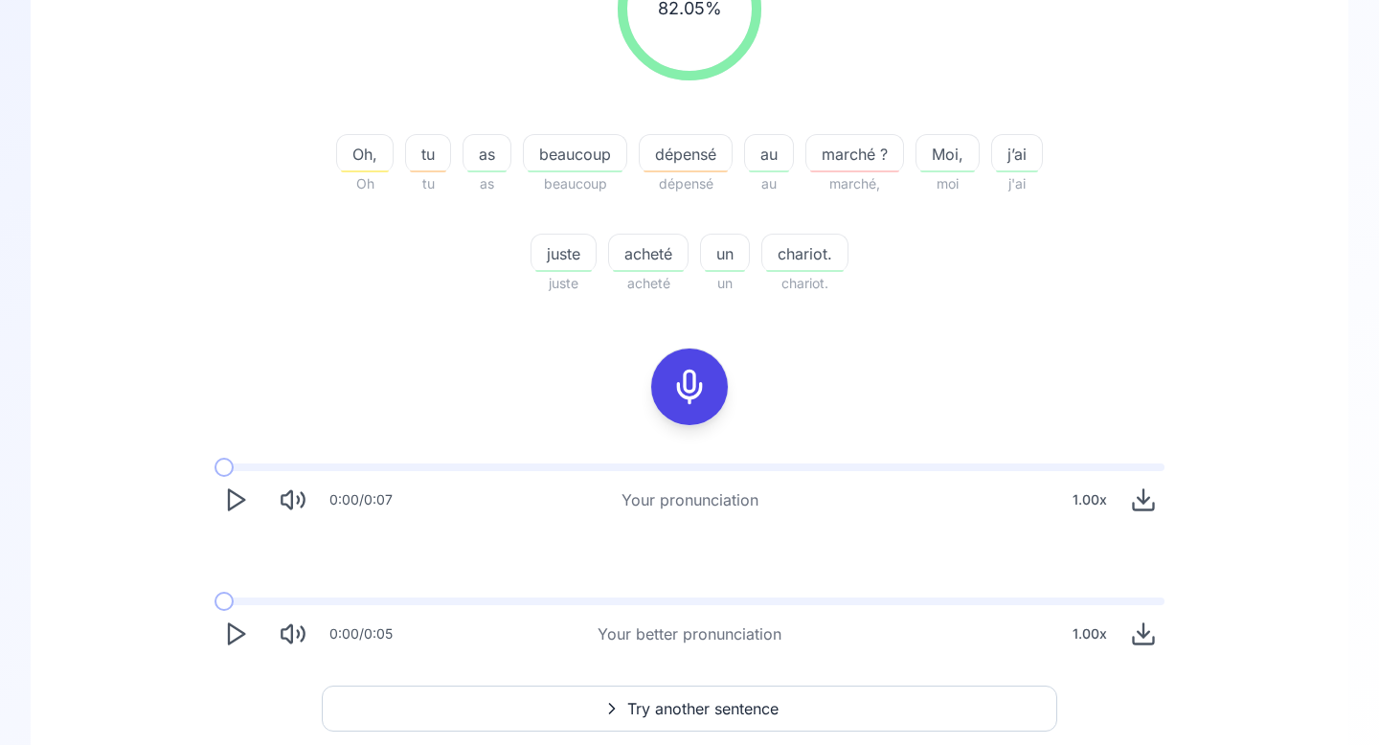
click at [238, 505] on polygon "Play" at bounding box center [236, 500] width 15 height 20
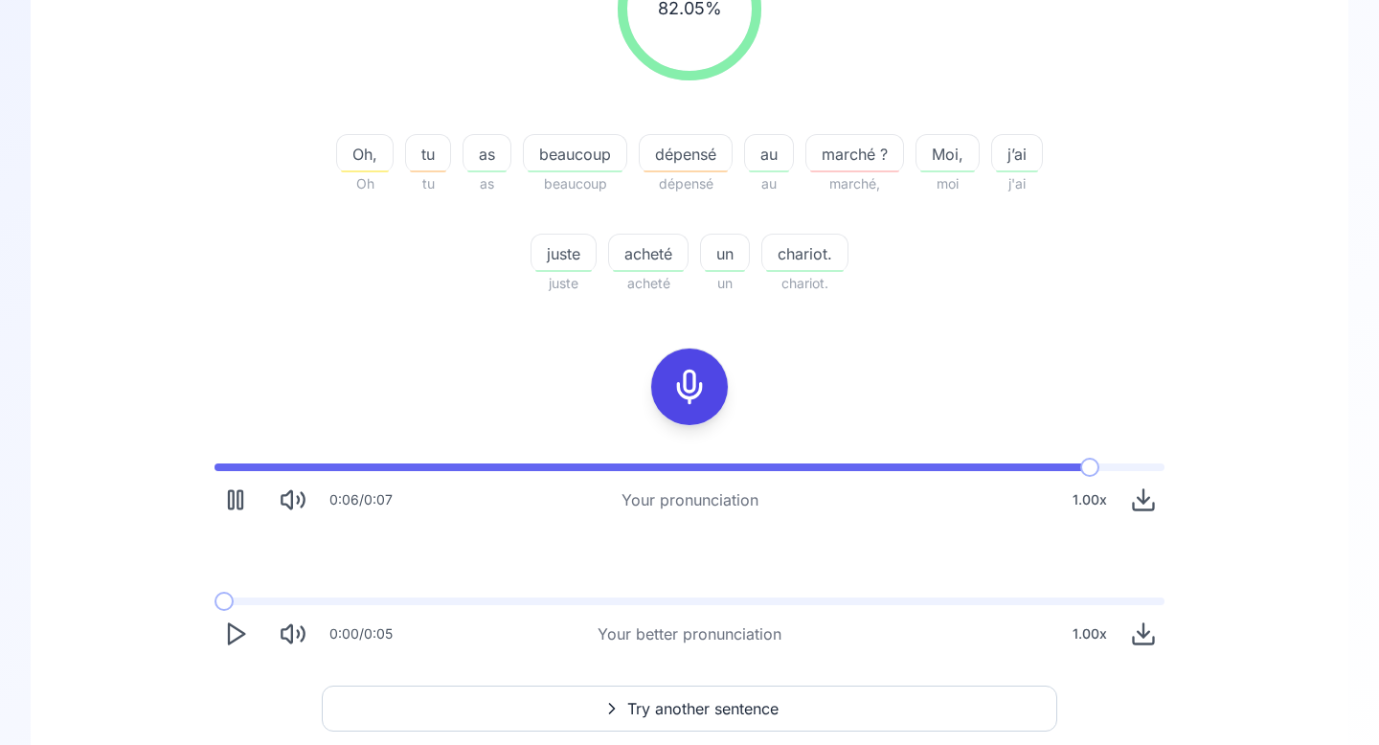
click at [240, 633] on icon "Play" at bounding box center [235, 634] width 27 height 27
click at [222, 497] on icon "Play" at bounding box center [235, 500] width 27 height 27
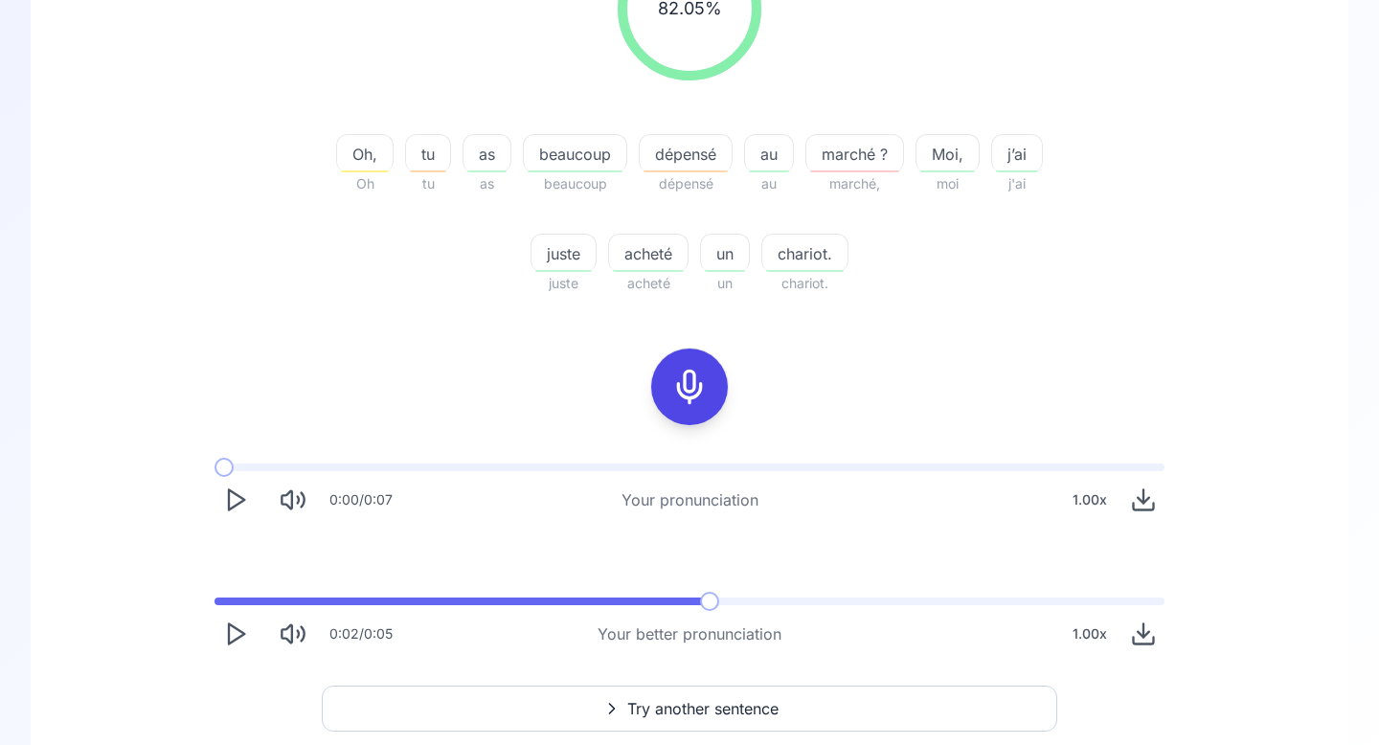
click at [224, 498] on icon "Play" at bounding box center [235, 500] width 27 height 27
click at [683, 702] on span "Try another sentence" at bounding box center [702, 708] width 151 height 23
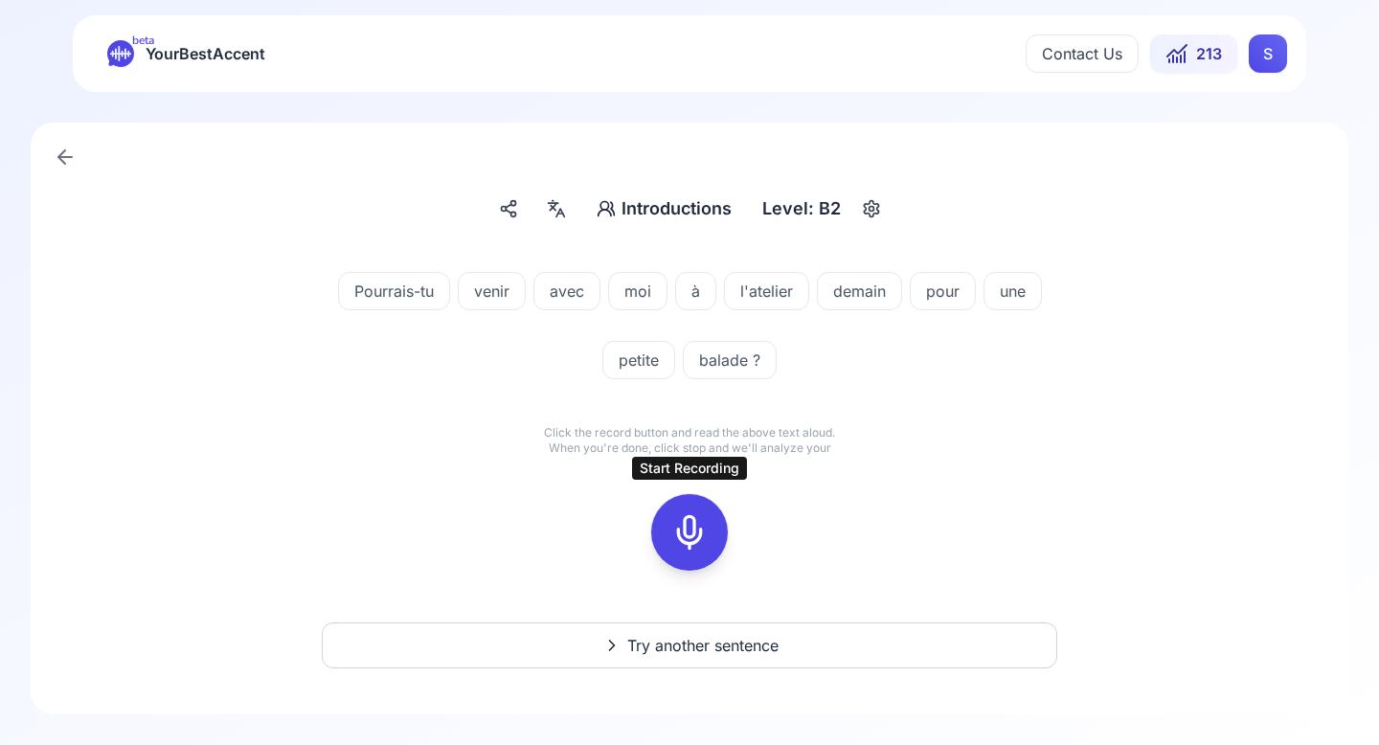
click at [689, 522] on icon at bounding box center [689, 532] width 38 height 38
click at [689, 528] on icon at bounding box center [689, 532] width 38 height 38
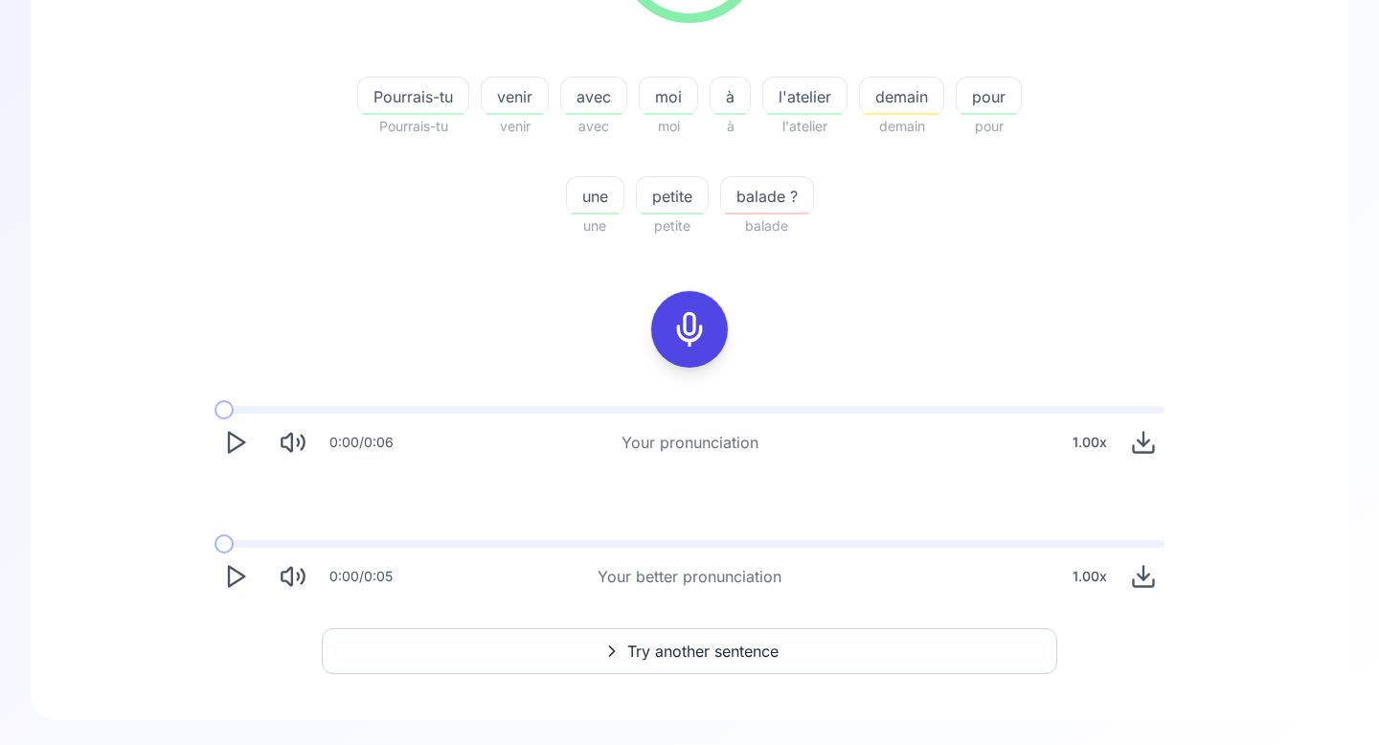
scroll to position [391, 0]
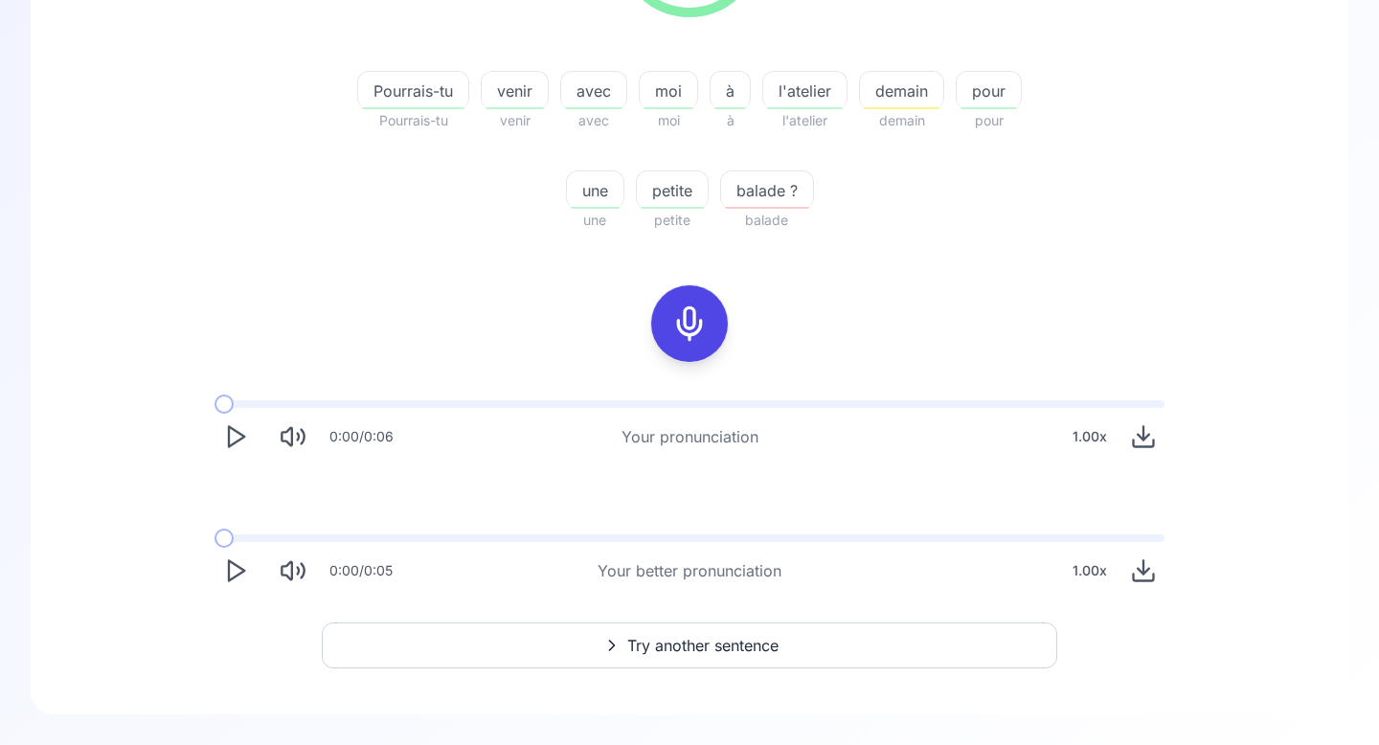
click at [525, 646] on button "Try another sentence" at bounding box center [690, 645] width 736 height 46
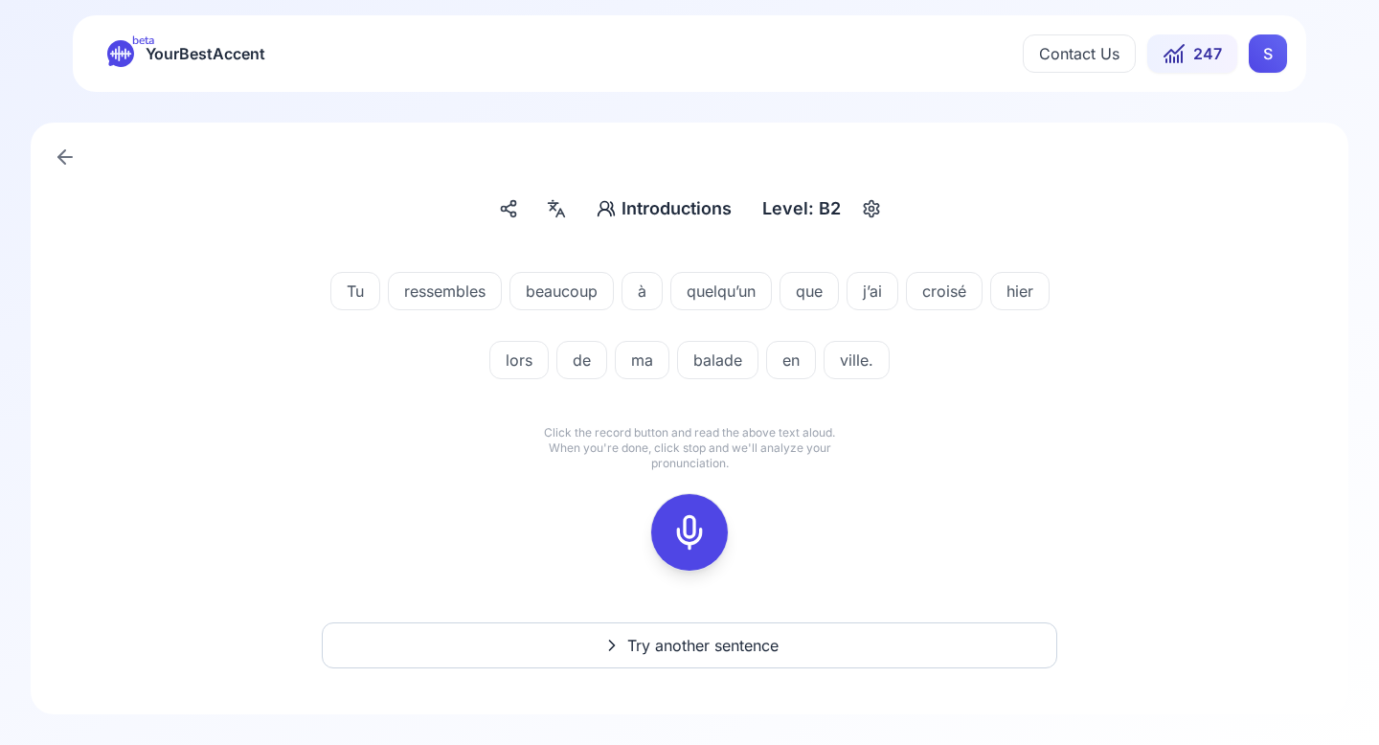
click at [696, 535] on icon at bounding box center [689, 532] width 38 height 38
click at [675, 558] on div at bounding box center [690, 532] width 46 height 77
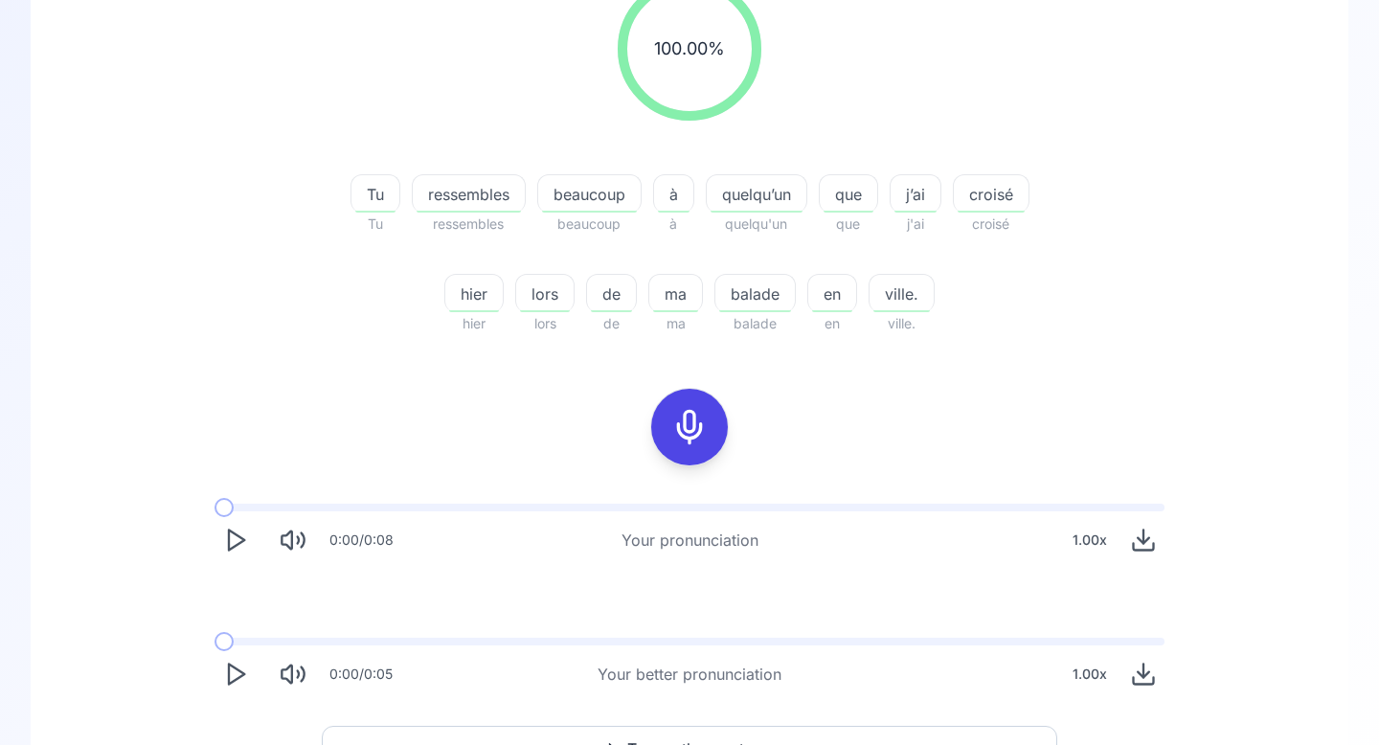
scroll to position [381, 0]
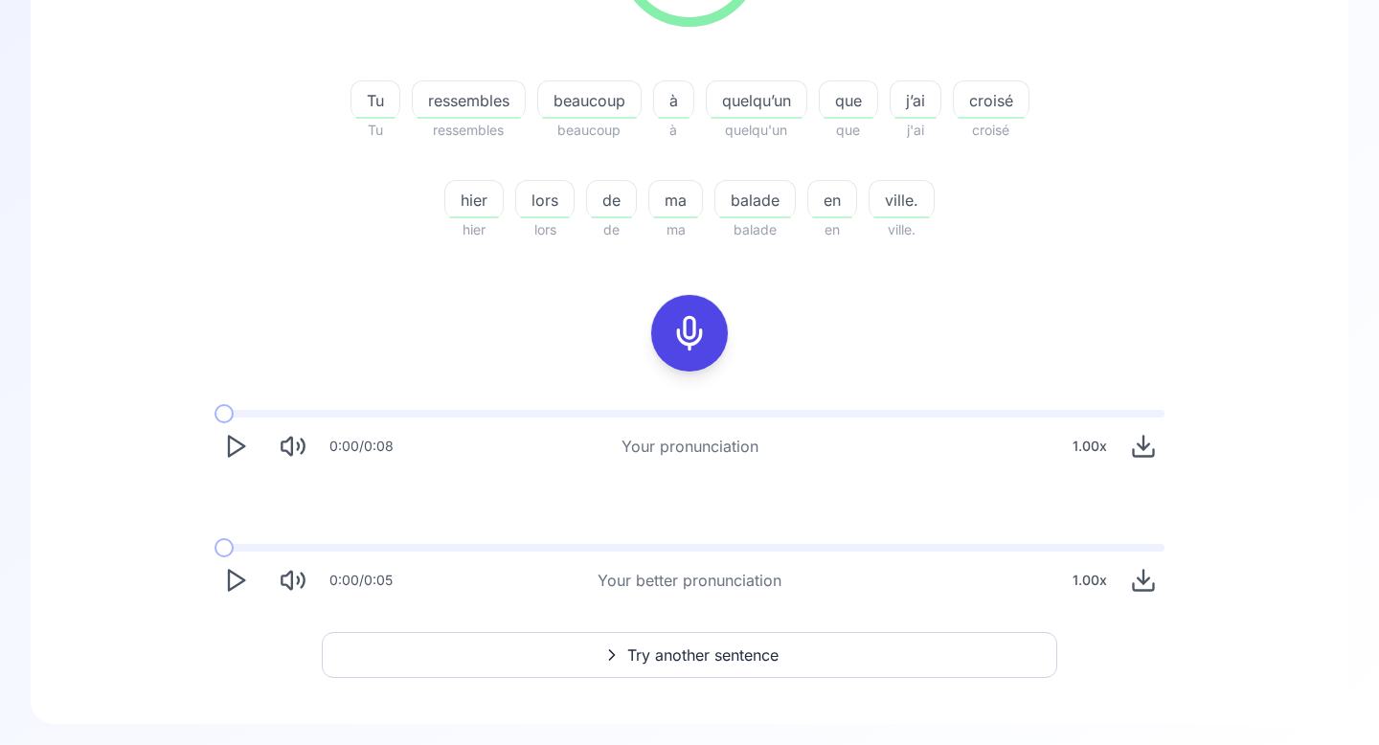
click at [220, 593] on button "Play" at bounding box center [236, 580] width 42 height 42
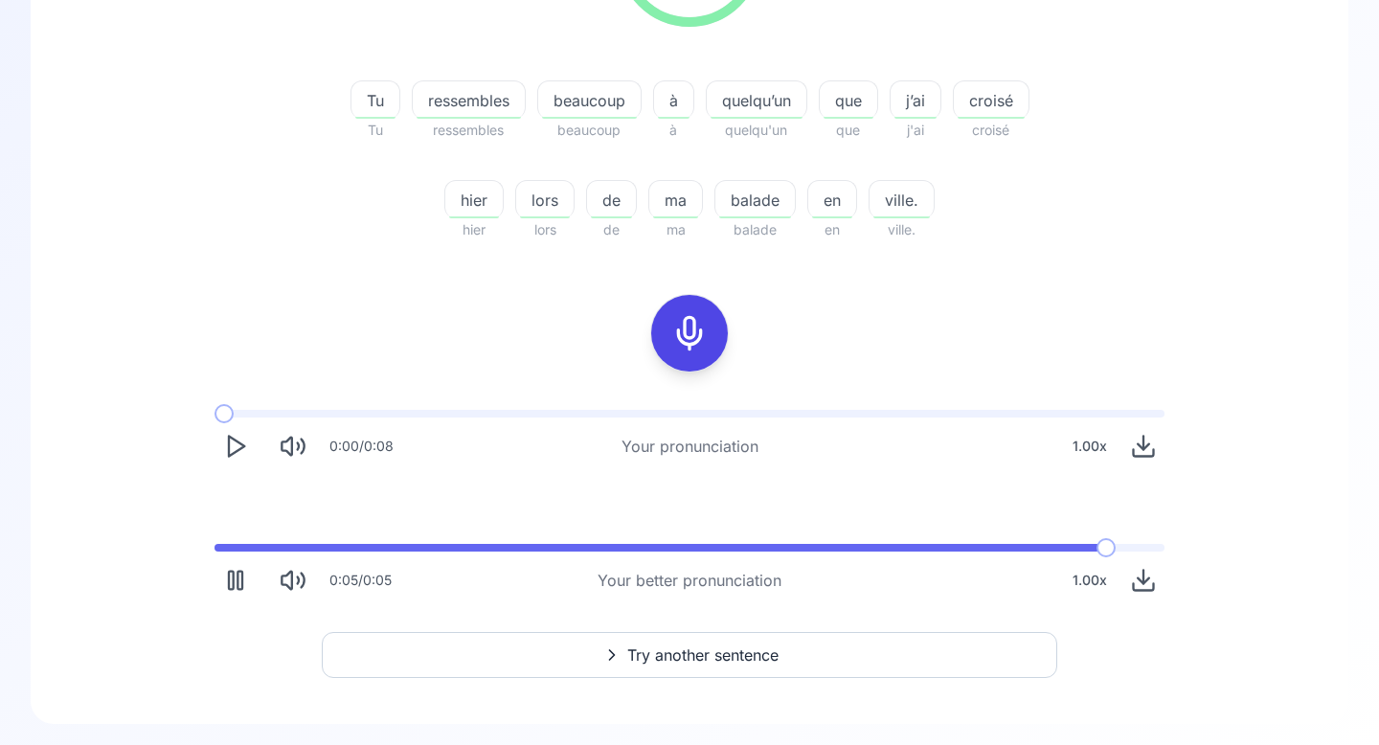
click at [630, 653] on span "Try another sentence" at bounding box center [702, 655] width 151 height 23
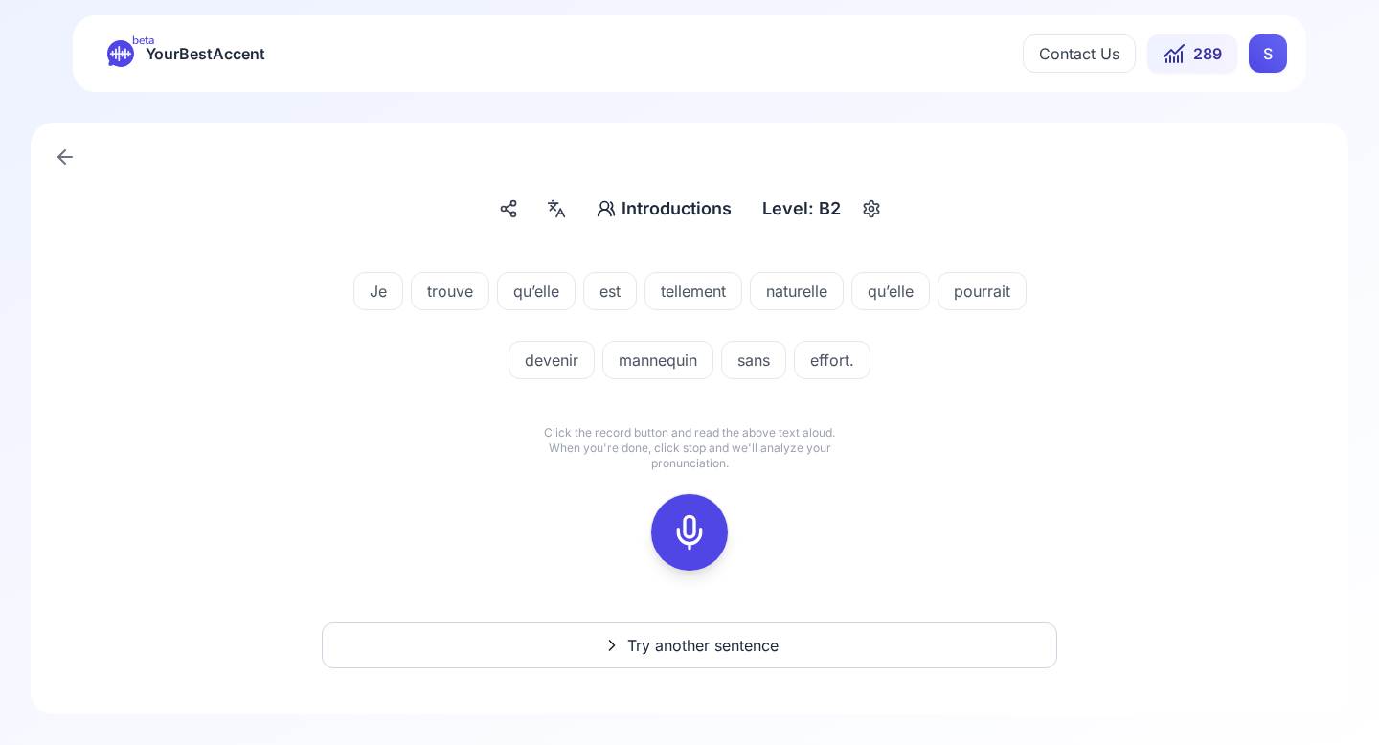
click at [694, 522] on icon at bounding box center [689, 532] width 38 height 38
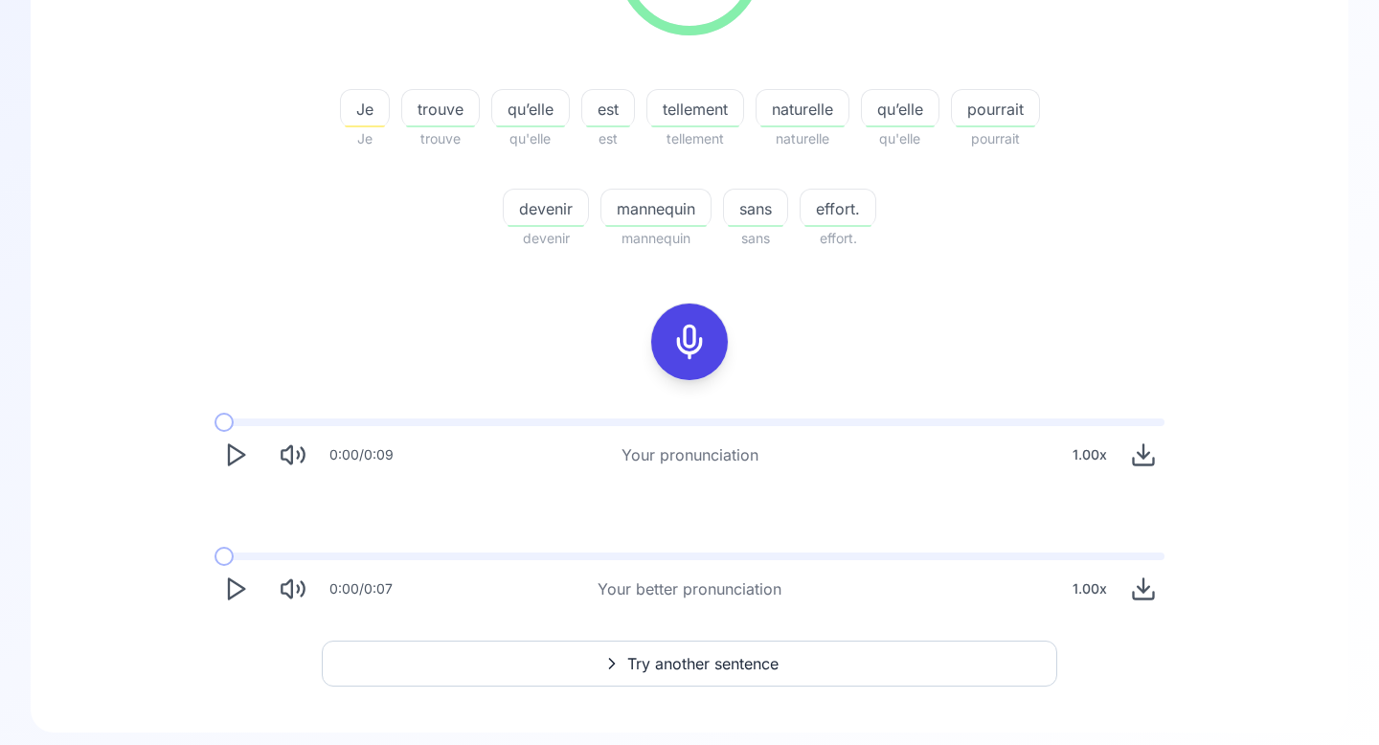
scroll to position [391, 0]
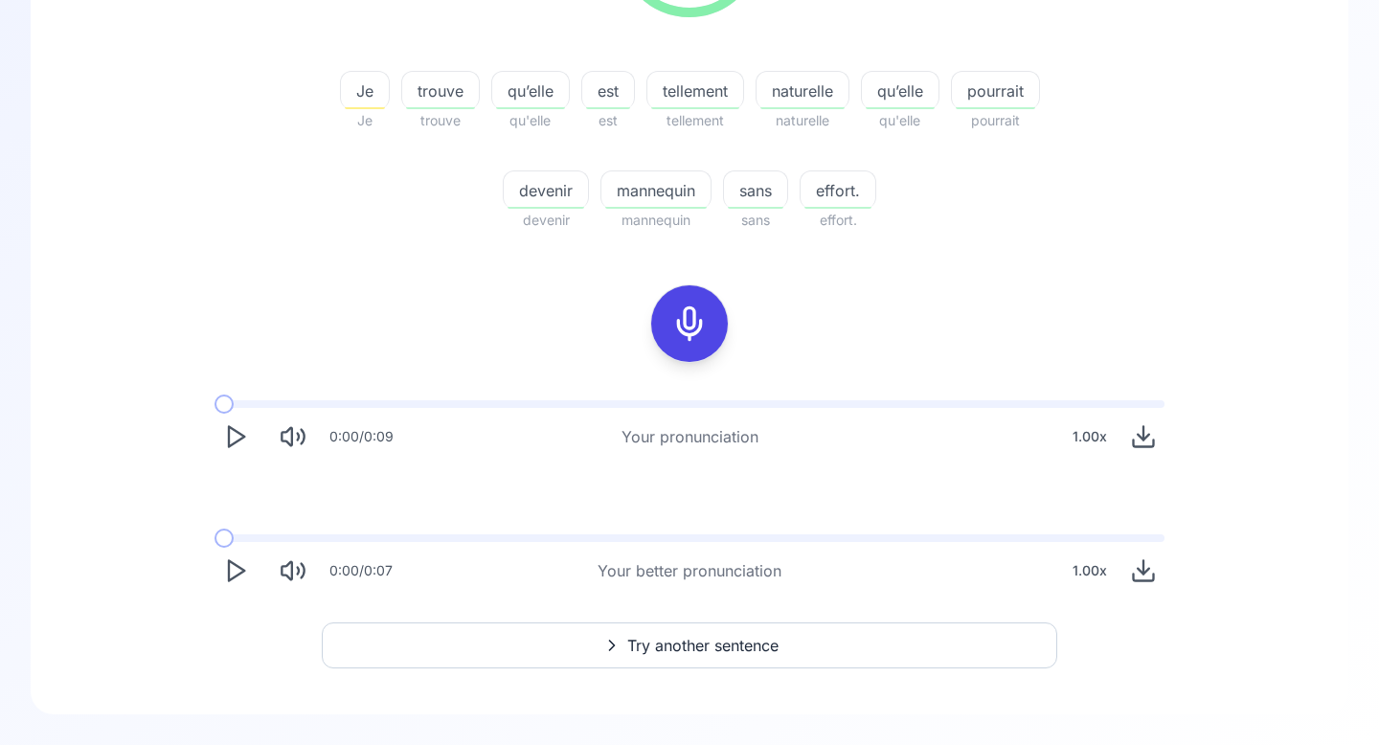
click at [233, 568] on icon "Play" at bounding box center [235, 570] width 27 height 27
click at [645, 639] on span "Try another sentence" at bounding box center [702, 645] width 151 height 23
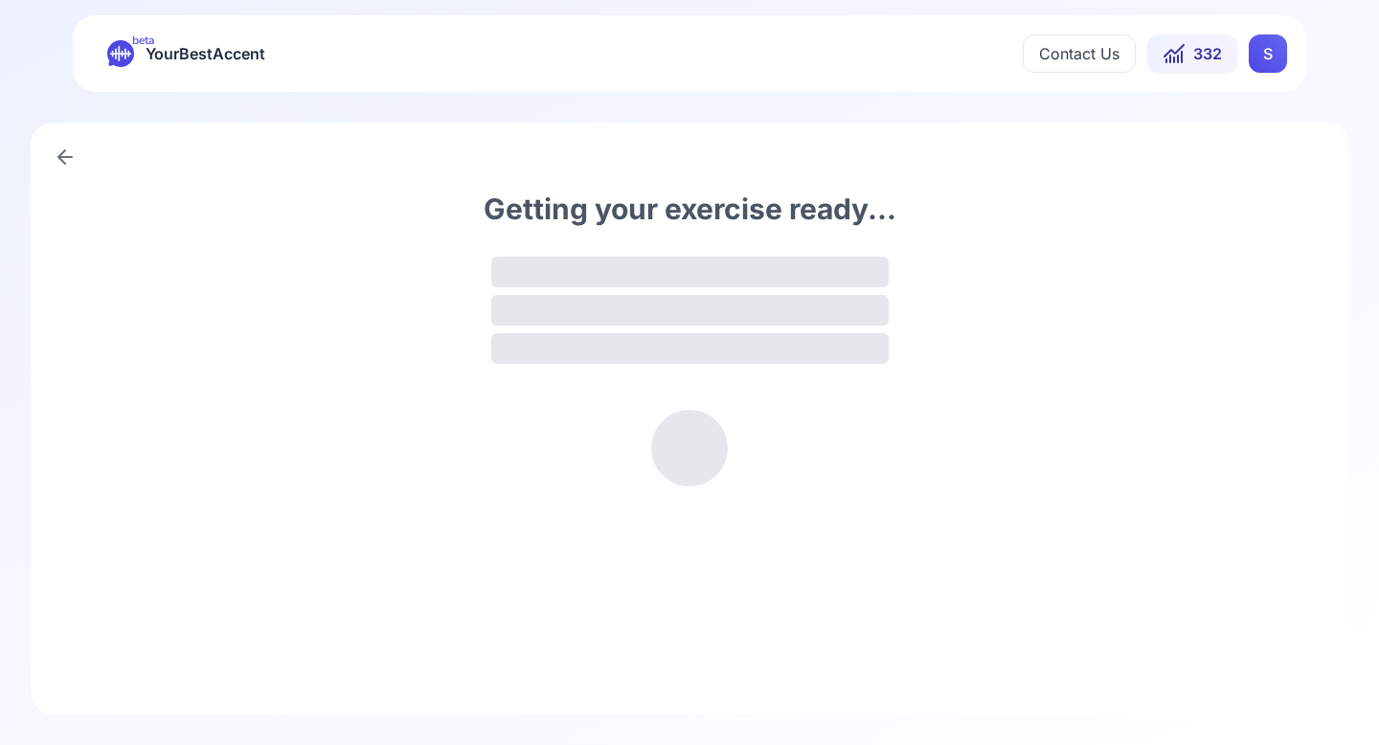
click at [188, 58] on span "YourBestAccent" at bounding box center [206, 53] width 120 height 27
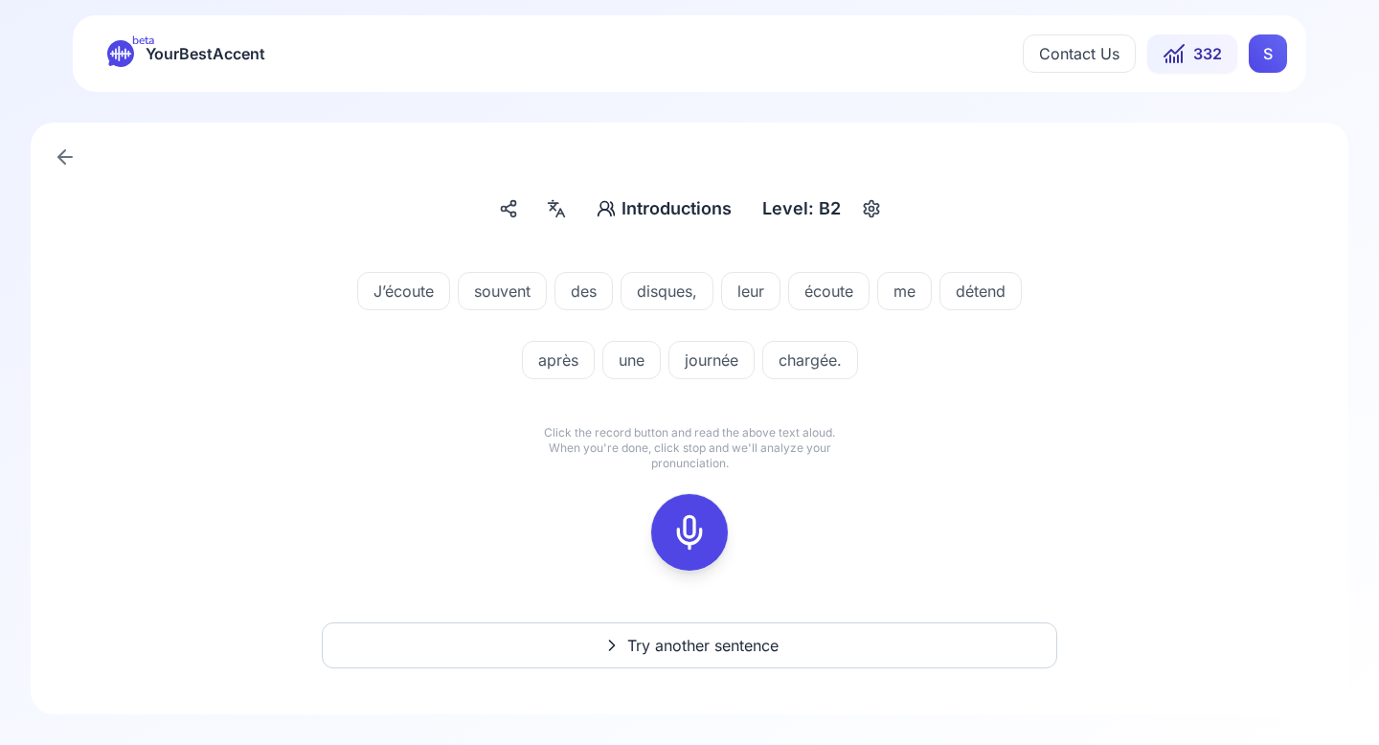
click at [187, 48] on span "YourBestAccent" at bounding box center [206, 53] width 120 height 27
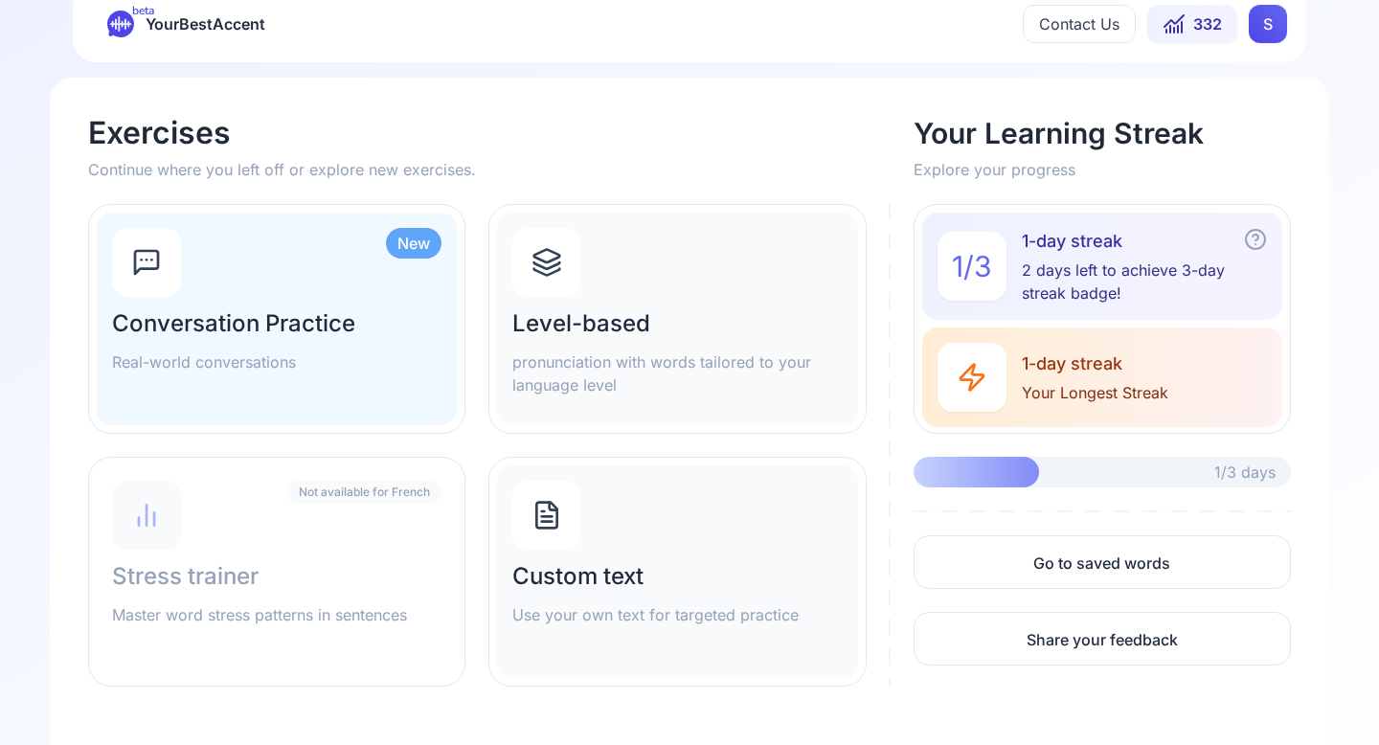
scroll to position [71, 0]
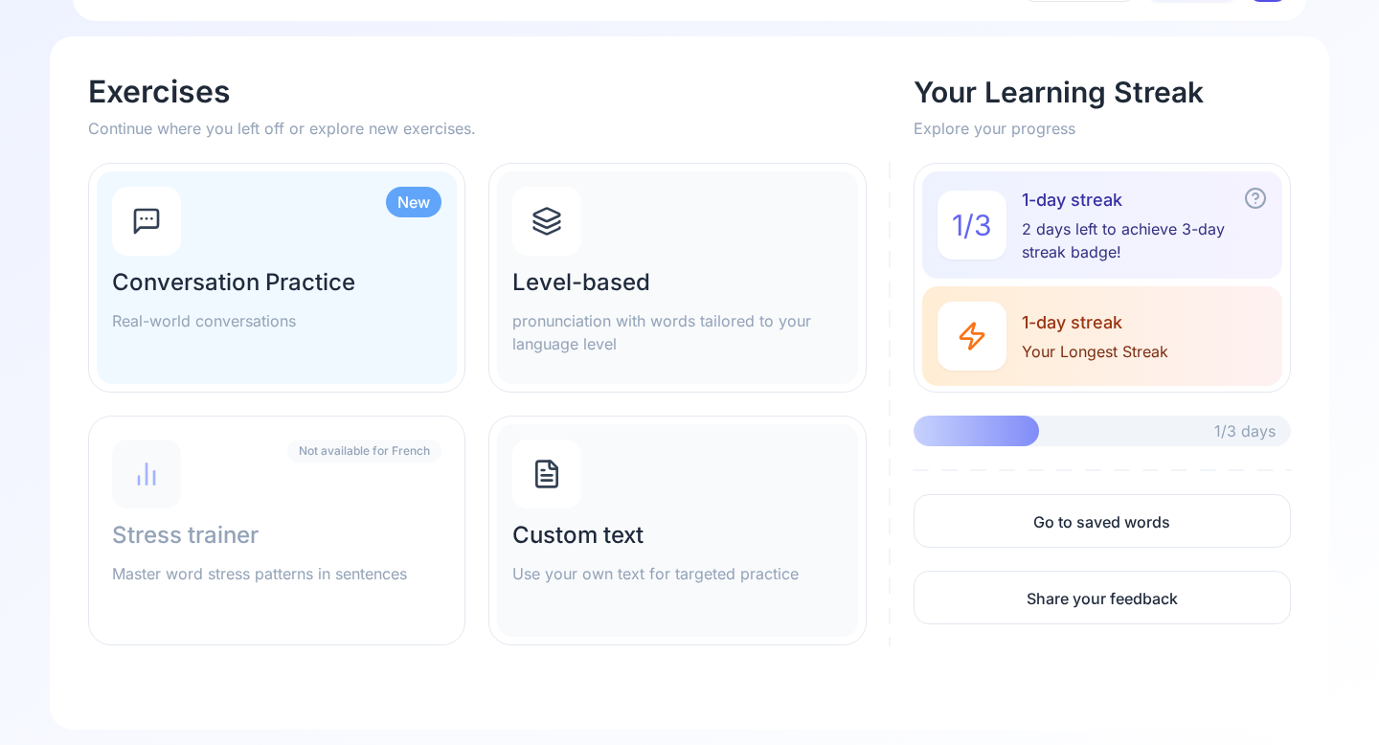
click at [303, 256] on div "New Conversation Practice Real-world conversations" at bounding box center [277, 277] width 360 height 213
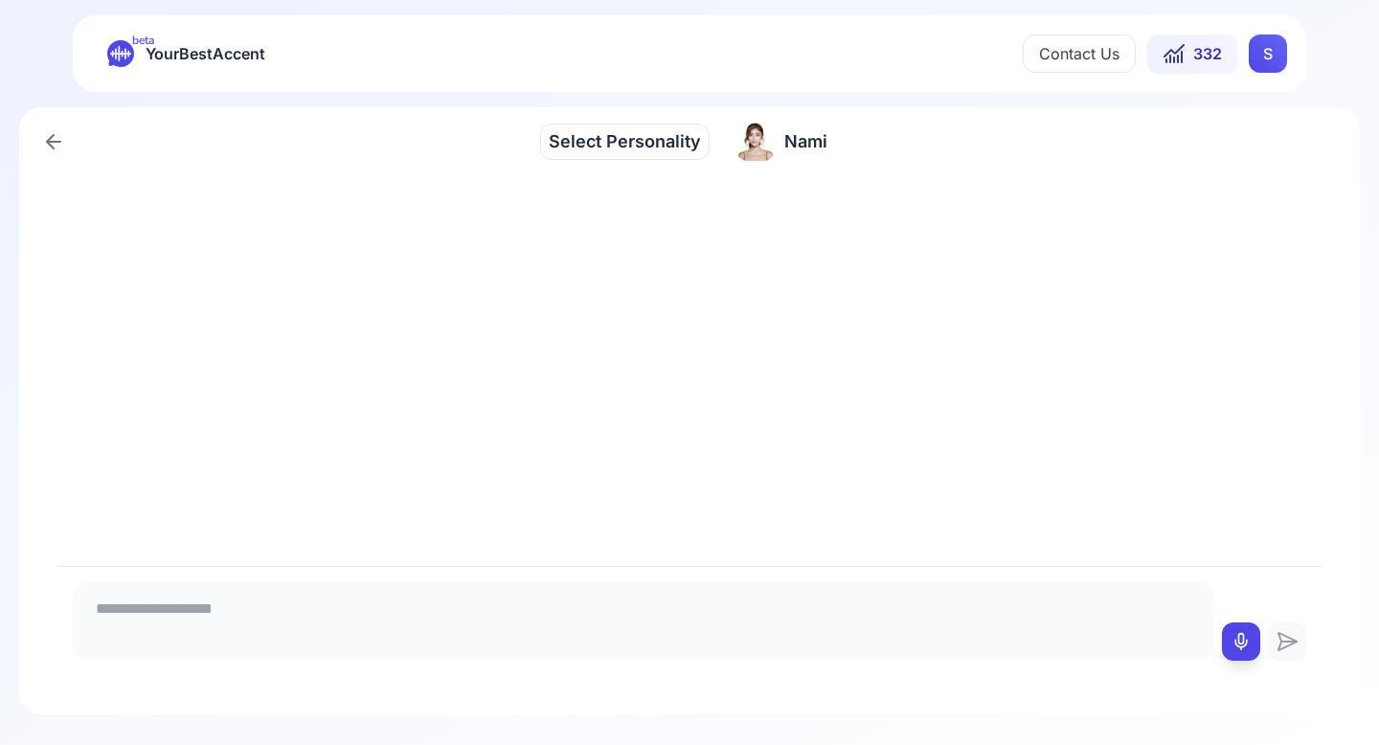
click at [1247, 632] on icon at bounding box center [1241, 641] width 19 height 19
click at [1232, 647] on icon at bounding box center [1241, 641] width 19 height 19
type textarea "********"
click at [1281, 648] on icon at bounding box center [1288, 641] width 18 height 17
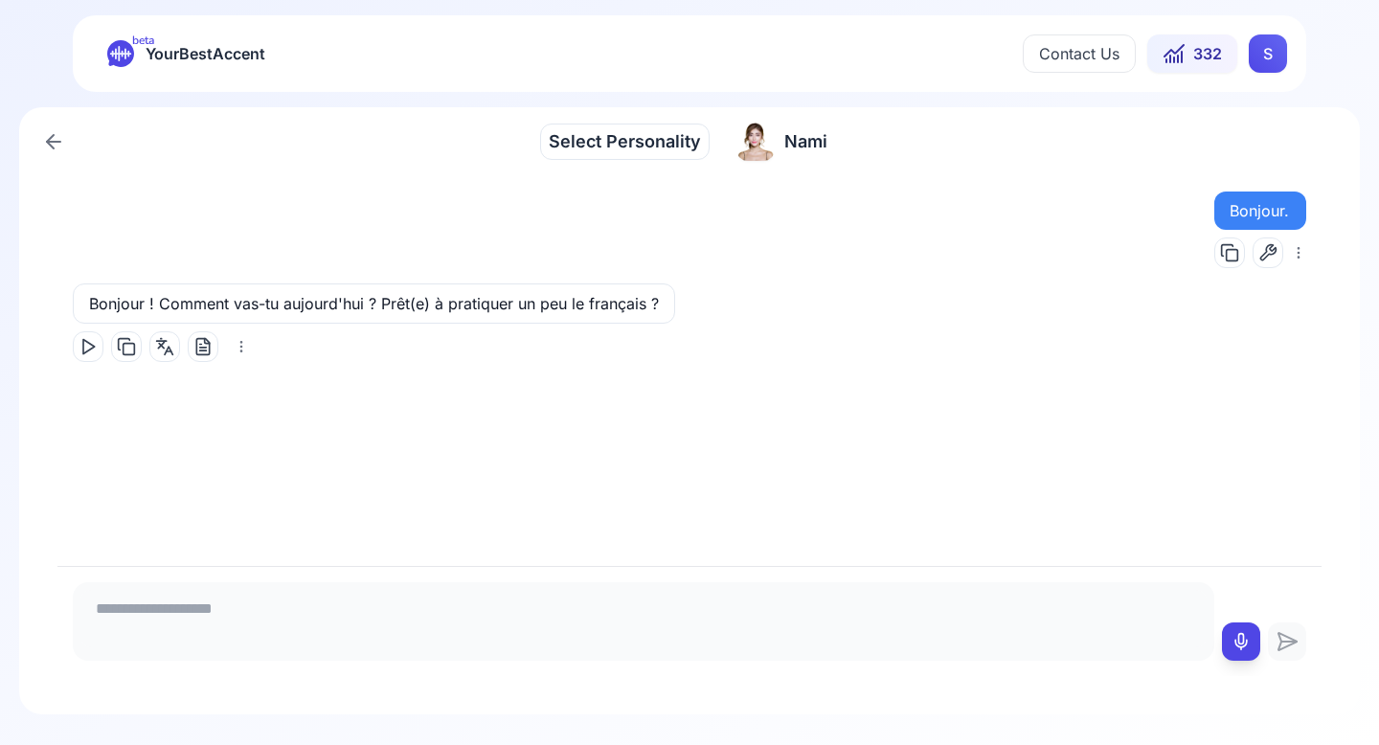
click at [1256, 656] on button at bounding box center [1241, 641] width 38 height 38
click at [1246, 644] on icon at bounding box center [1241, 641] width 19 height 19
type textarea "**********"
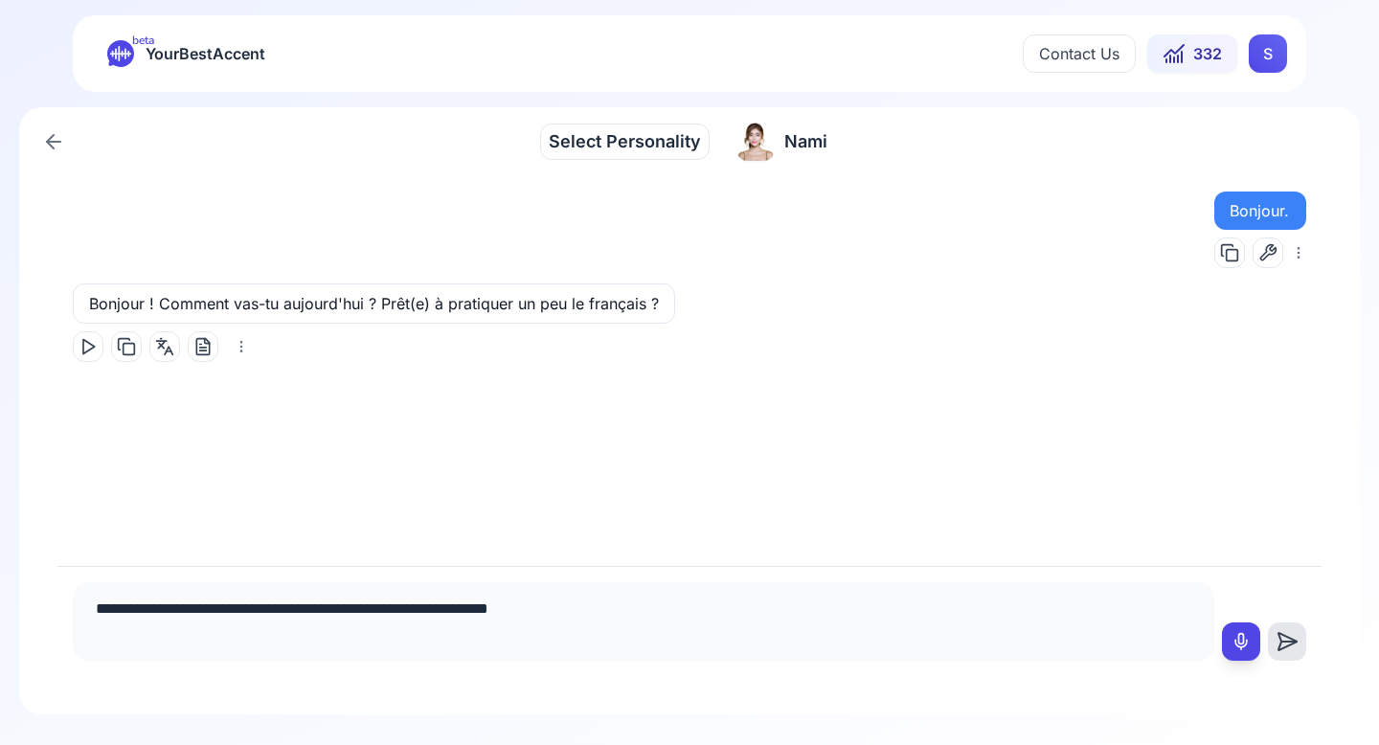
click at [1283, 645] on icon at bounding box center [1287, 641] width 38 height 23
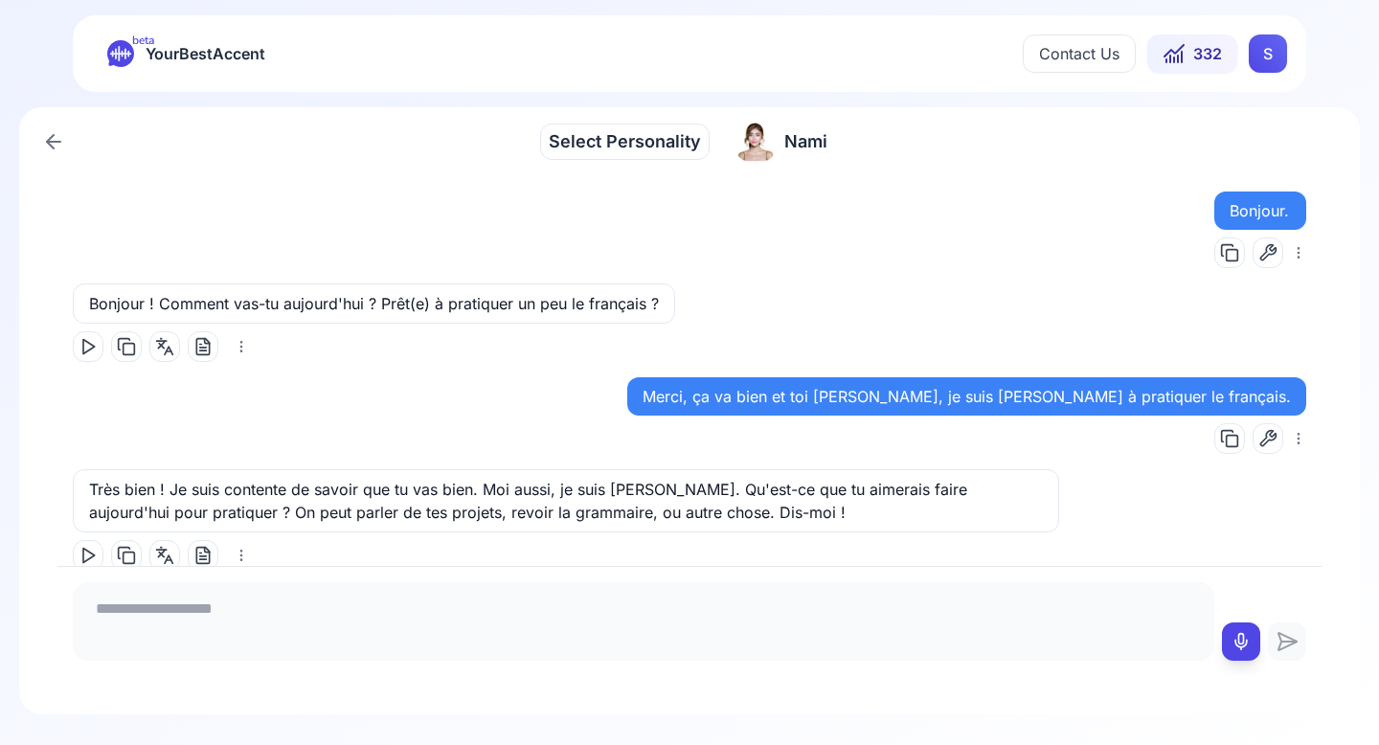
scroll to position [35, 0]
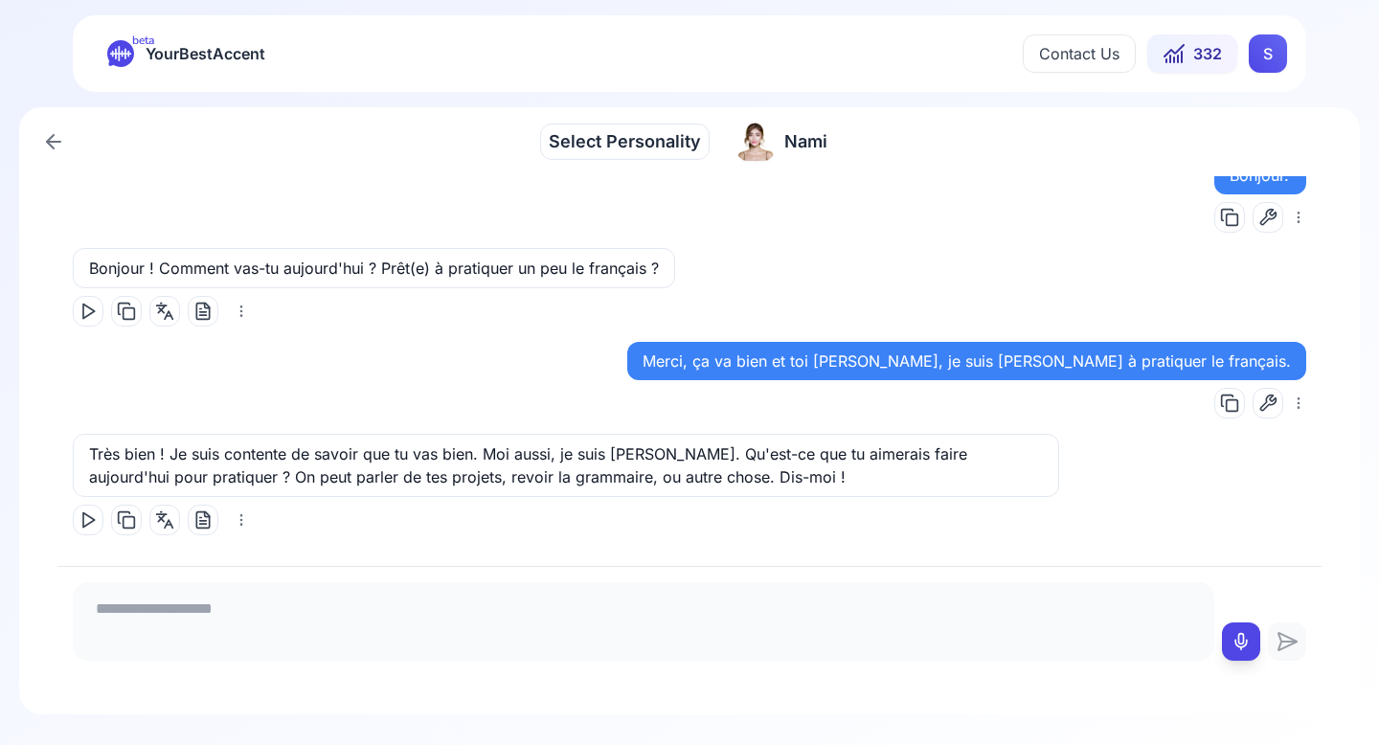
click at [200, 33] on div "beta YourBestAccent Contact Us 332 S" at bounding box center [689, 53] width 1233 height 77
click at [198, 40] on span "YourBestAccent" at bounding box center [206, 53] width 120 height 27
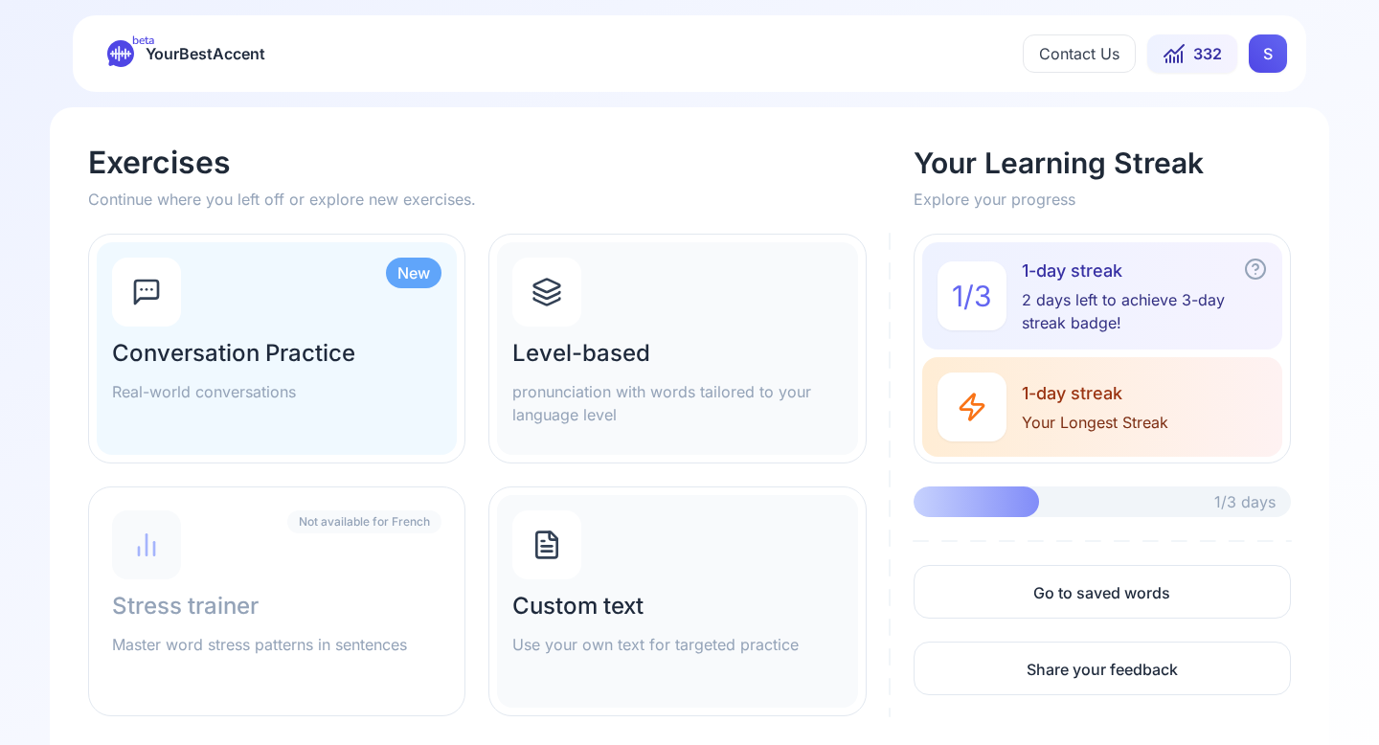
scroll to position [71, 0]
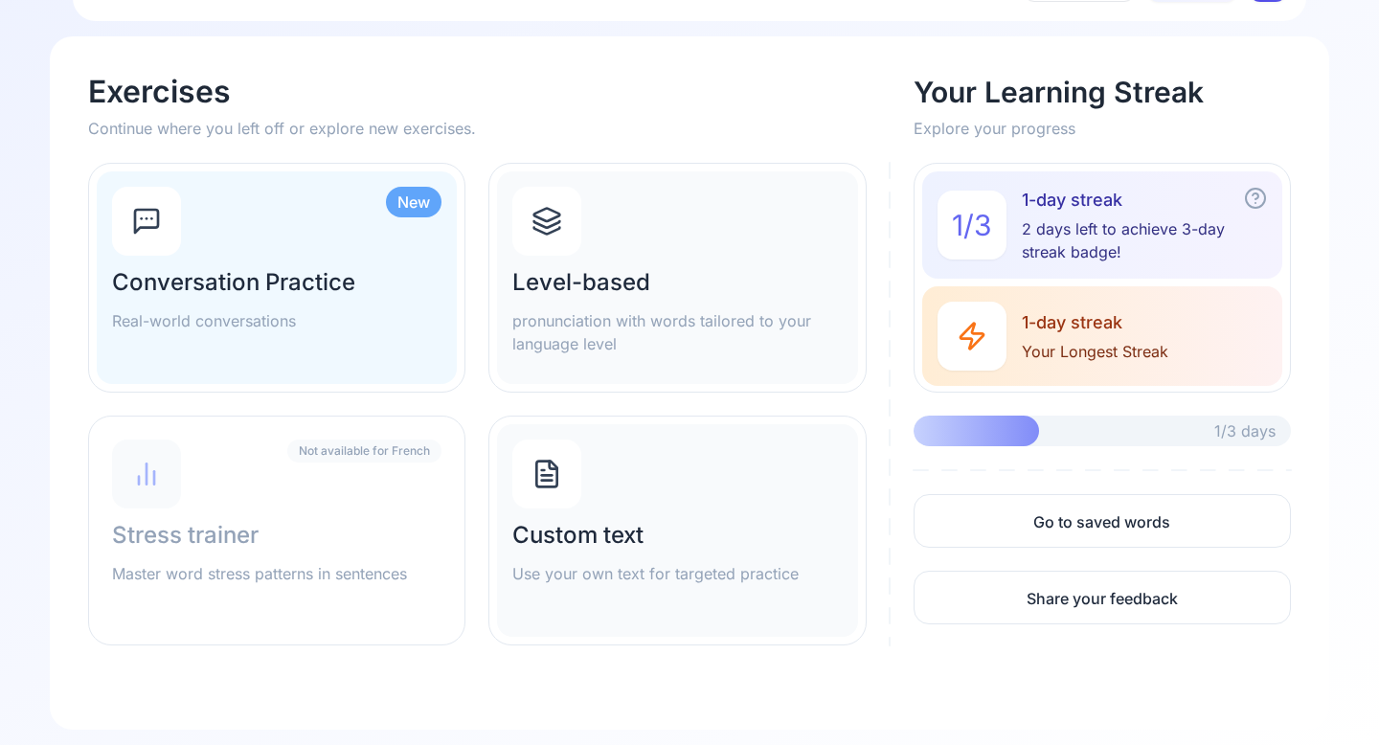
click at [383, 544] on h2 "Stress trainer" at bounding box center [276, 535] width 329 height 31
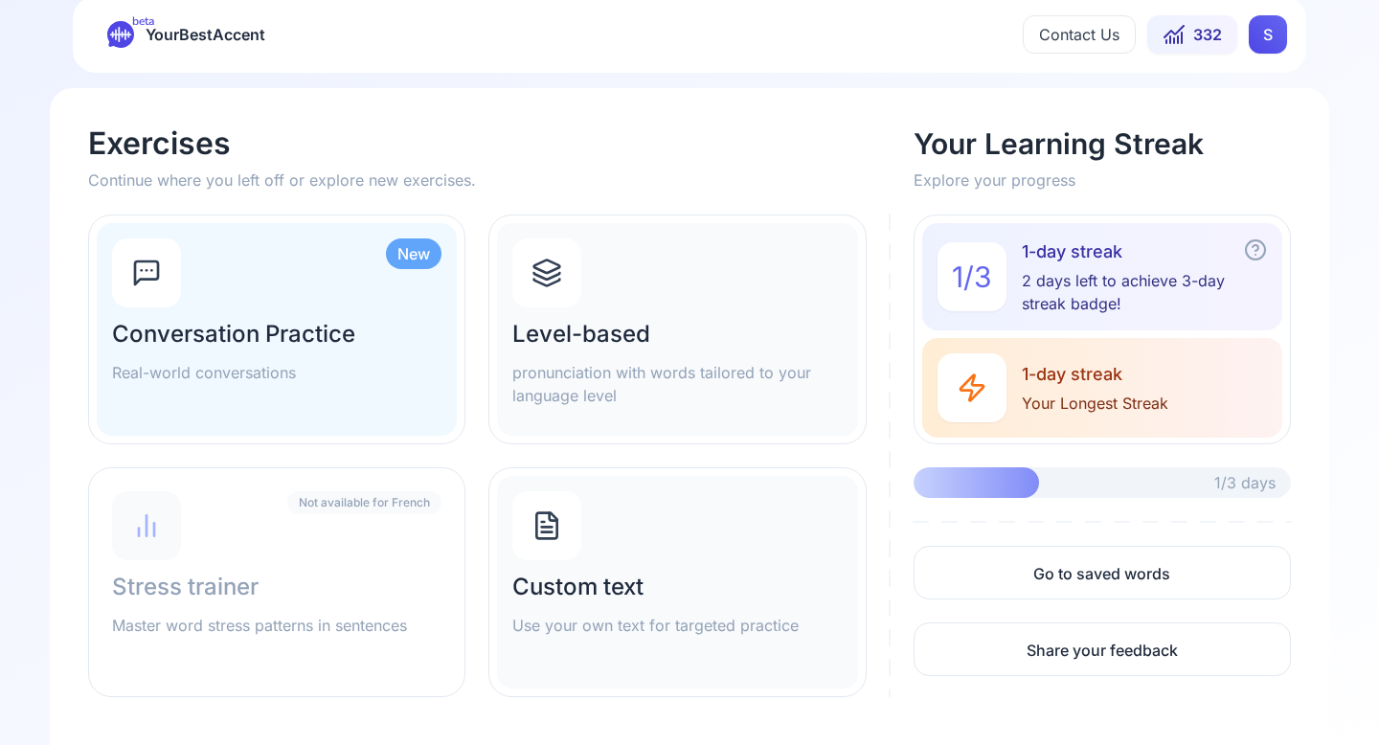
scroll to position [0, 0]
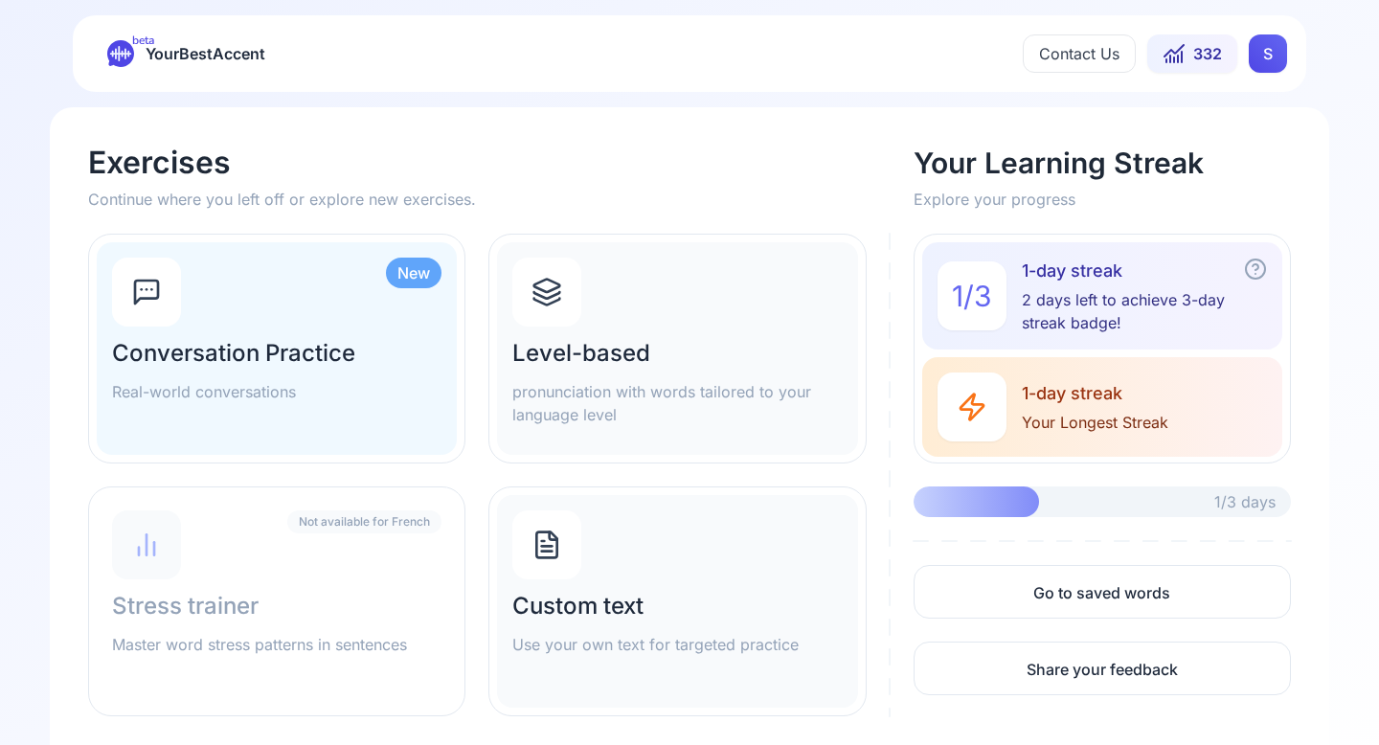
click at [671, 396] on p "pronunciation with words tailored to your language level" at bounding box center [676, 403] width 329 height 46
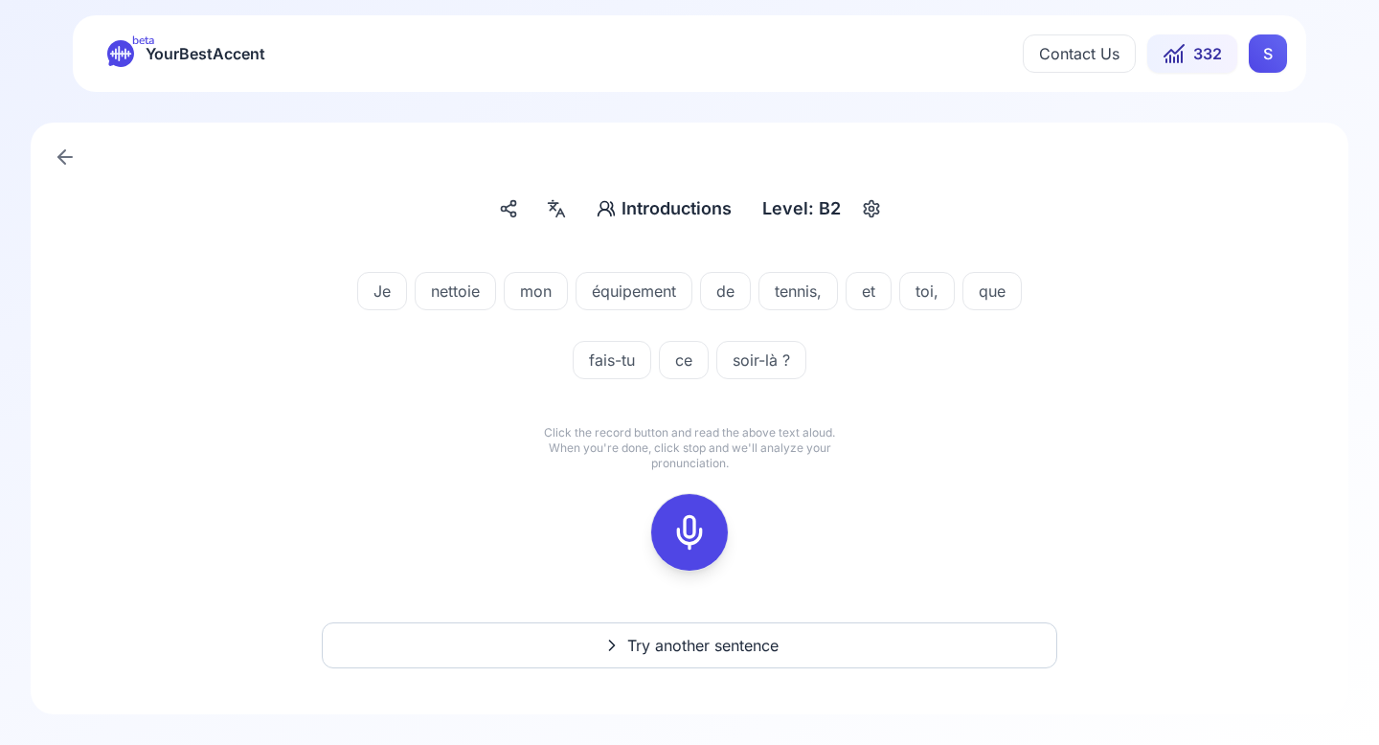
click at [871, 213] on icon "button" at bounding box center [871, 208] width 23 height 19
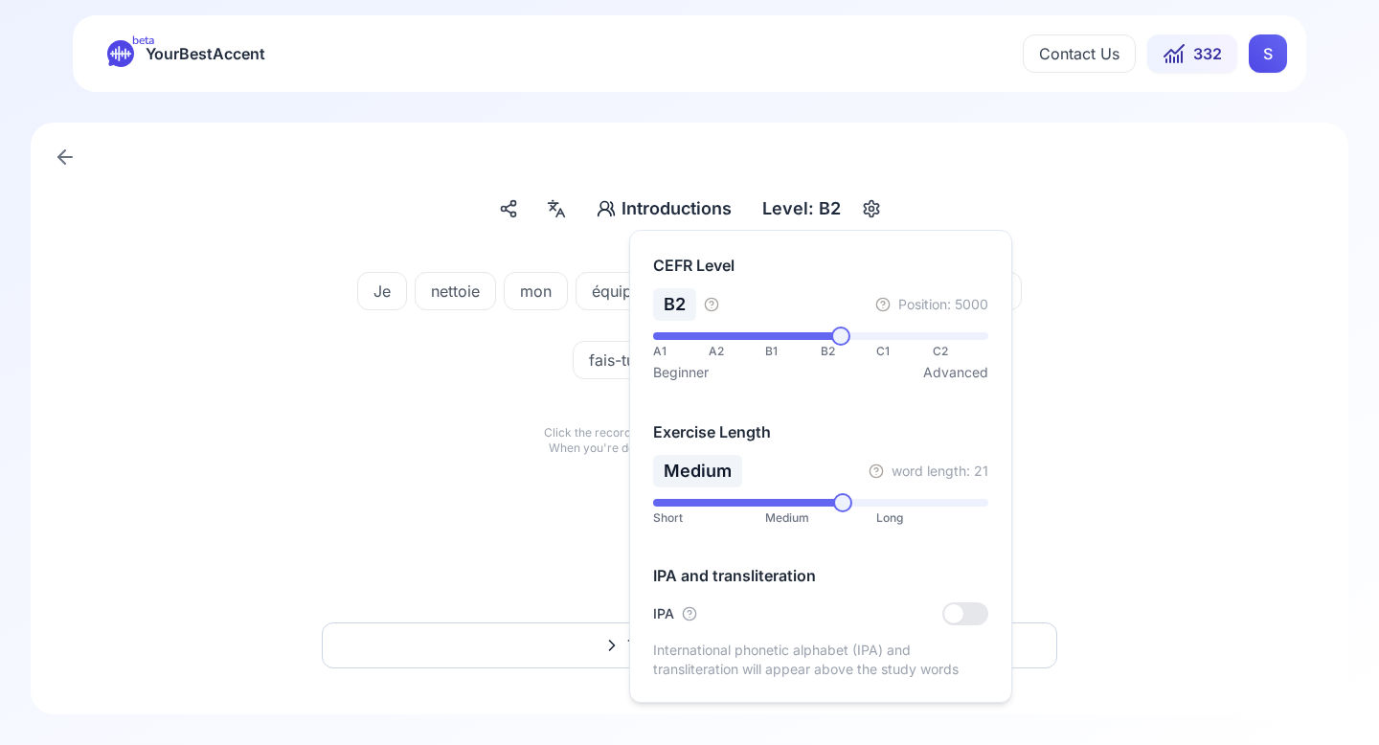
click at [852, 502] on span at bounding box center [842, 502] width 19 height 19
click at [901, 501] on span at bounding box center [895, 502] width 19 height 19
click at [1149, 418] on div "Je nettoie mon équipement de tennis, et toi, que fais-tu ce soir-là ? Click the…" at bounding box center [690, 421] width 1226 height 345
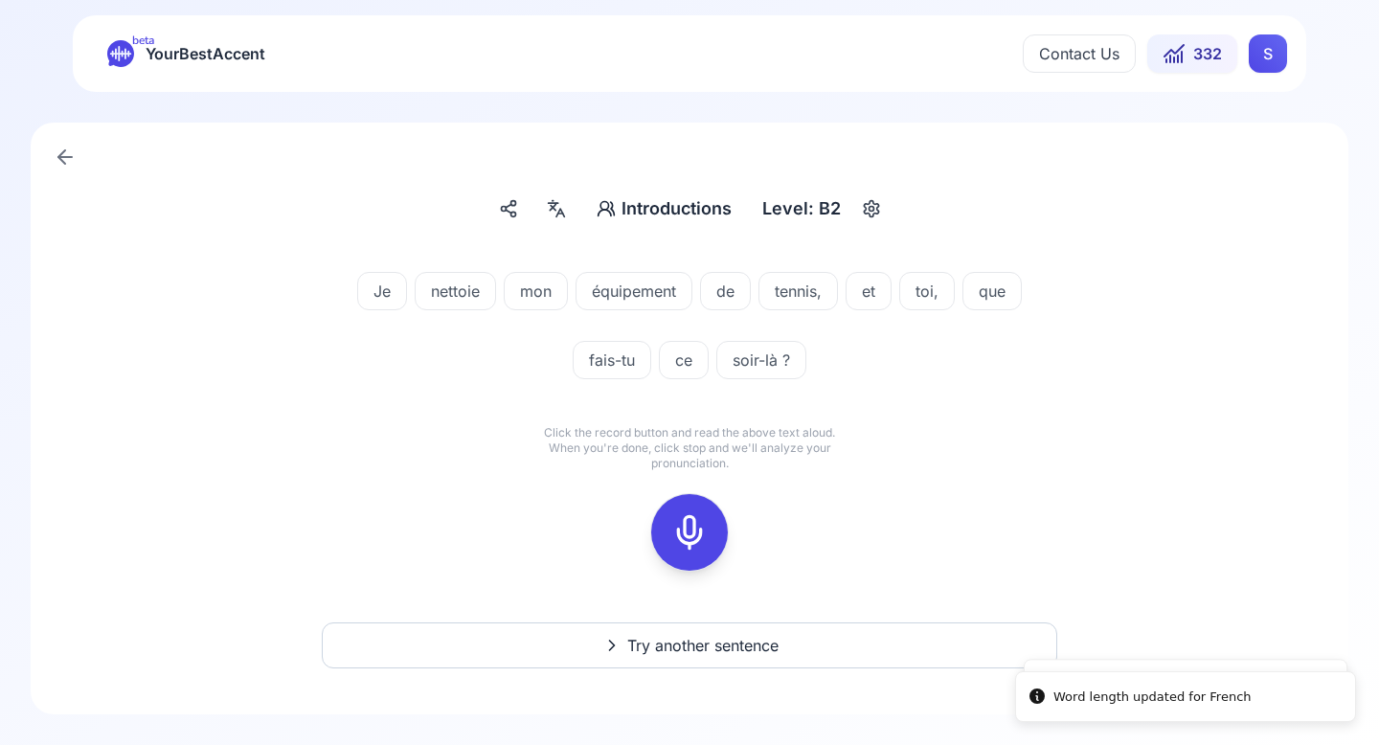
click at [731, 642] on span "Try another sentence" at bounding box center [702, 645] width 151 height 23
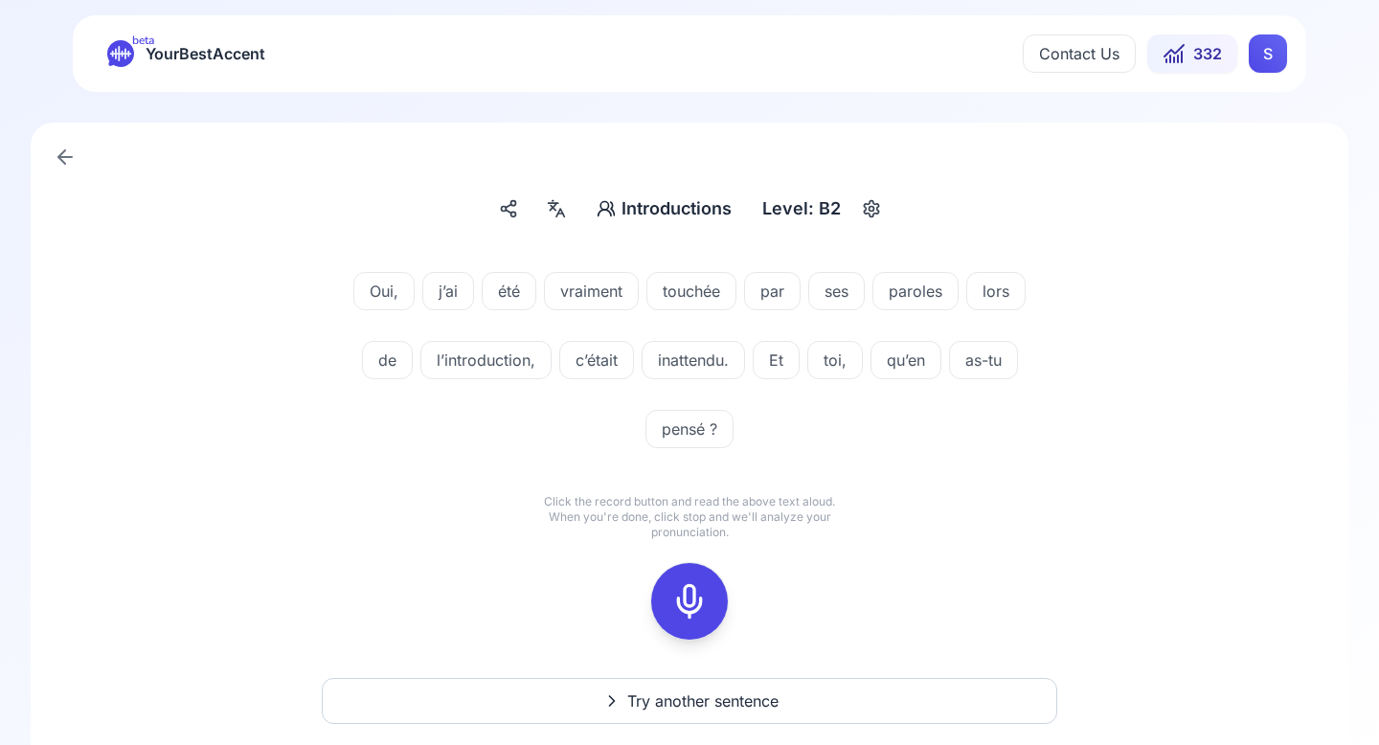
click at [690, 594] on icon at bounding box center [689, 601] width 38 height 38
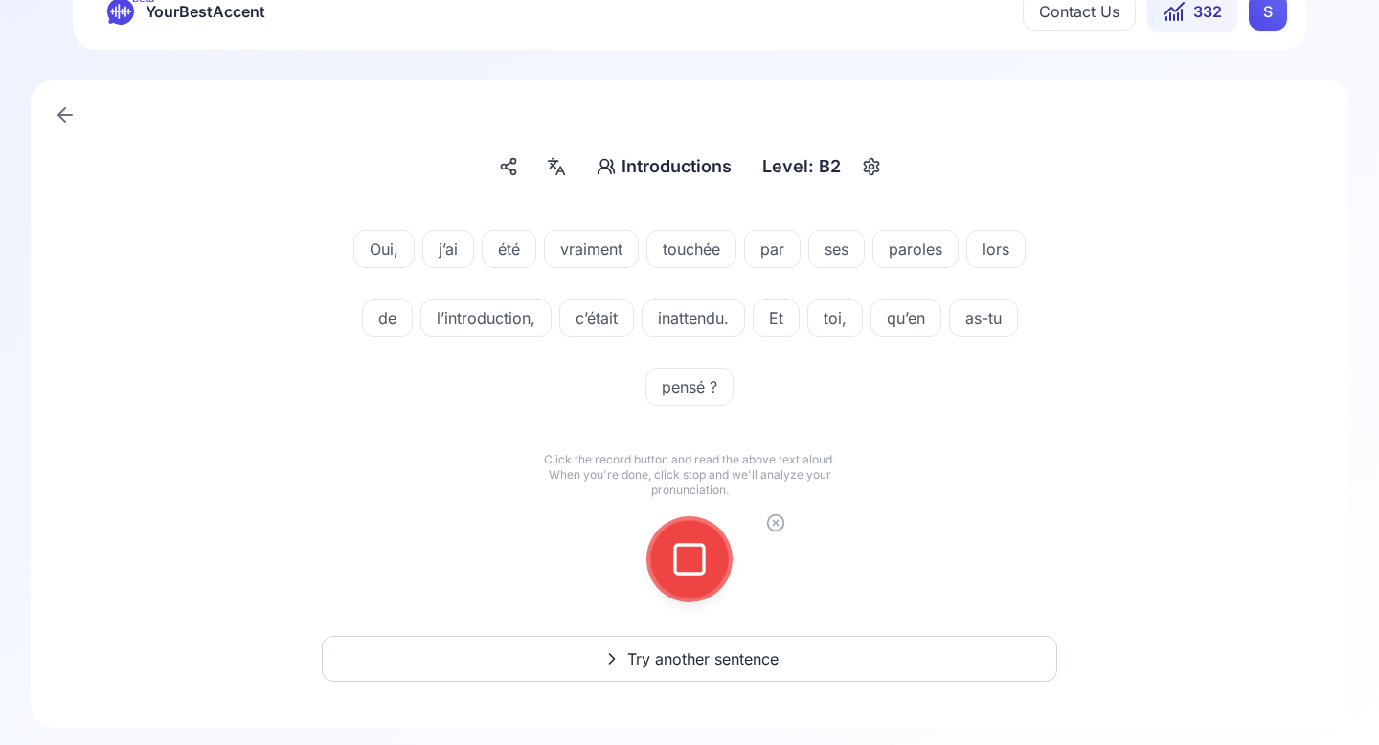
scroll to position [56, 0]
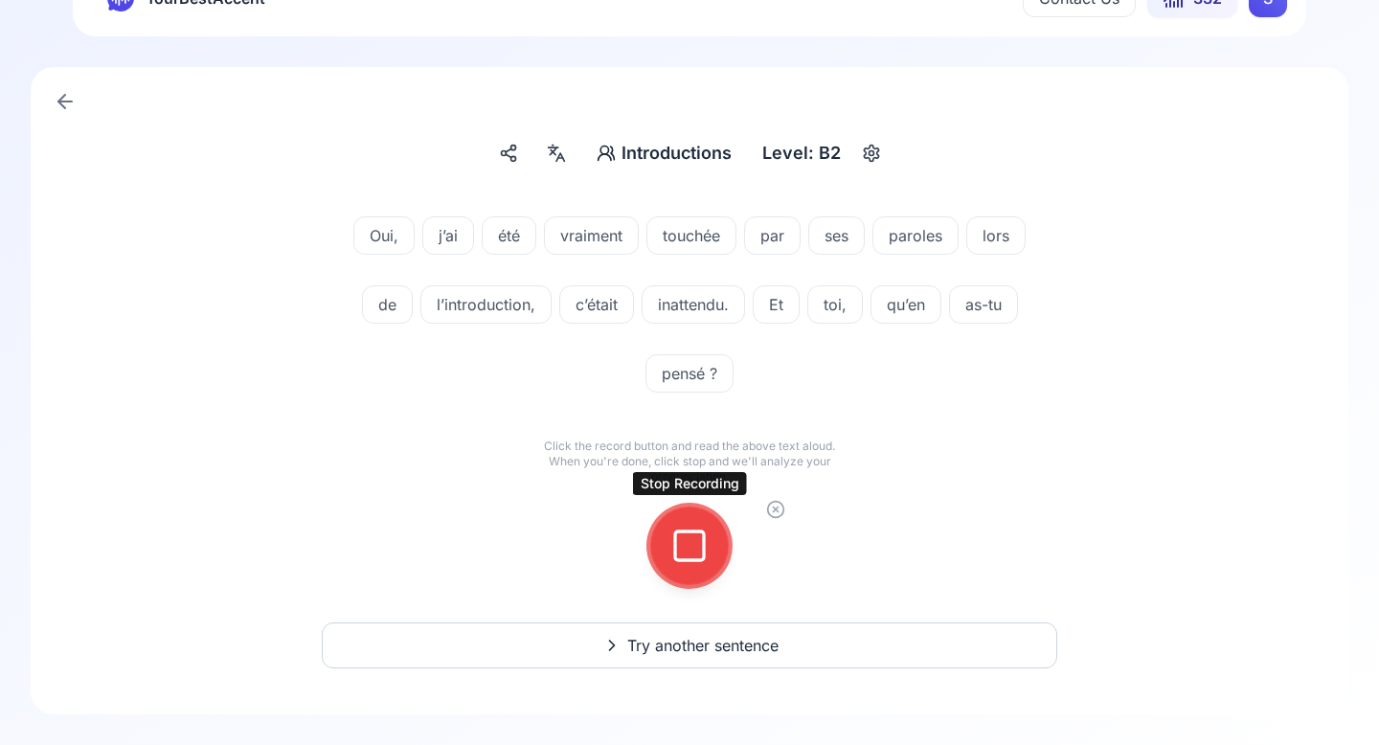
click at [700, 554] on icon at bounding box center [689, 546] width 38 height 38
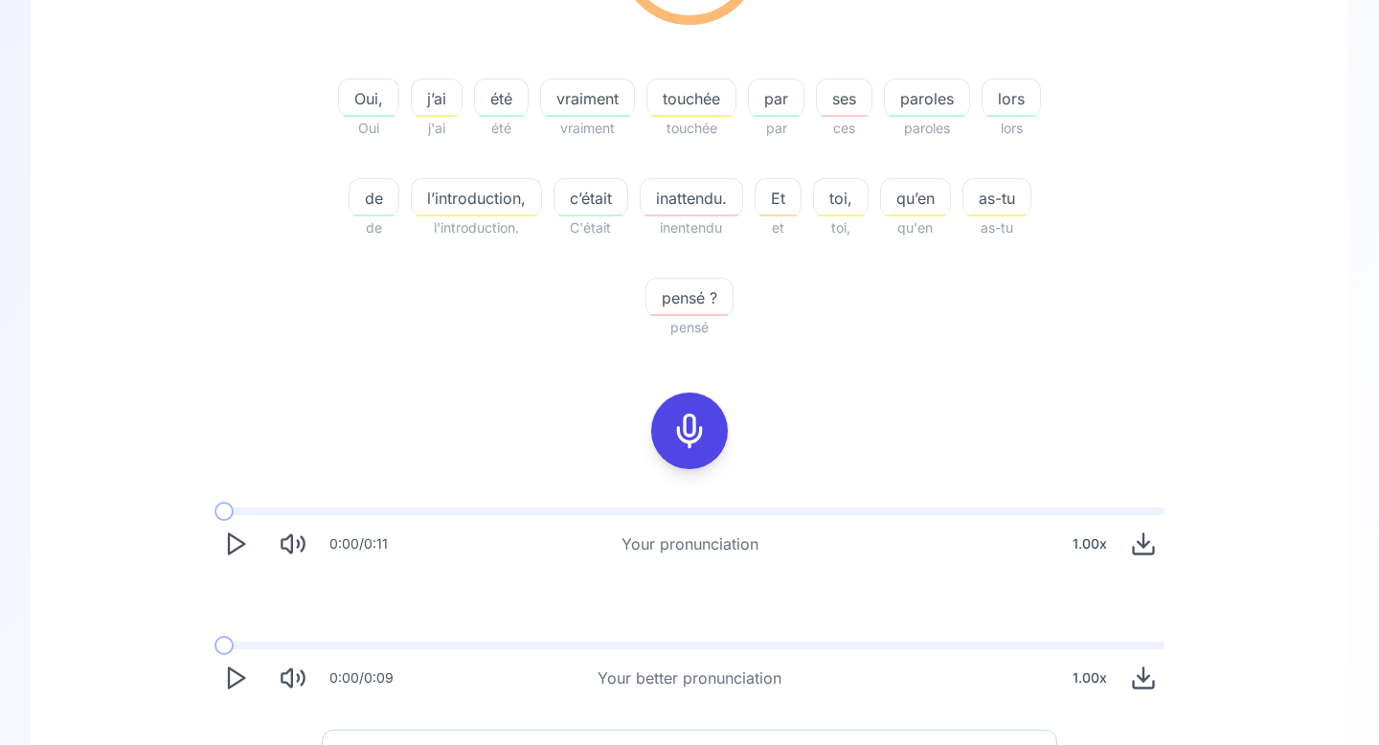
scroll to position [390, 0]
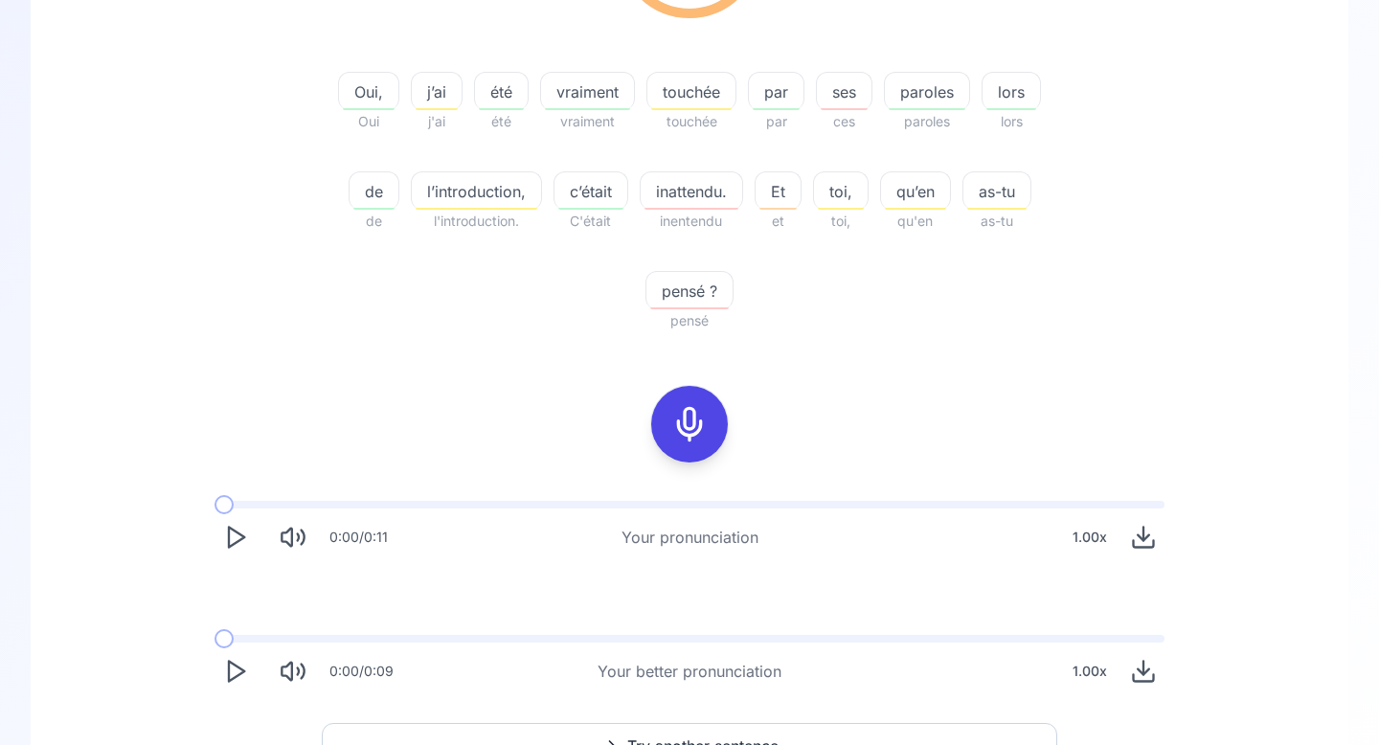
click at [235, 672] on icon "Play" at bounding box center [235, 671] width 27 height 27
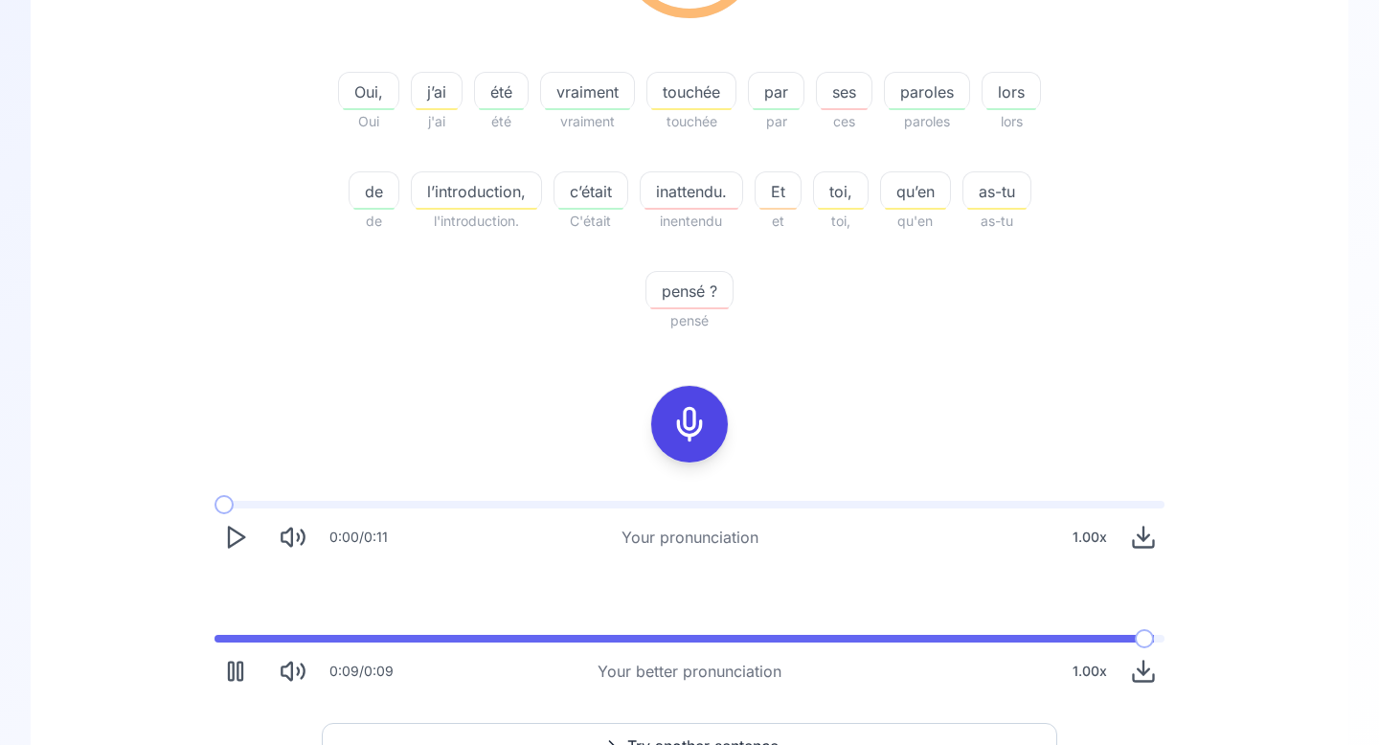
scroll to position [490, 0]
